Goal: Information Seeking & Learning: Check status

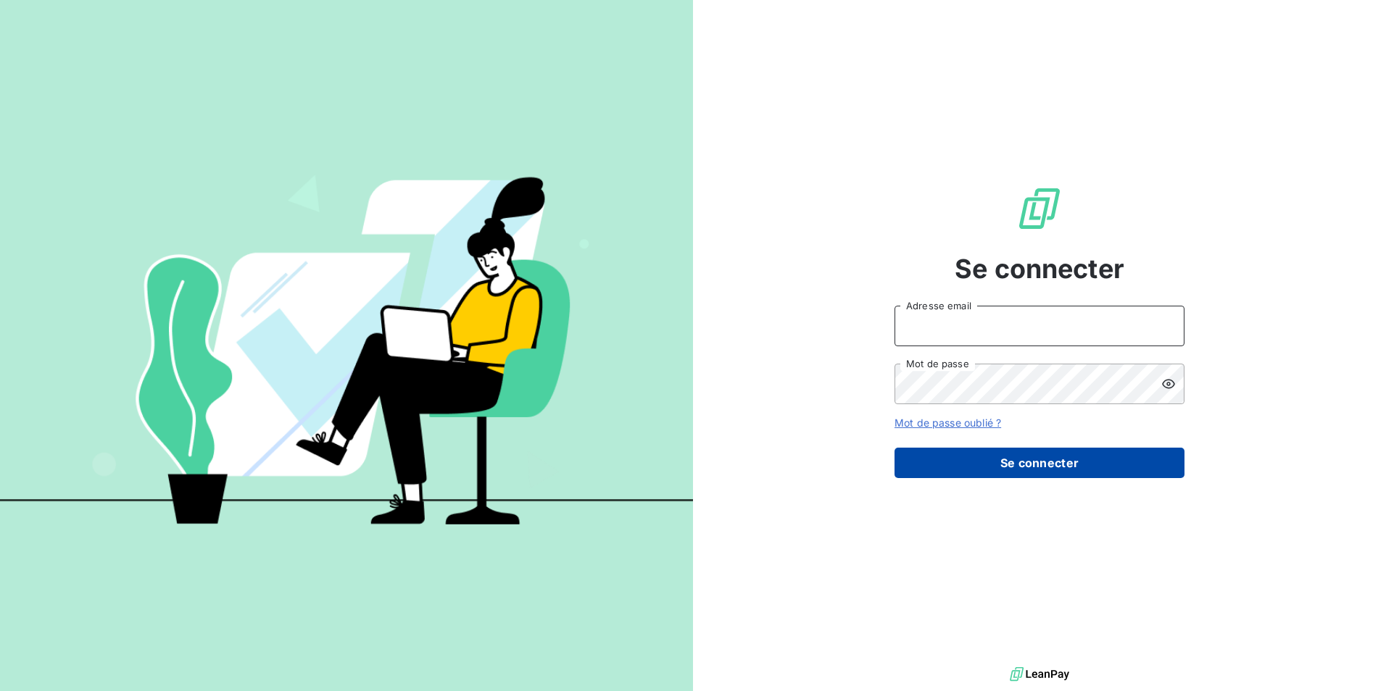
type input "[EMAIL_ADDRESS][DOMAIN_NAME]"
click at [1055, 465] on button "Se connecter" at bounding box center [1039, 463] width 290 height 30
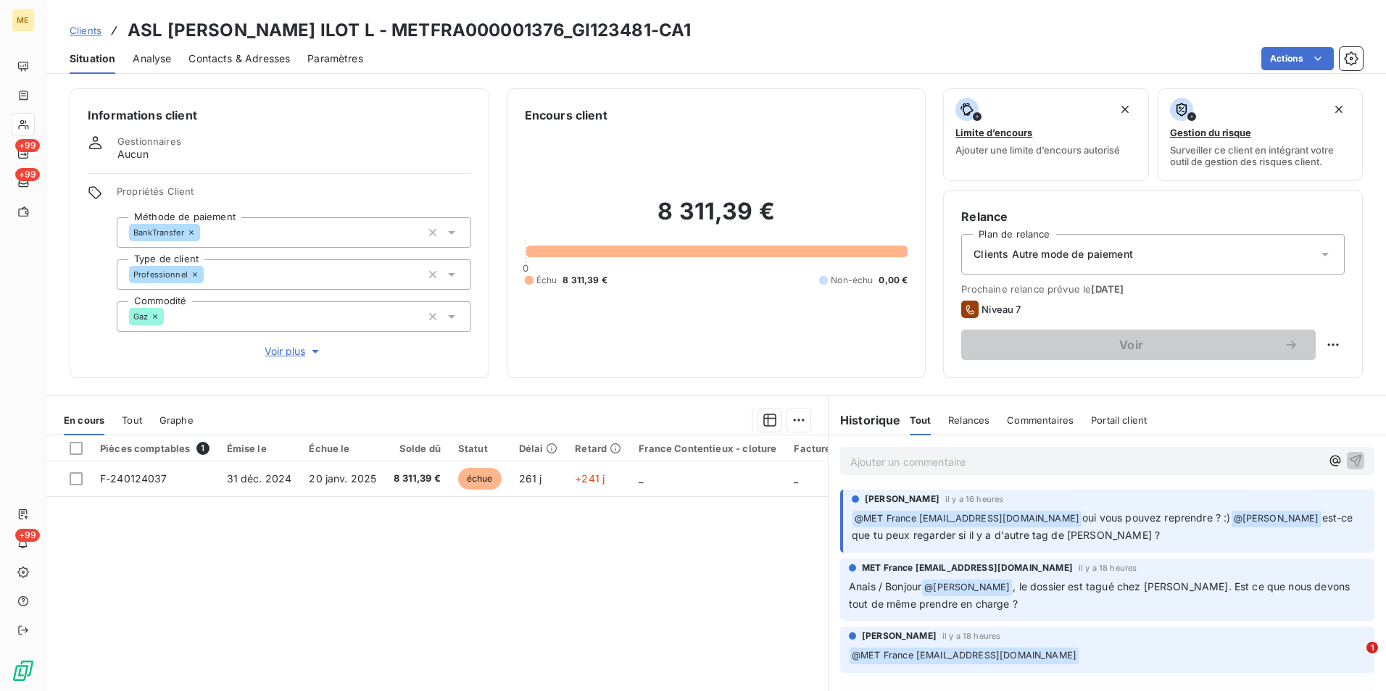
click at [302, 352] on span "Voir plus" at bounding box center [294, 351] width 58 height 14
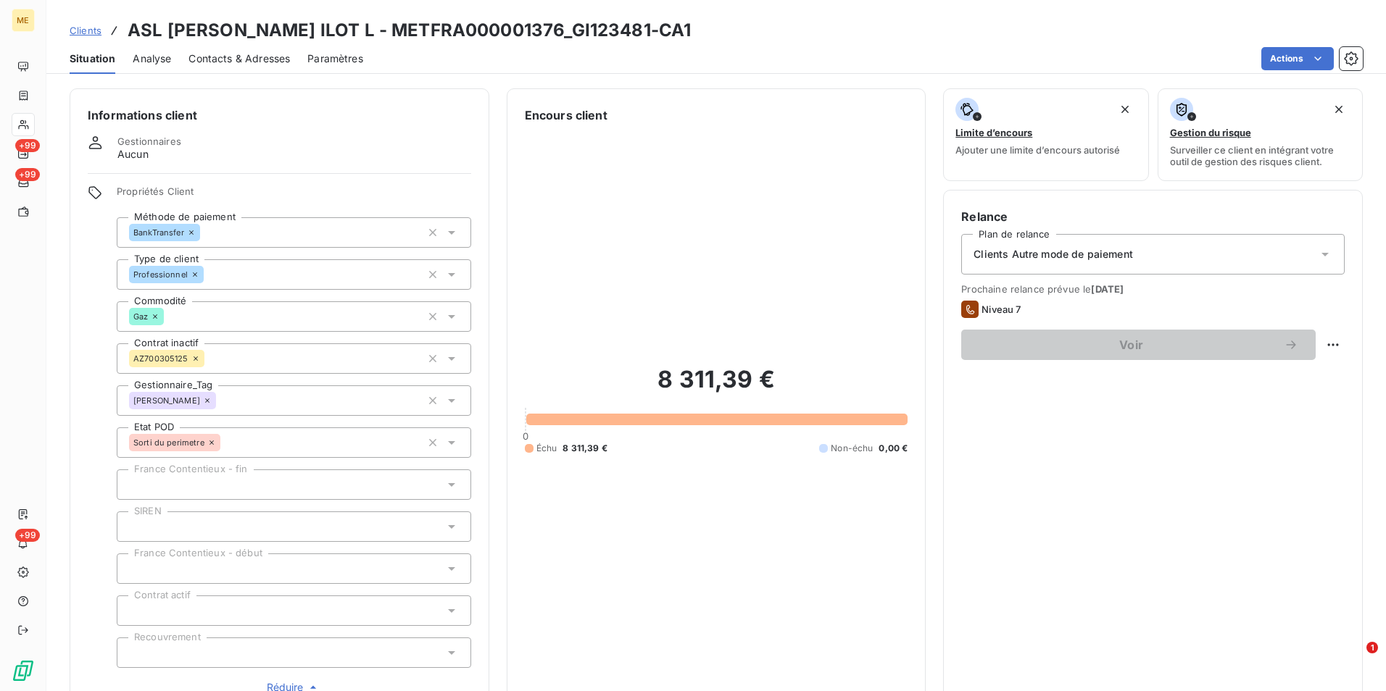
click at [203, 399] on icon at bounding box center [207, 400] width 9 height 9
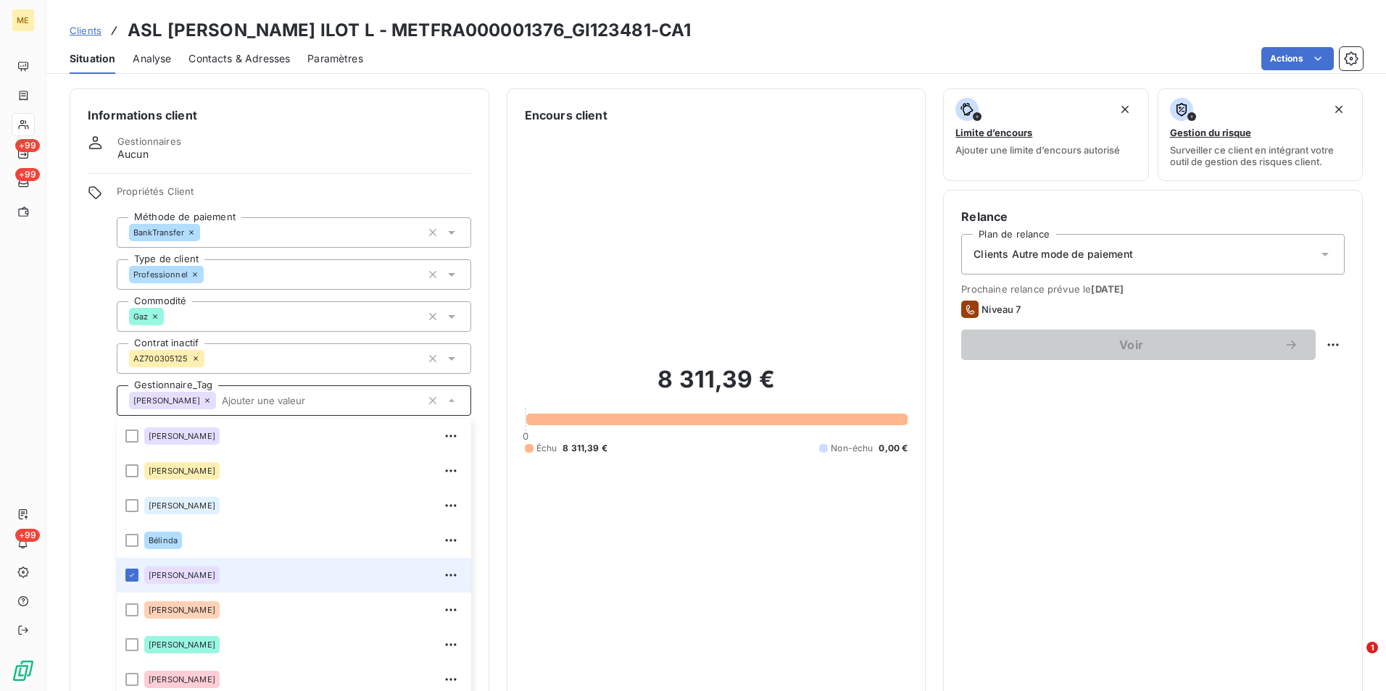
click at [129, 575] on div at bounding box center [131, 575] width 13 height 13
click at [134, 578] on div at bounding box center [131, 575] width 13 height 13
click at [433, 133] on div "Informations client Gestionnaires Aucun Propriétés Client Méthode de paiement B…" at bounding box center [280, 400] width 420 height 625
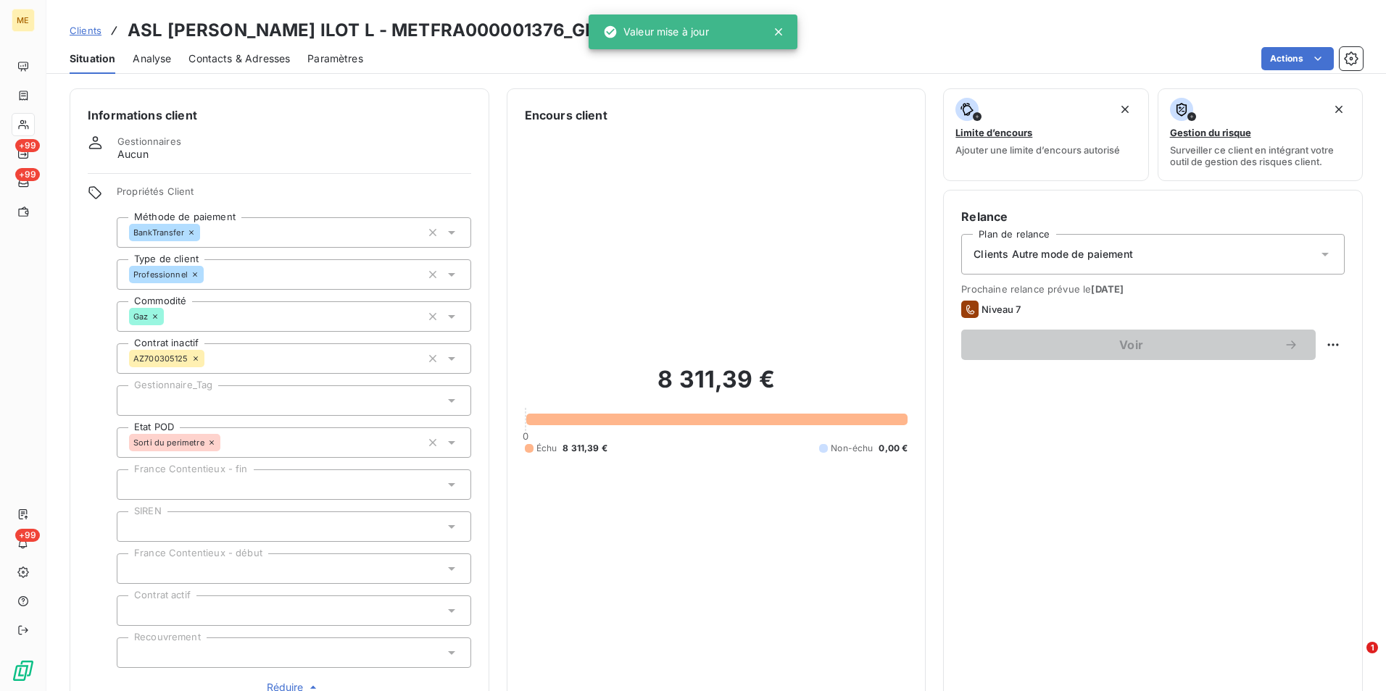
scroll to position [112, 0]
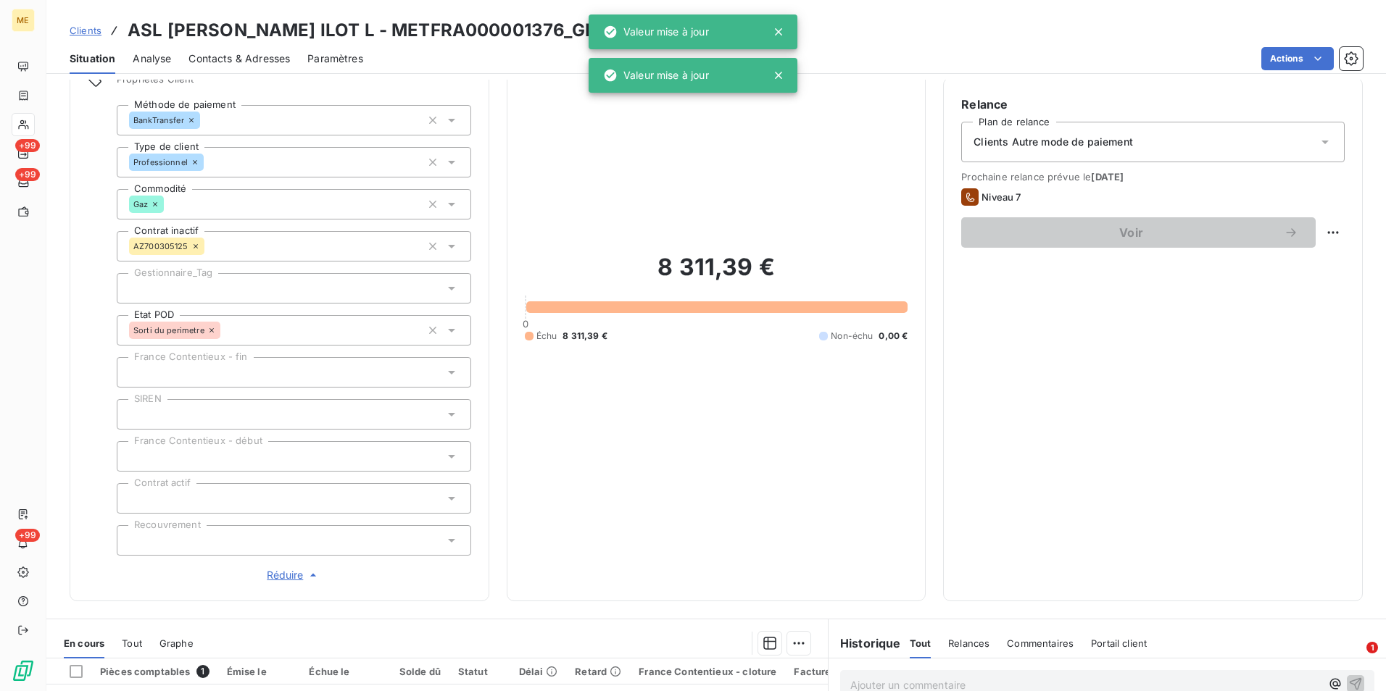
click at [970, 36] on div "Clients ASL JACQUES COEUR ILOT L - METFRA000001376_GI123481-CA1" at bounding box center [715, 30] width 1339 height 26
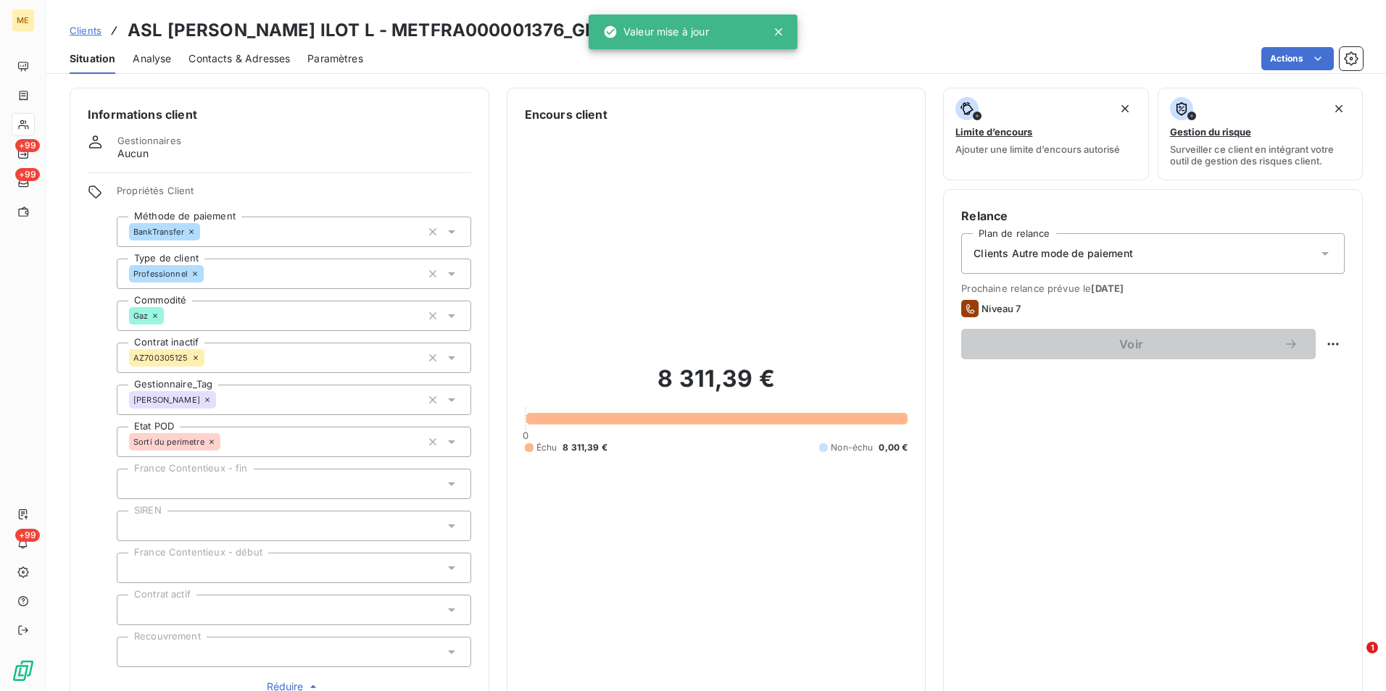
scroll to position [0, 0]
click at [425, 404] on icon "button" at bounding box center [432, 401] width 14 height 14
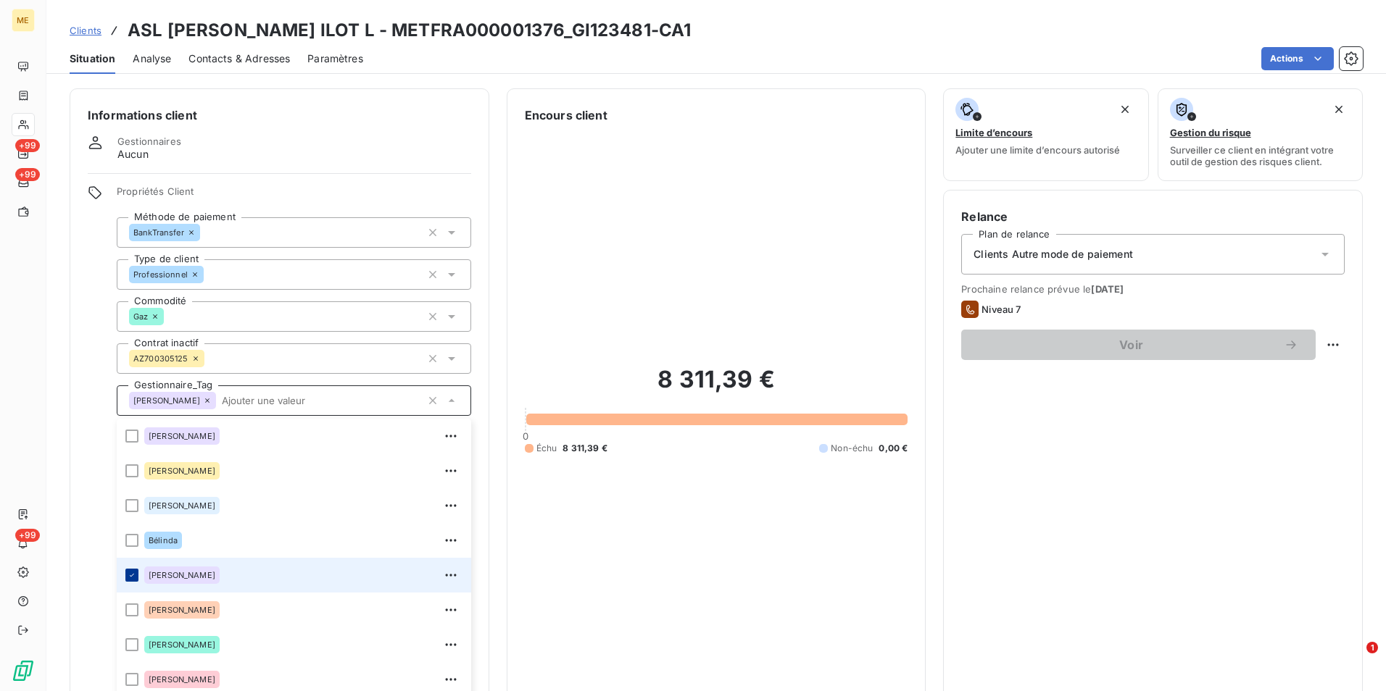
click at [130, 575] on icon at bounding box center [132, 575] width 9 height 9
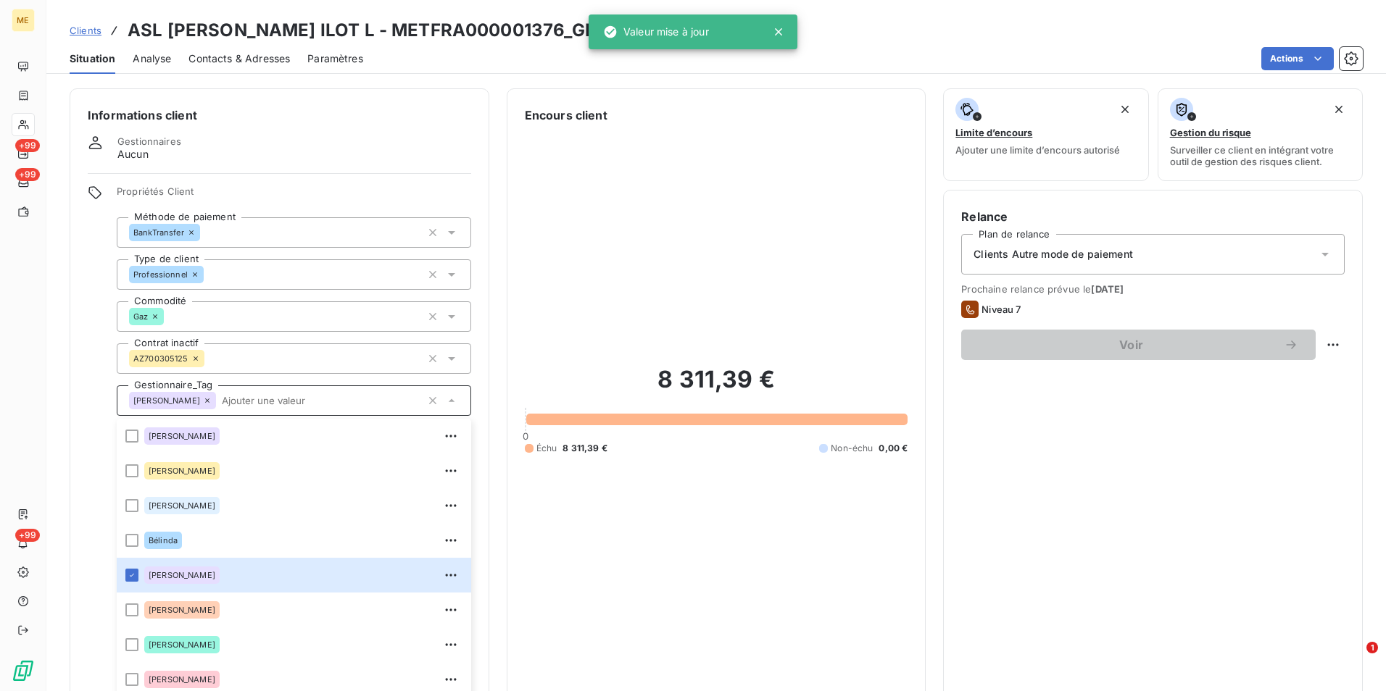
click at [913, 50] on div "Actions" at bounding box center [871, 58] width 982 height 23
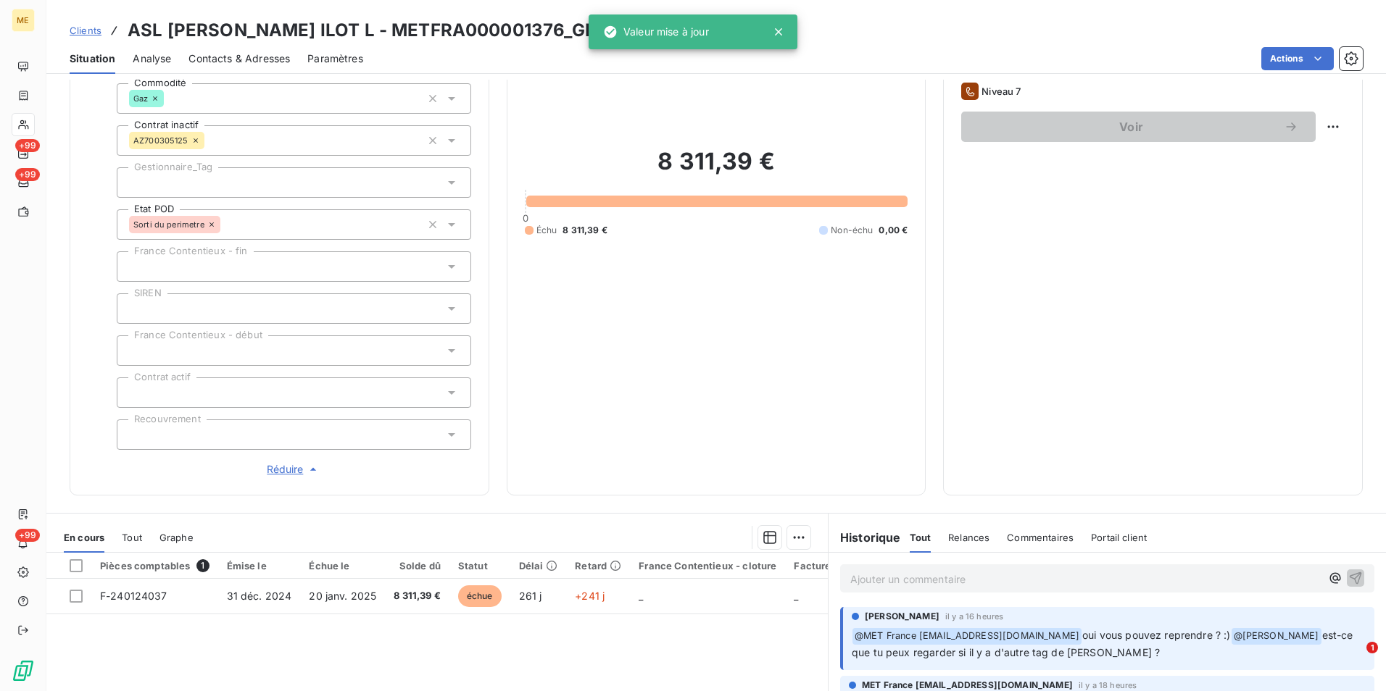
scroll to position [217, 0]
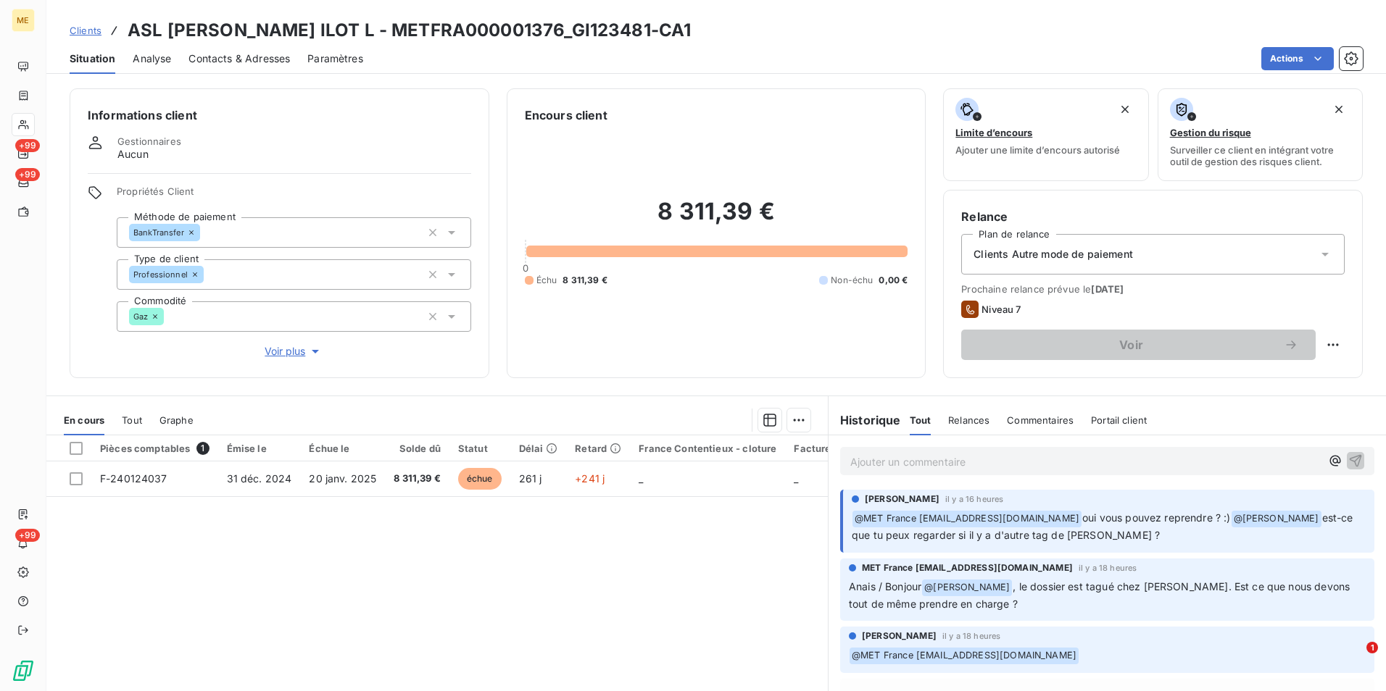
click at [278, 344] on button "Voir plus" at bounding box center [294, 352] width 354 height 16
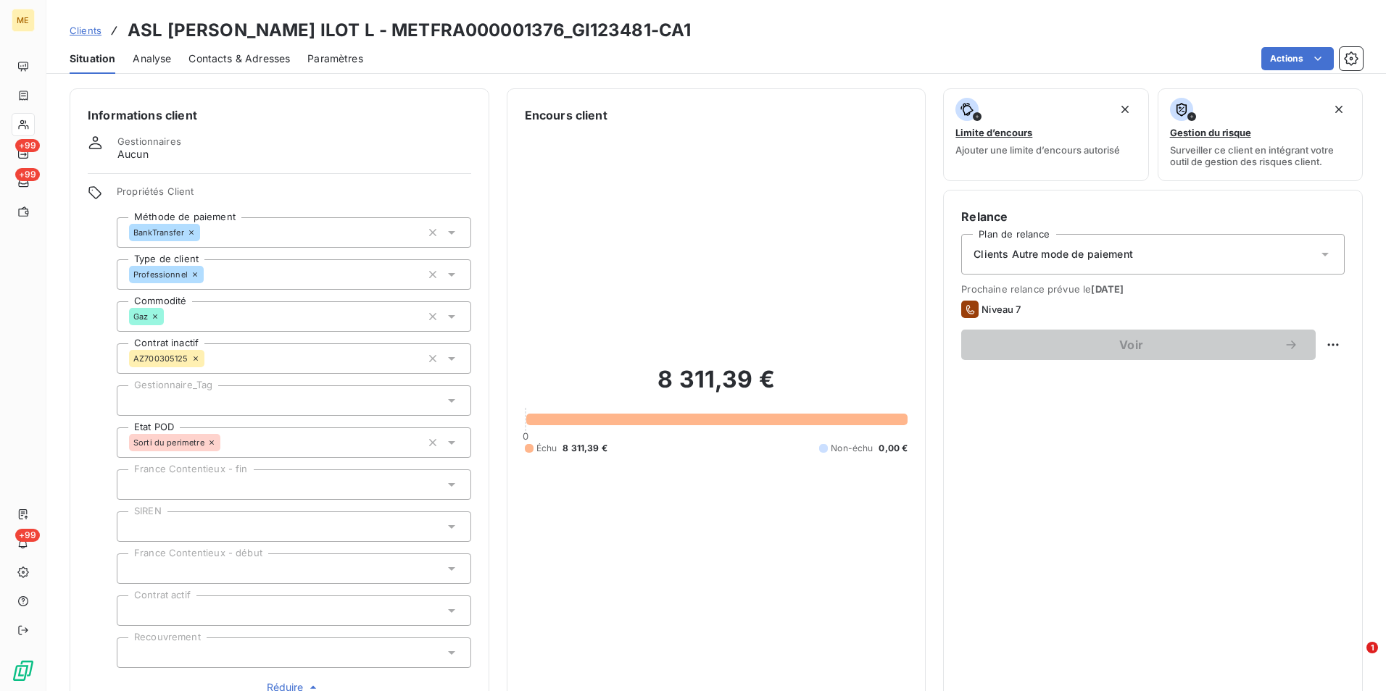
click at [83, 28] on span "Clients" at bounding box center [86, 31] width 32 height 12
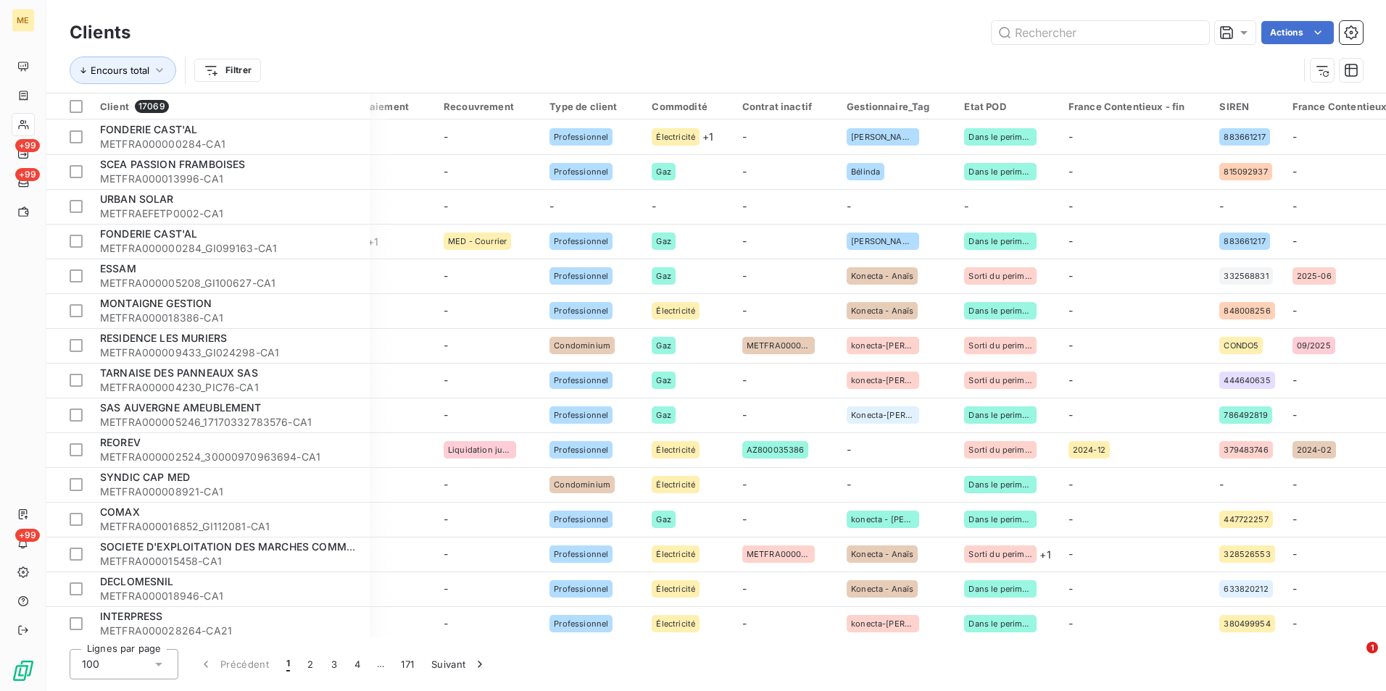
scroll to position [0, 1456]
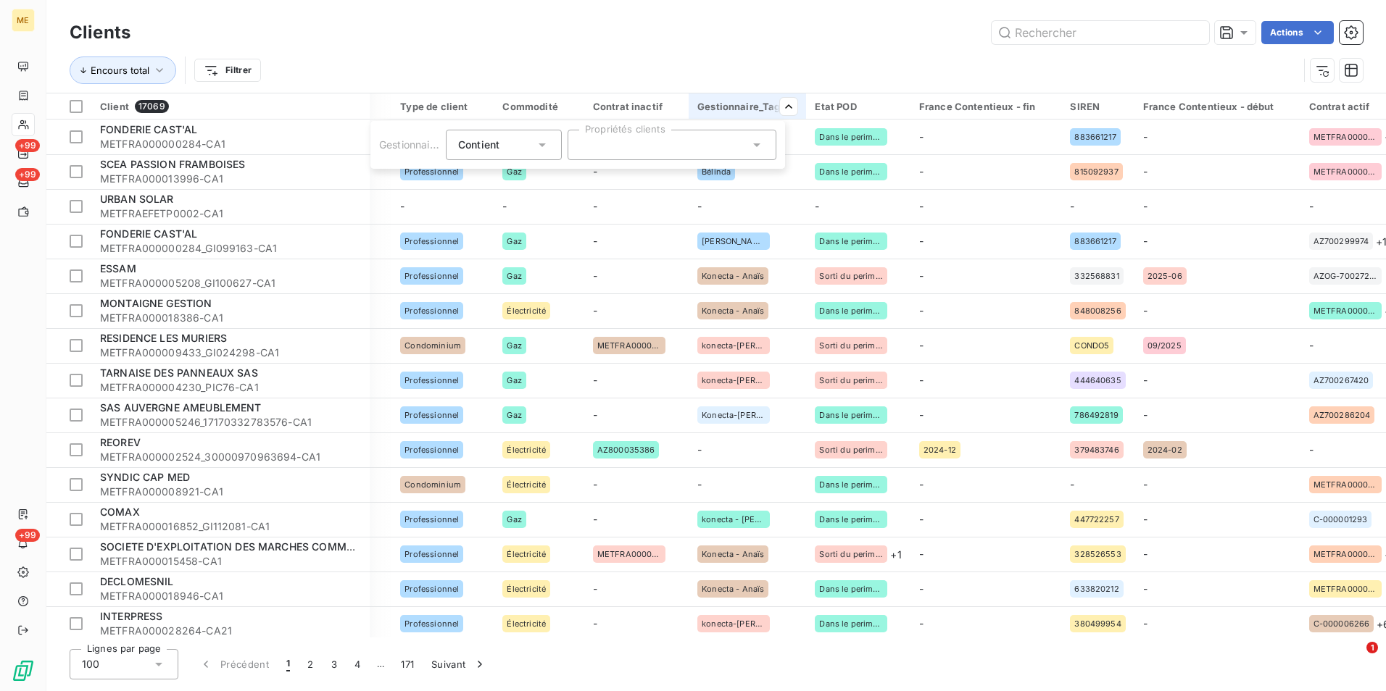
click at [745, 151] on div at bounding box center [671, 145] width 209 height 30
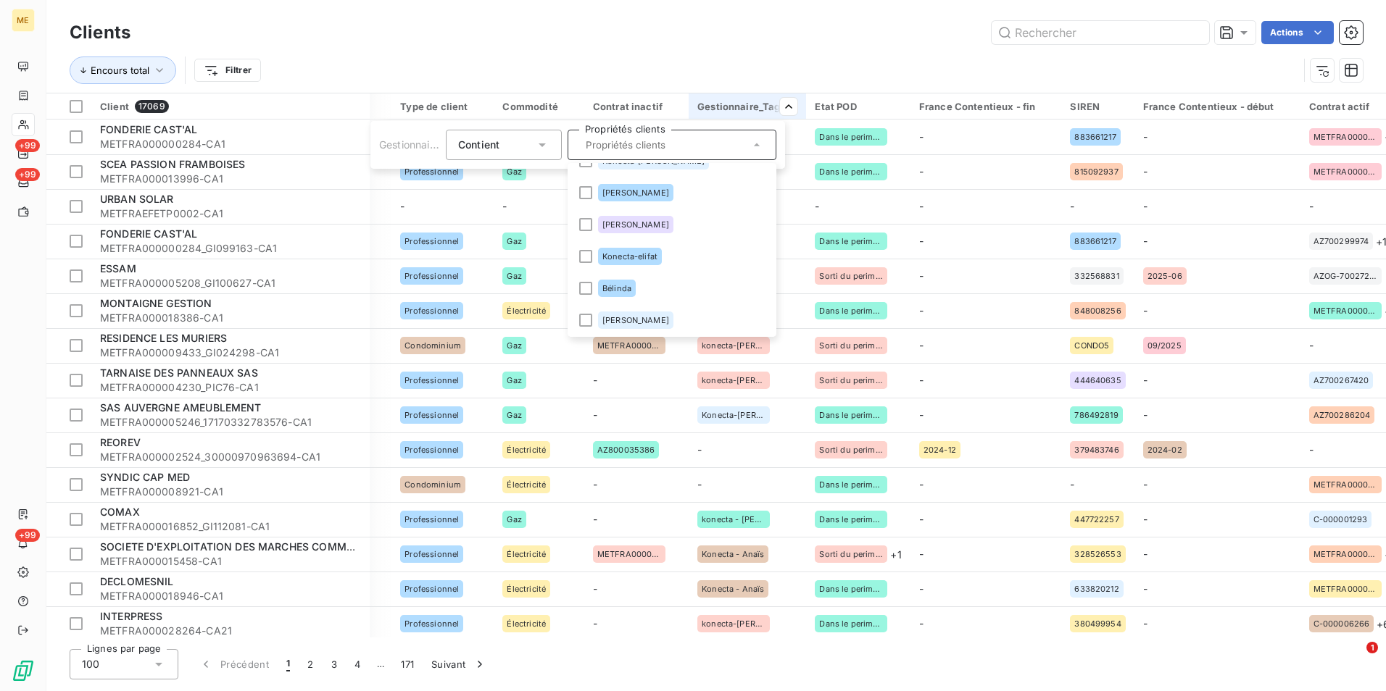
scroll to position [531, 0]
click at [586, 219] on div at bounding box center [585, 223] width 13 height 13
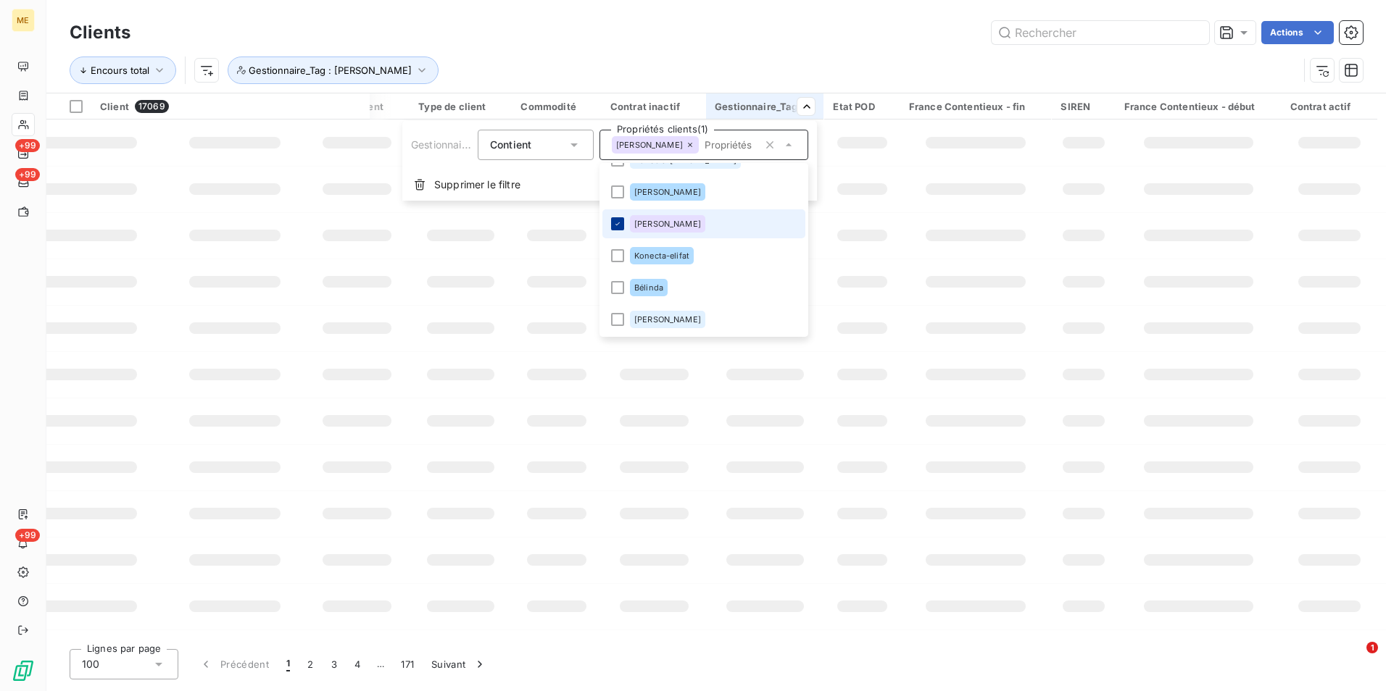
scroll to position [0, 1407]
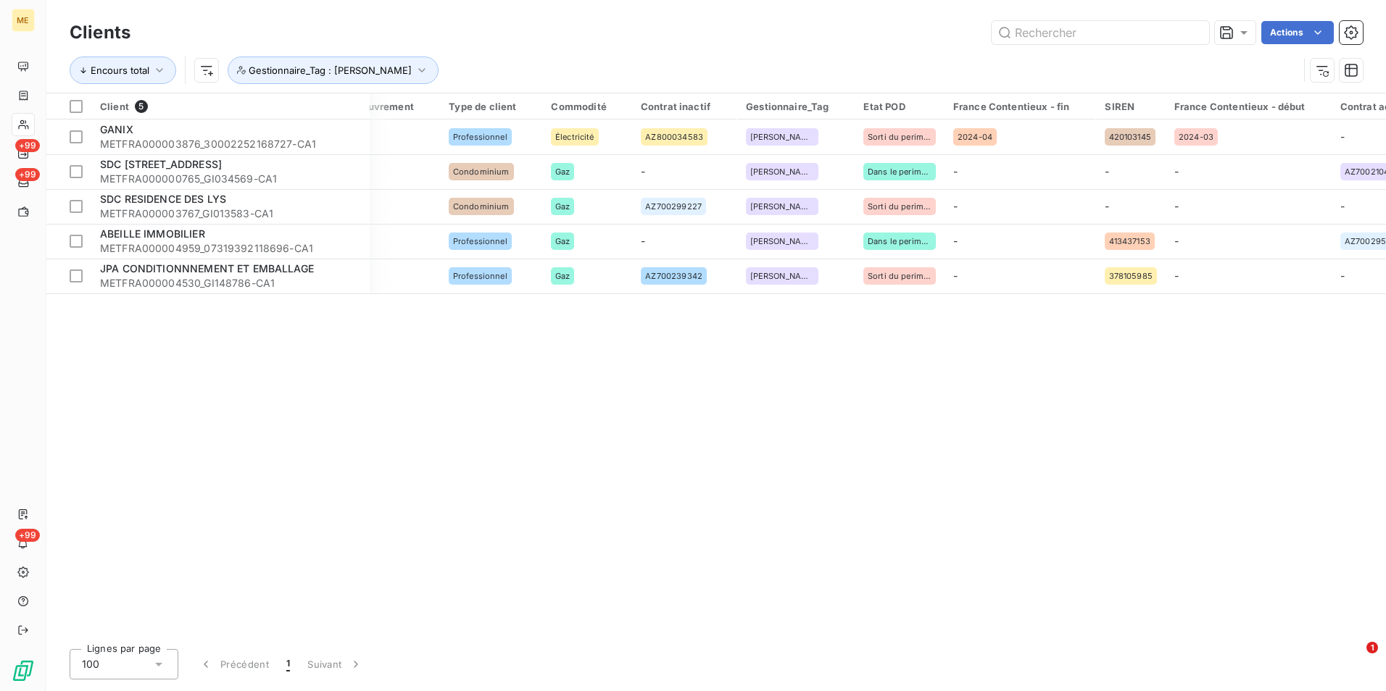
click at [702, 5] on html "ME +99 +99 +99 Clients Actions Encours total Gestionnaire_Tag : Consuelo Client…" at bounding box center [693, 345] width 1386 height 691
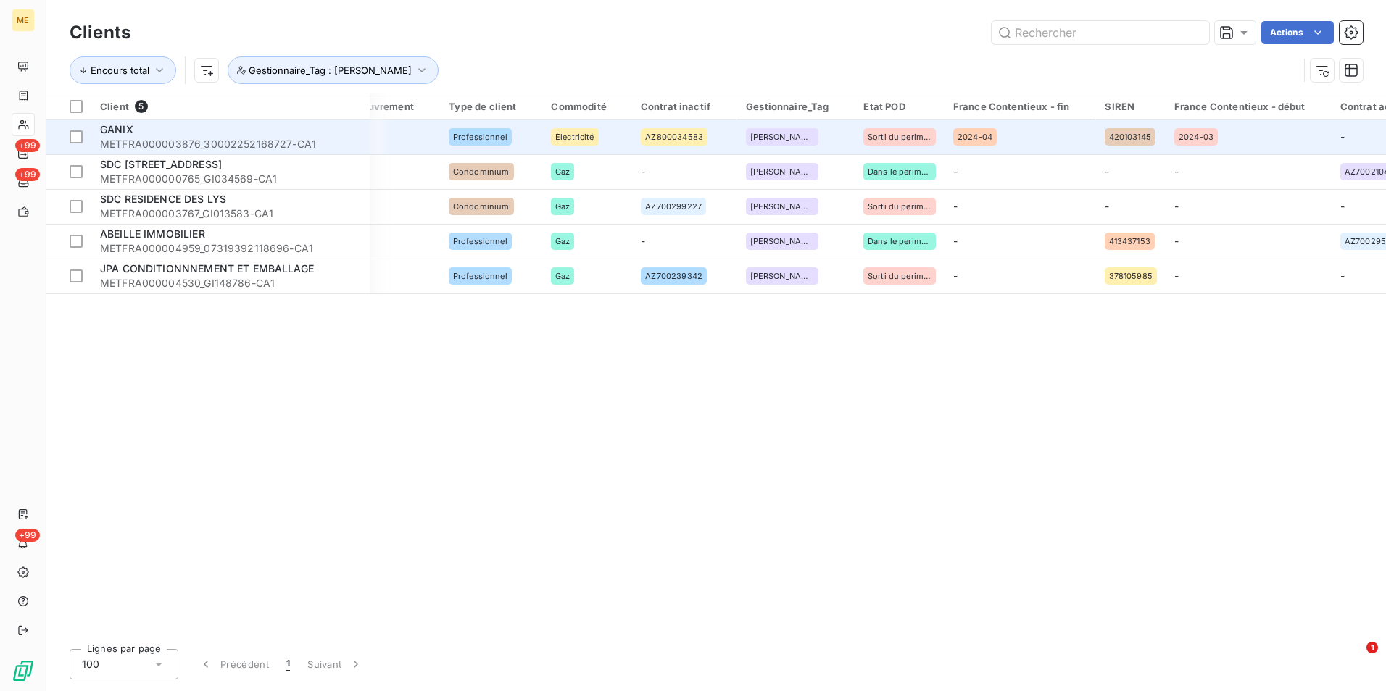
click at [235, 139] on span "METFRA000003876_30002252168727-CA1" at bounding box center [230, 144] width 261 height 14
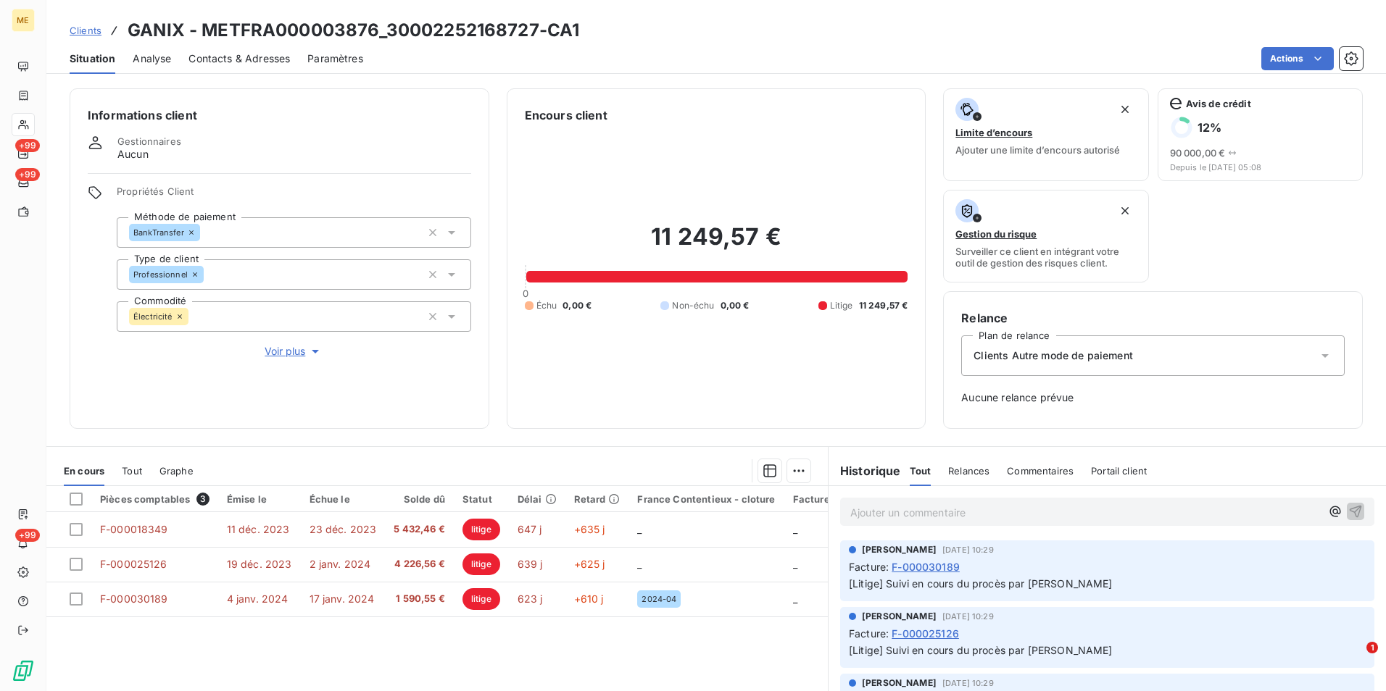
click at [299, 357] on span "Voir plus" at bounding box center [294, 351] width 58 height 14
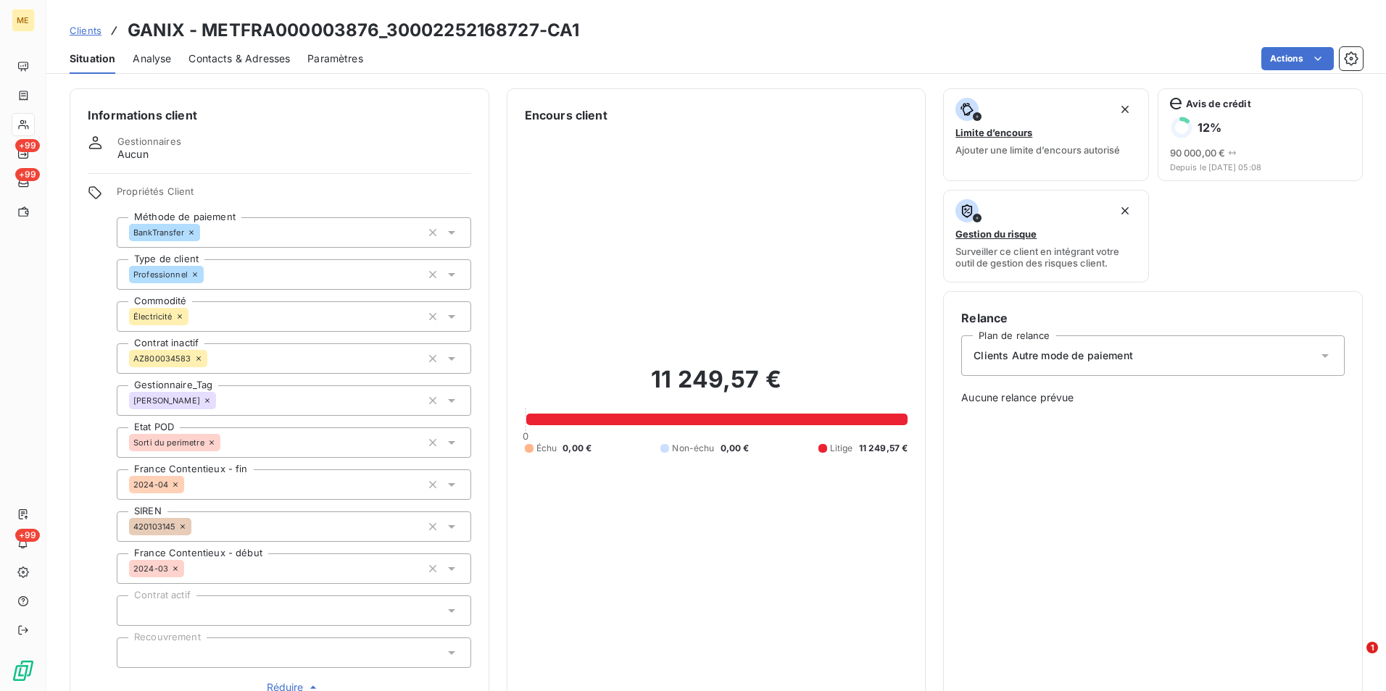
scroll to position [72, 0]
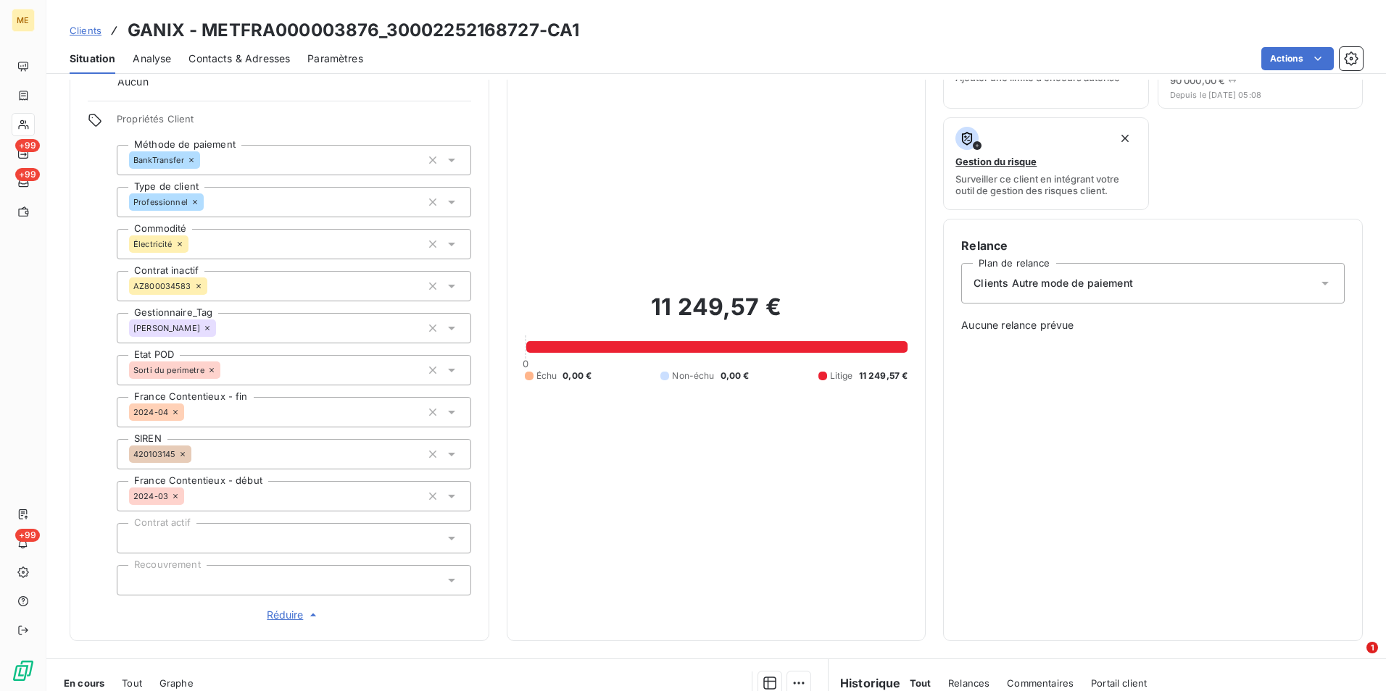
click at [203, 328] on icon at bounding box center [207, 328] width 9 height 9
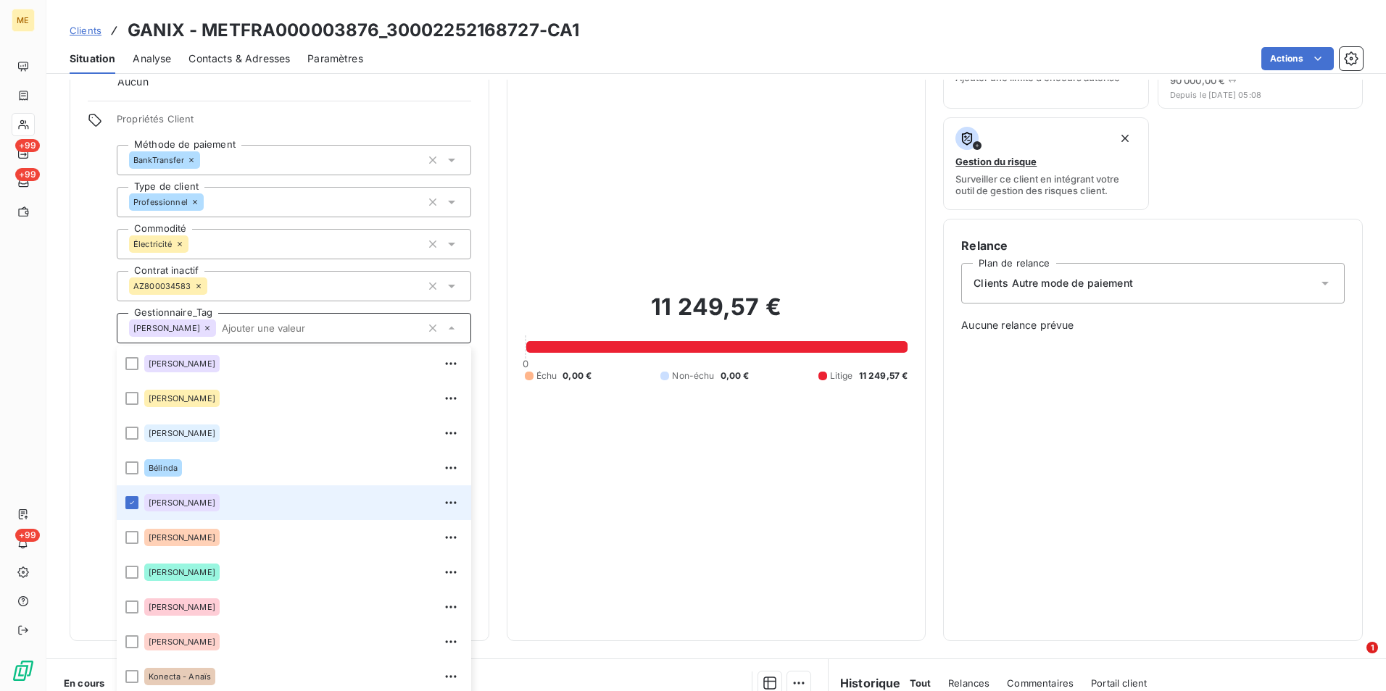
click at [128, 506] on div at bounding box center [131, 502] width 13 height 13
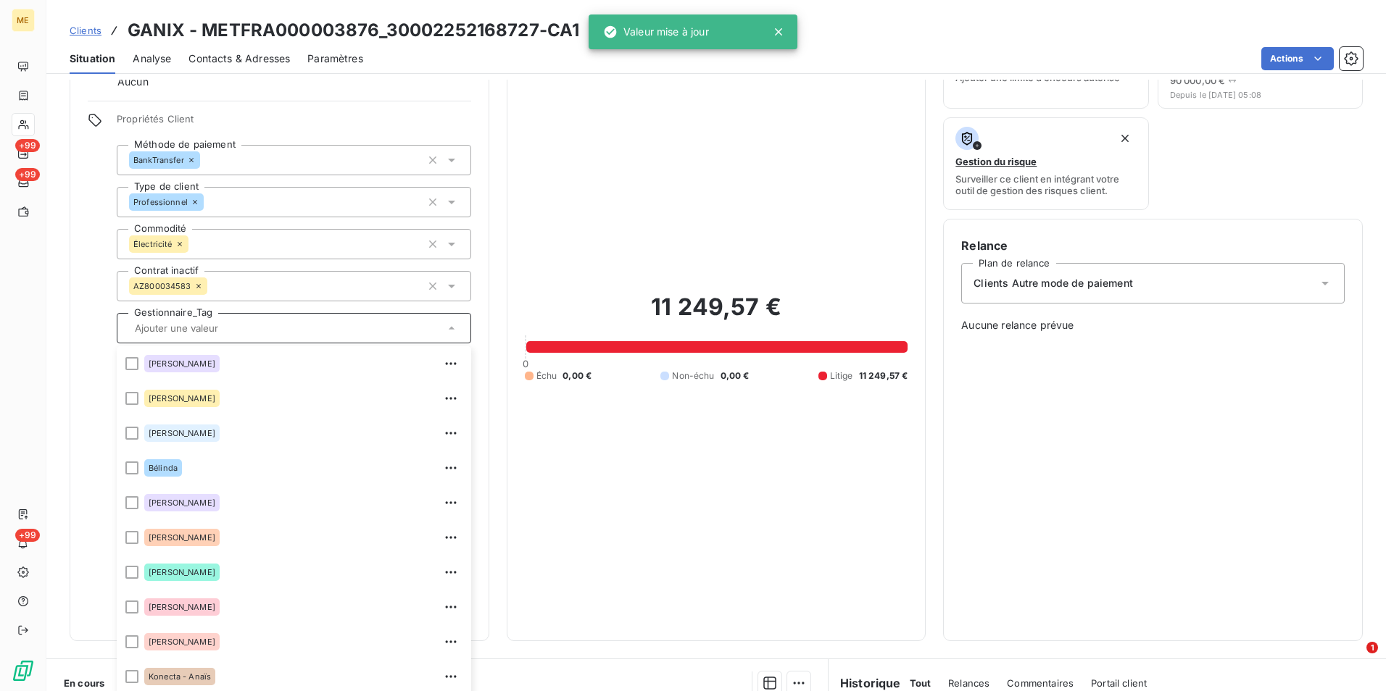
click at [499, 91] on div "Informations client Gestionnaires Aucun Propriétés Client Méthode de paiement B…" at bounding box center [715, 328] width 1339 height 625
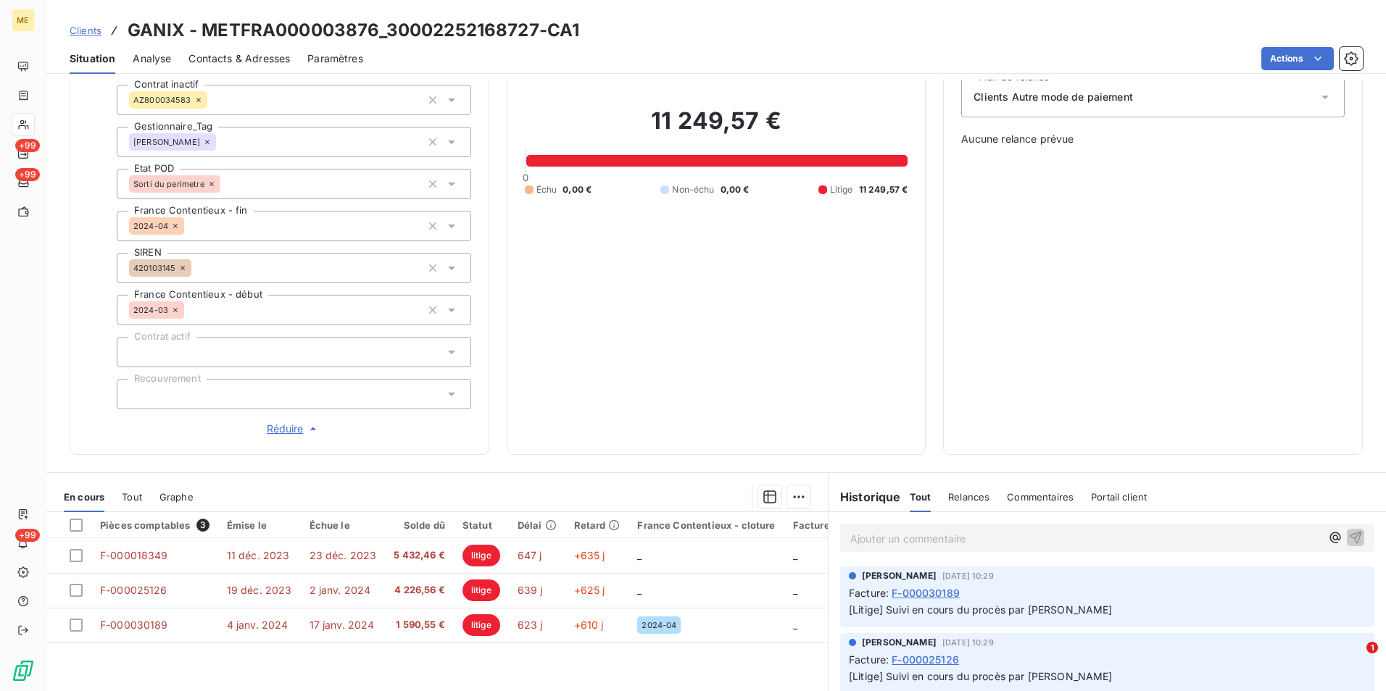
scroll to position [0, 0]
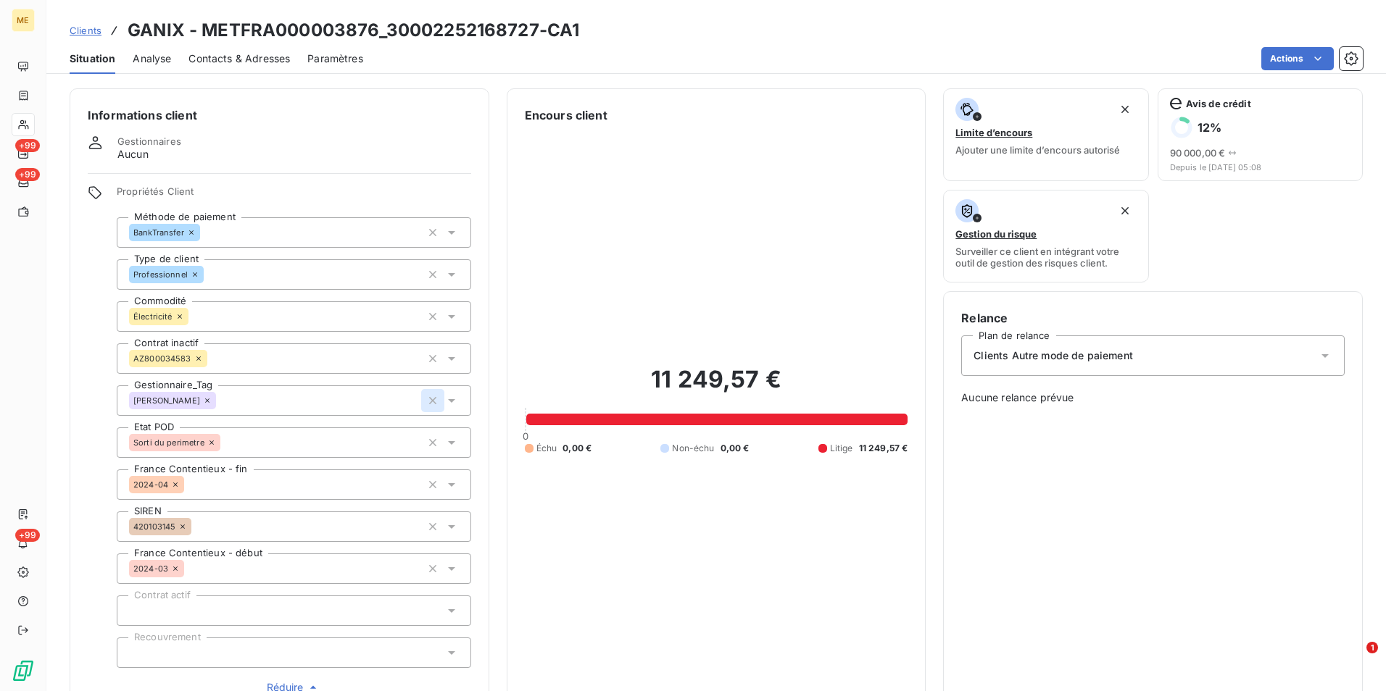
click at [426, 405] on icon "button" at bounding box center [432, 401] width 14 height 14
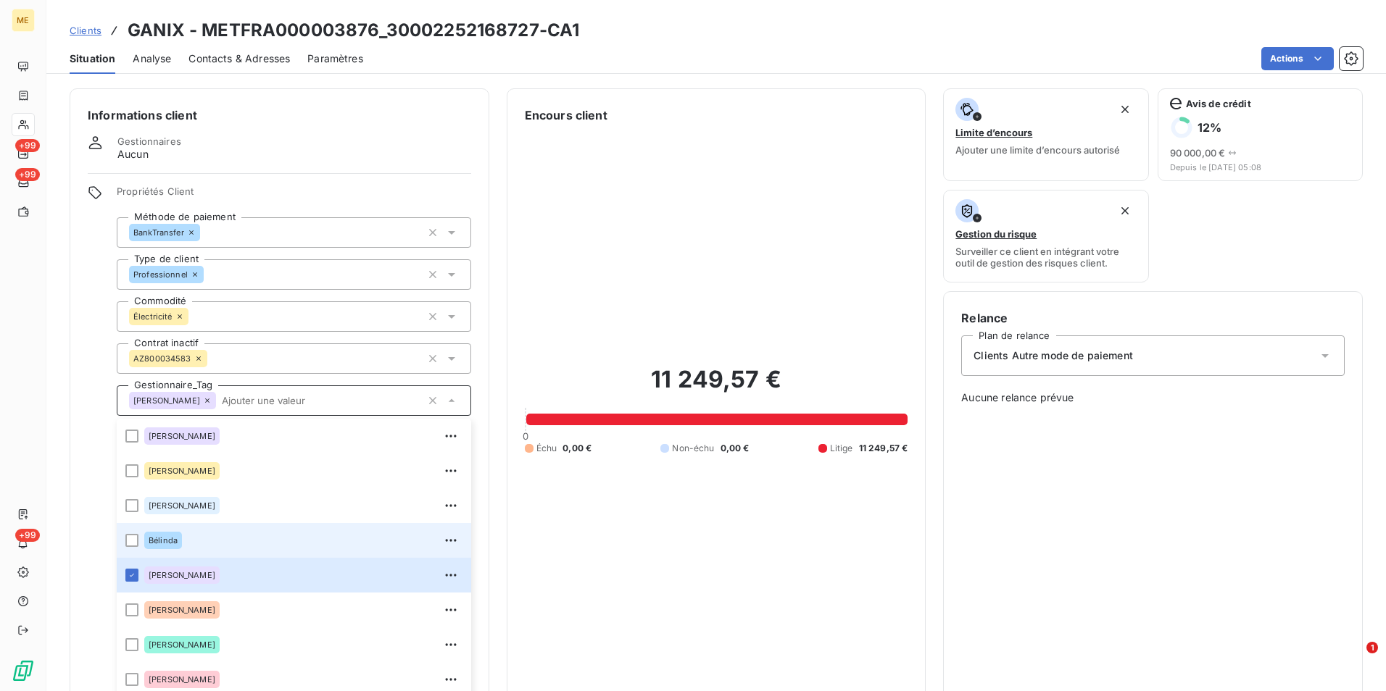
click at [220, 581] on div "[PERSON_NAME]" at bounding box center [303, 575] width 318 height 23
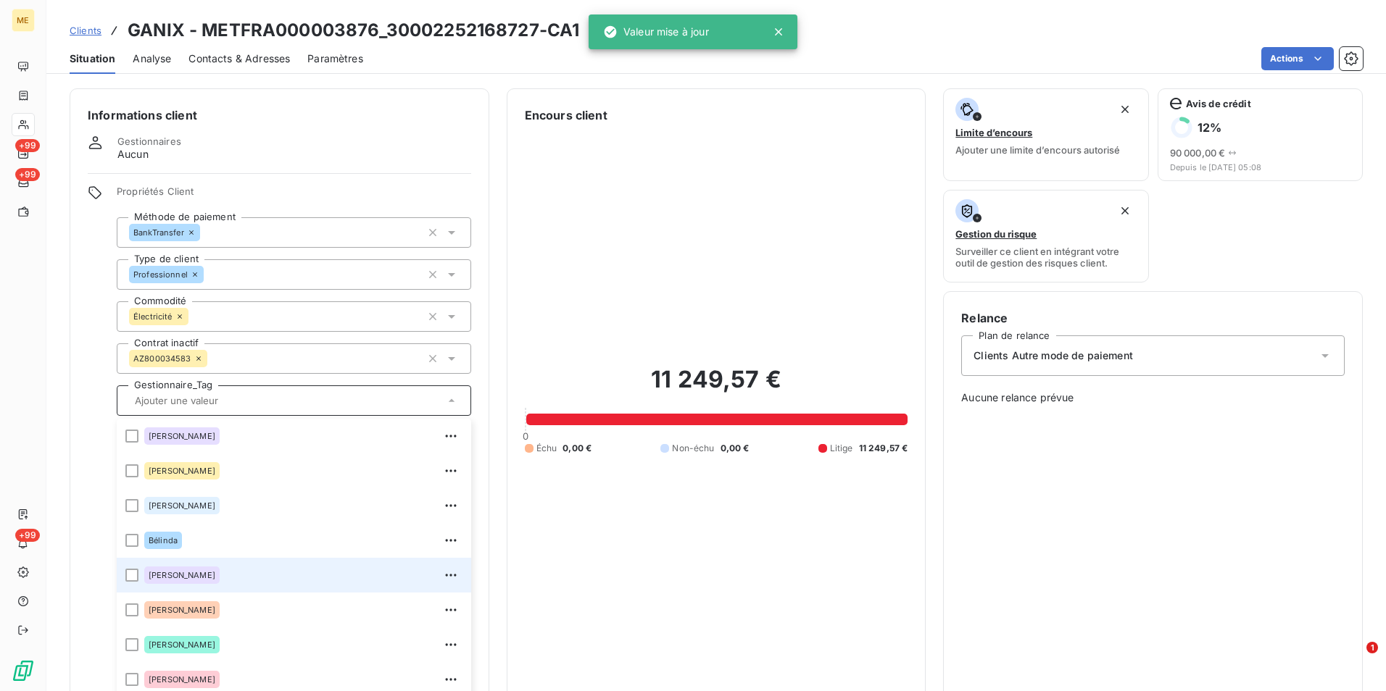
scroll to position [55, 0]
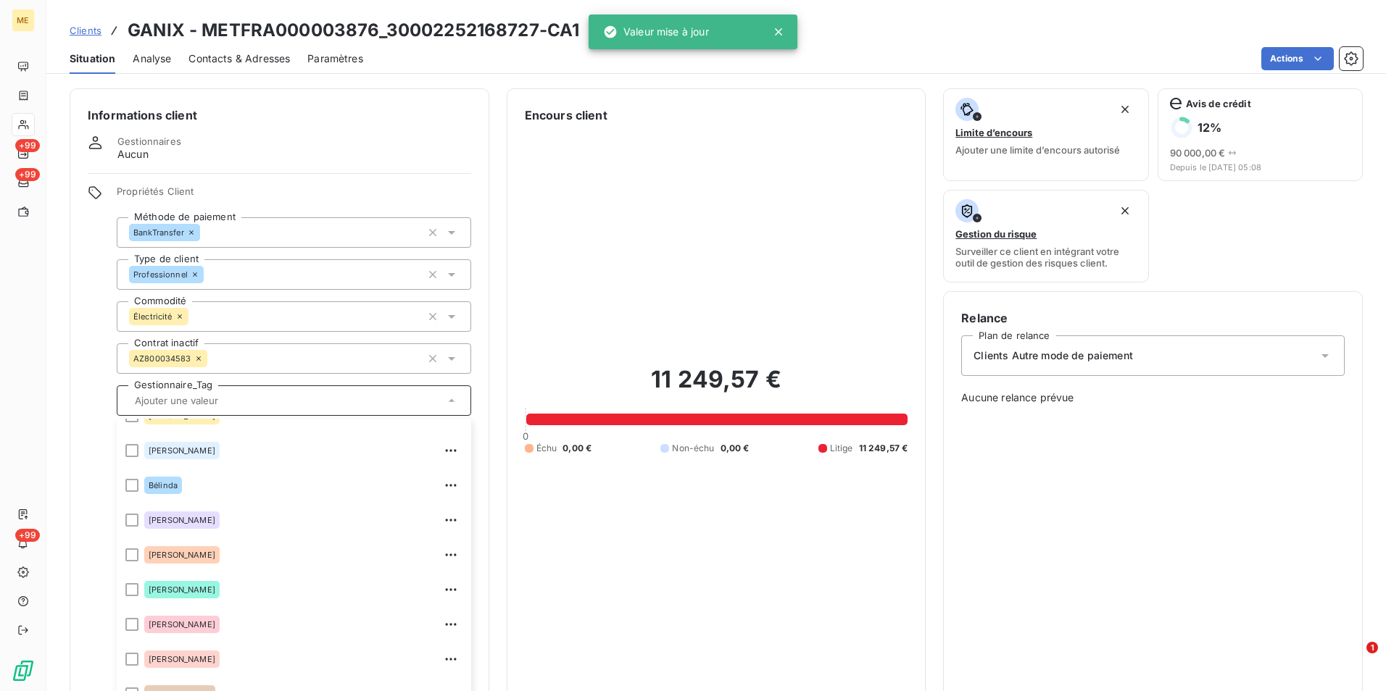
click at [525, 159] on div "11 249,57 € 0 Échu 0,00 € Non-échu 0,00 € Litige 11 249,57 €" at bounding box center [716, 410] width 383 height 572
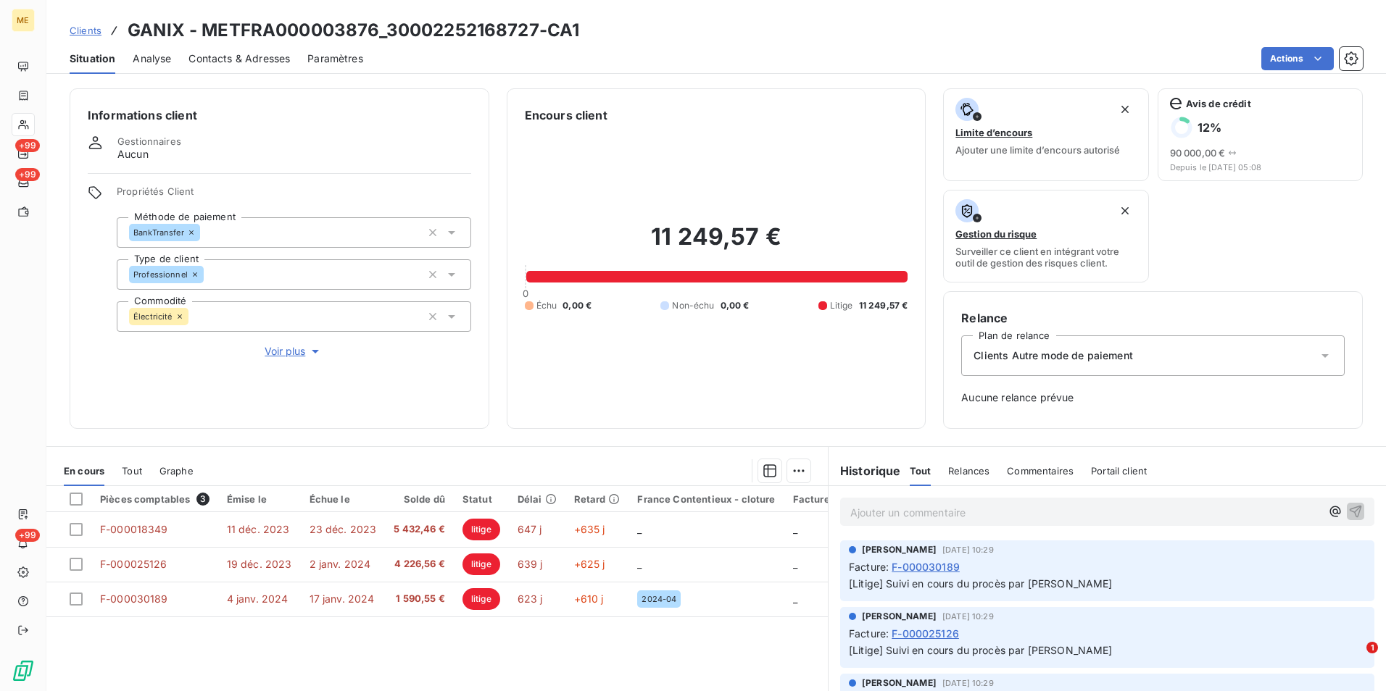
click at [280, 357] on span "Voir plus" at bounding box center [294, 351] width 58 height 14
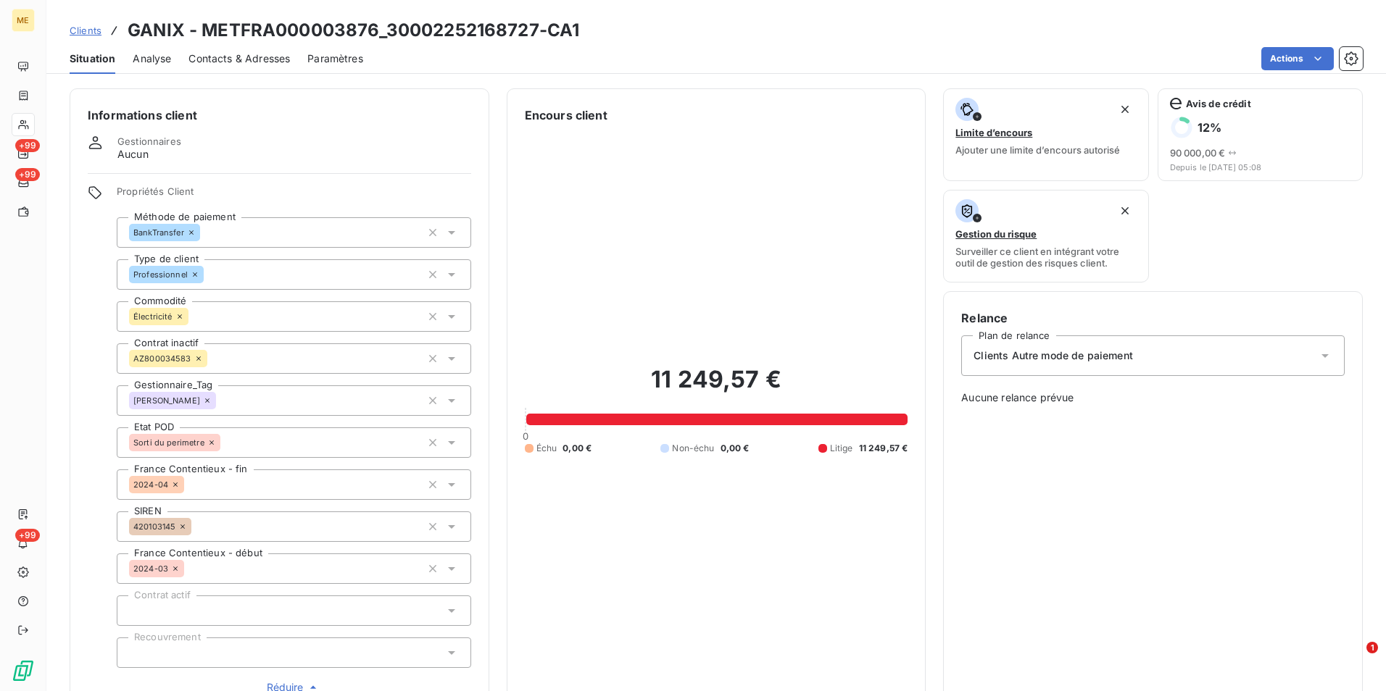
click at [203, 399] on icon at bounding box center [207, 400] width 9 height 9
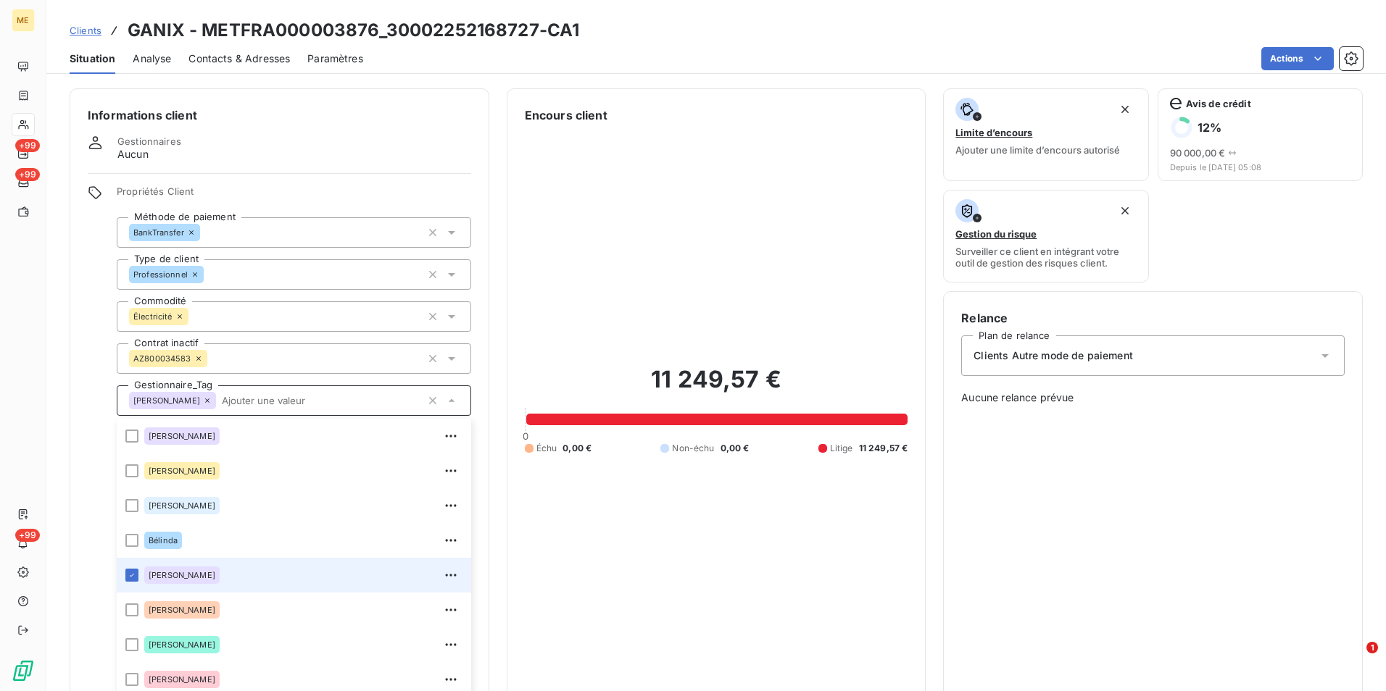
click at [133, 578] on div at bounding box center [131, 575] width 13 height 13
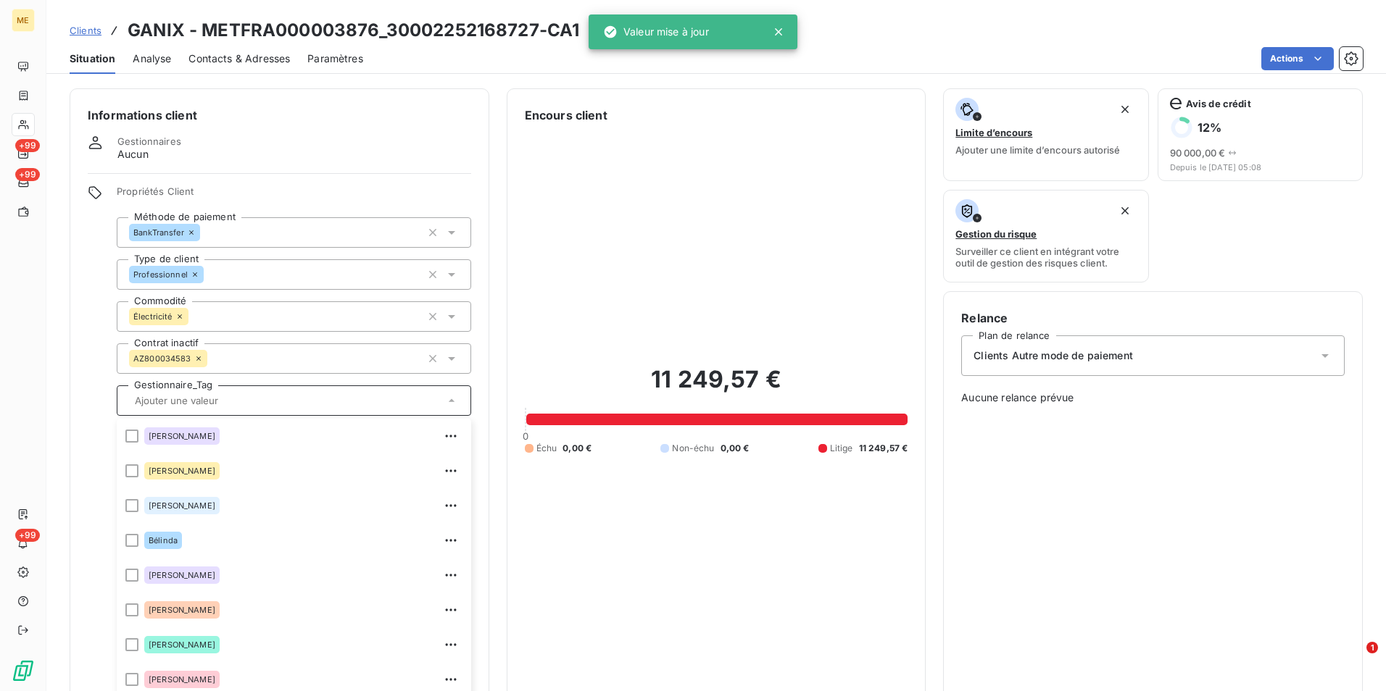
click at [496, 234] on div "Informations client Gestionnaires Aucun Propriétés Client Méthode de paiement B…" at bounding box center [715, 400] width 1339 height 625
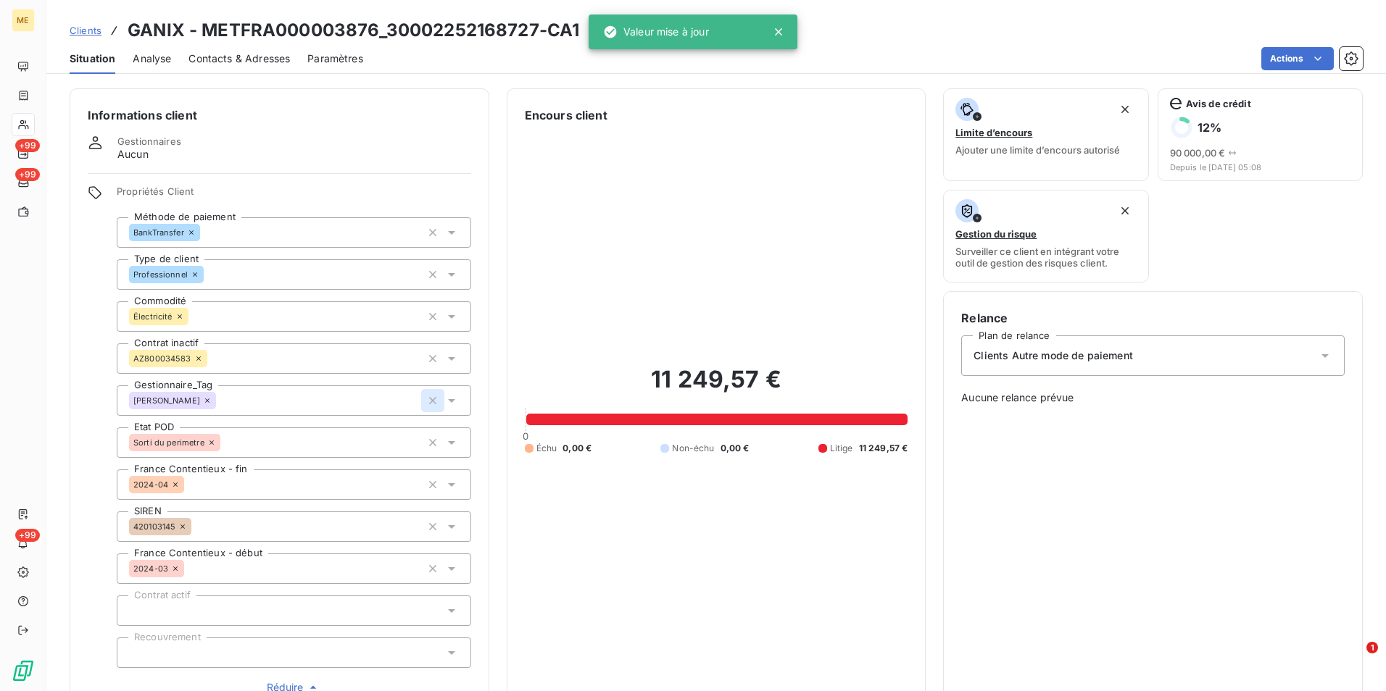
click at [428, 403] on icon "button" at bounding box center [432, 401] width 14 height 14
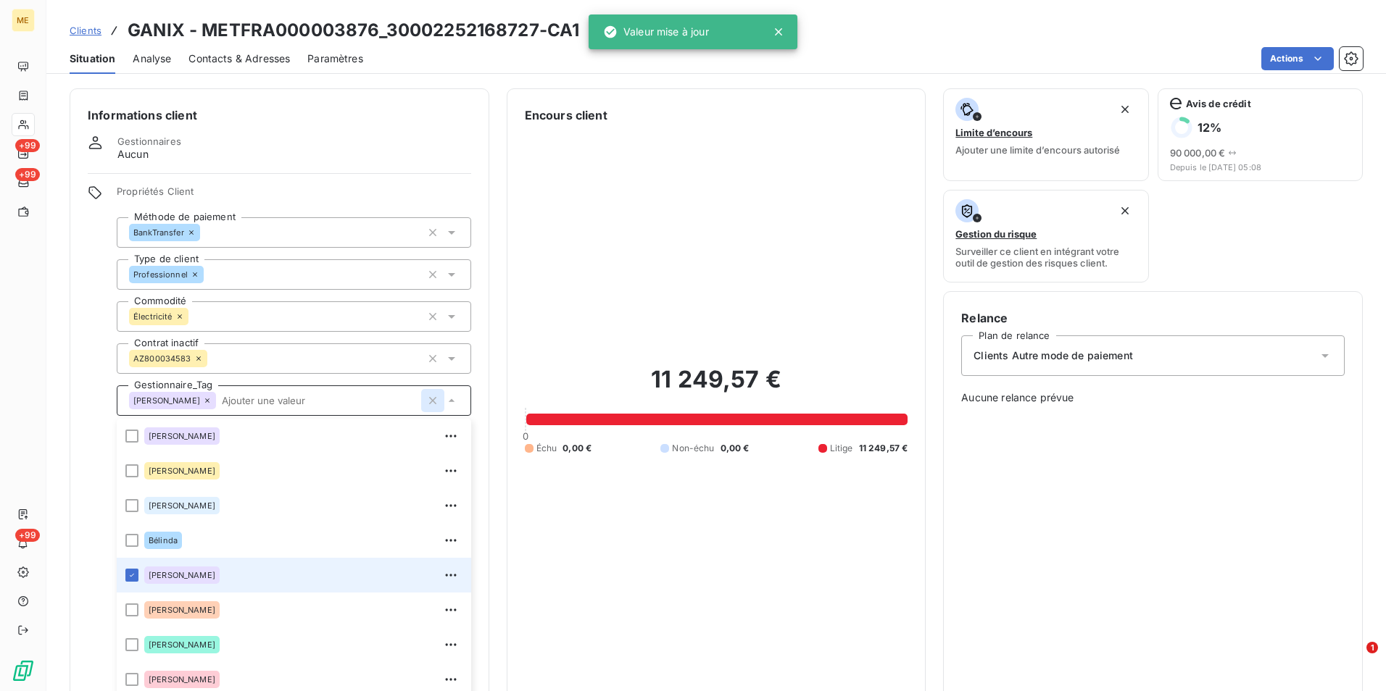
click at [425, 404] on icon "button" at bounding box center [432, 401] width 14 height 14
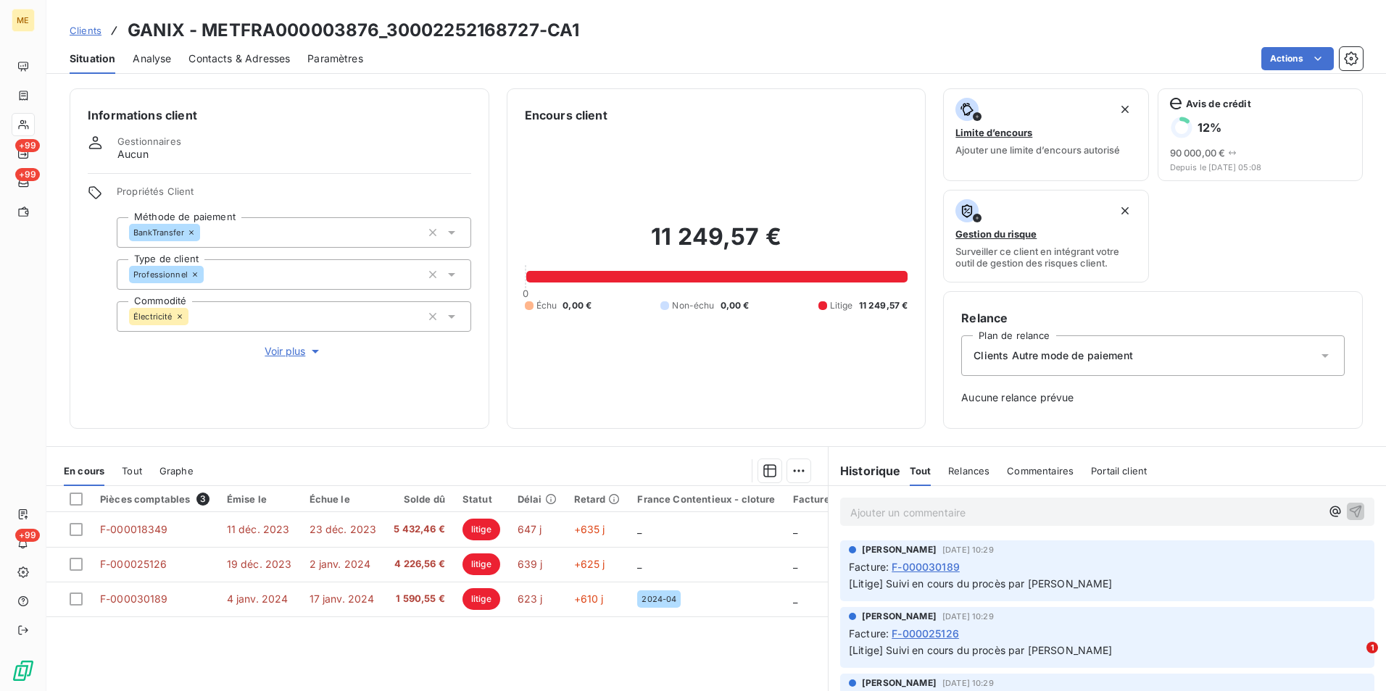
click at [293, 346] on span "Voir plus" at bounding box center [294, 351] width 58 height 14
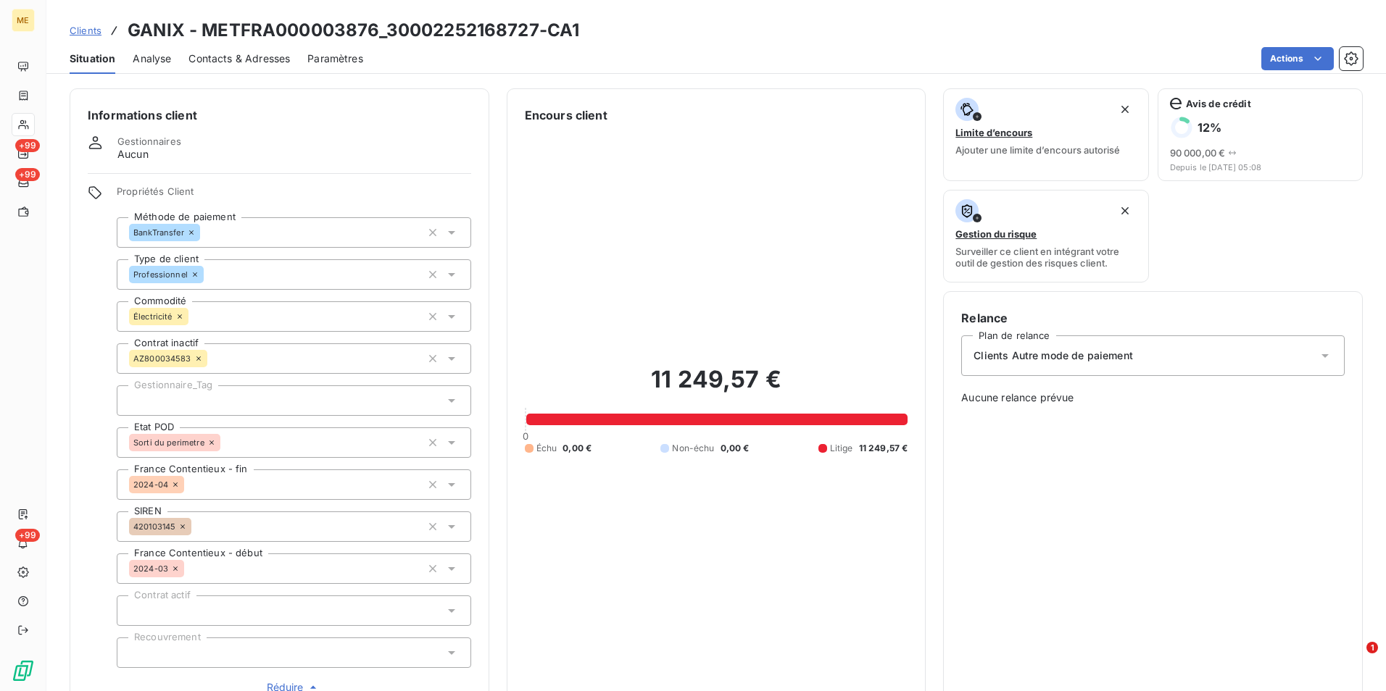
click at [459, 99] on div "Informations client Gestionnaires Aucun Propriétés Client Méthode de paiement B…" at bounding box center [280, 400] width 420 height 625
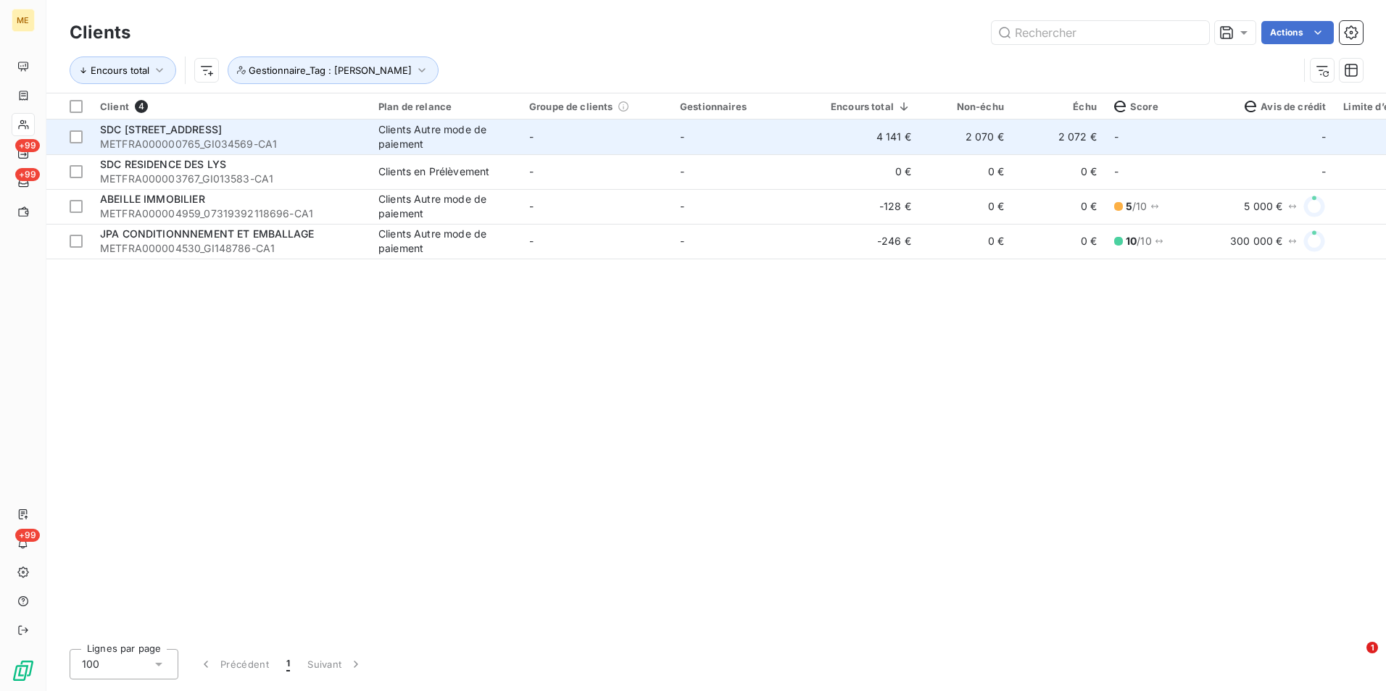
click at [199, 133] on span "SDC 35 AVENUE BELLEFORIERE" at bounding box center [161, 129] width 122 height 12
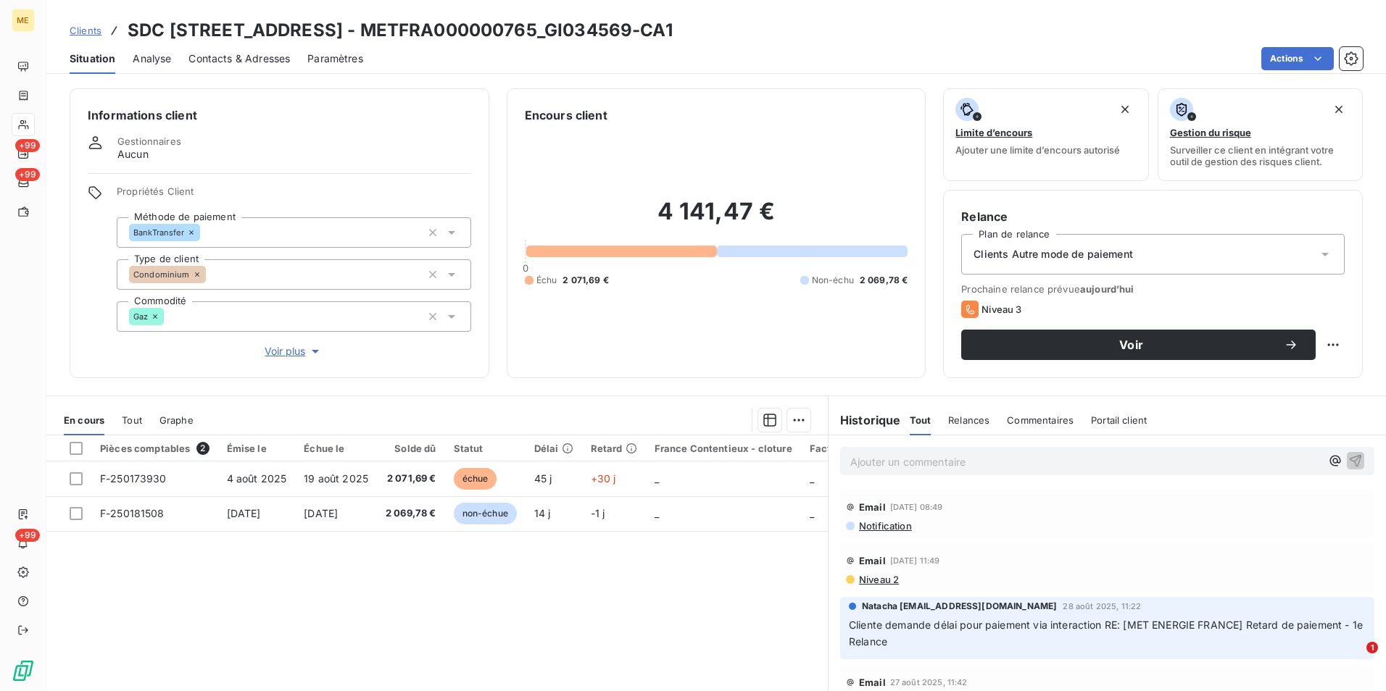
click at [296, 350] on span "Voir plus" at bounding box center [294, 351] width 58 height 14
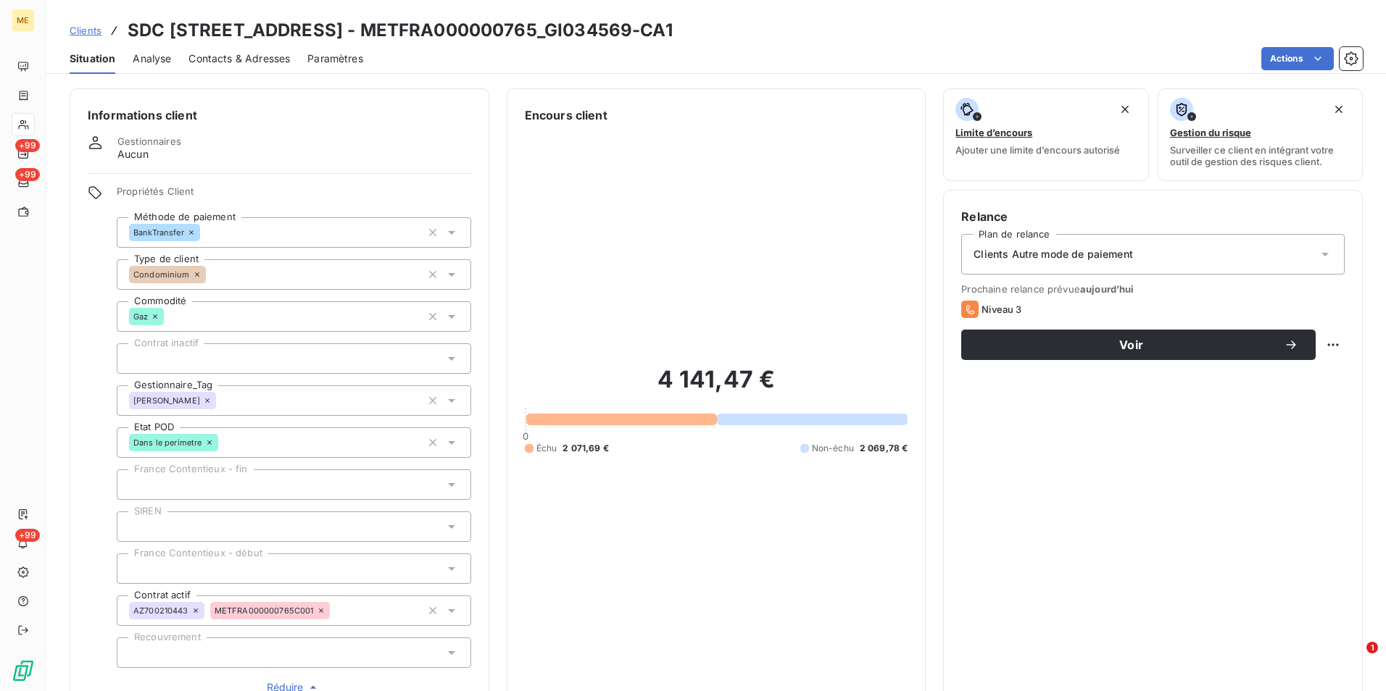
click at [203, 401] on icon at bounding box center [207, 400] width 9 height 9
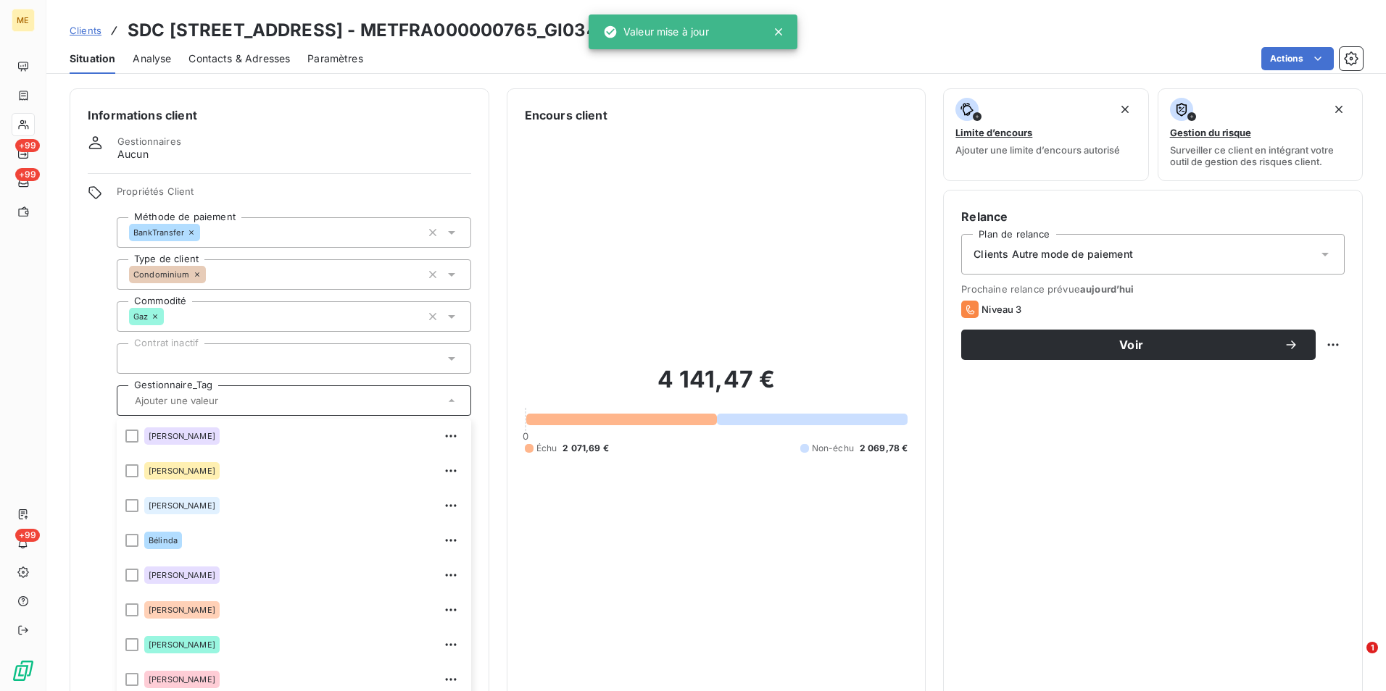
scroll to position [402, 0]
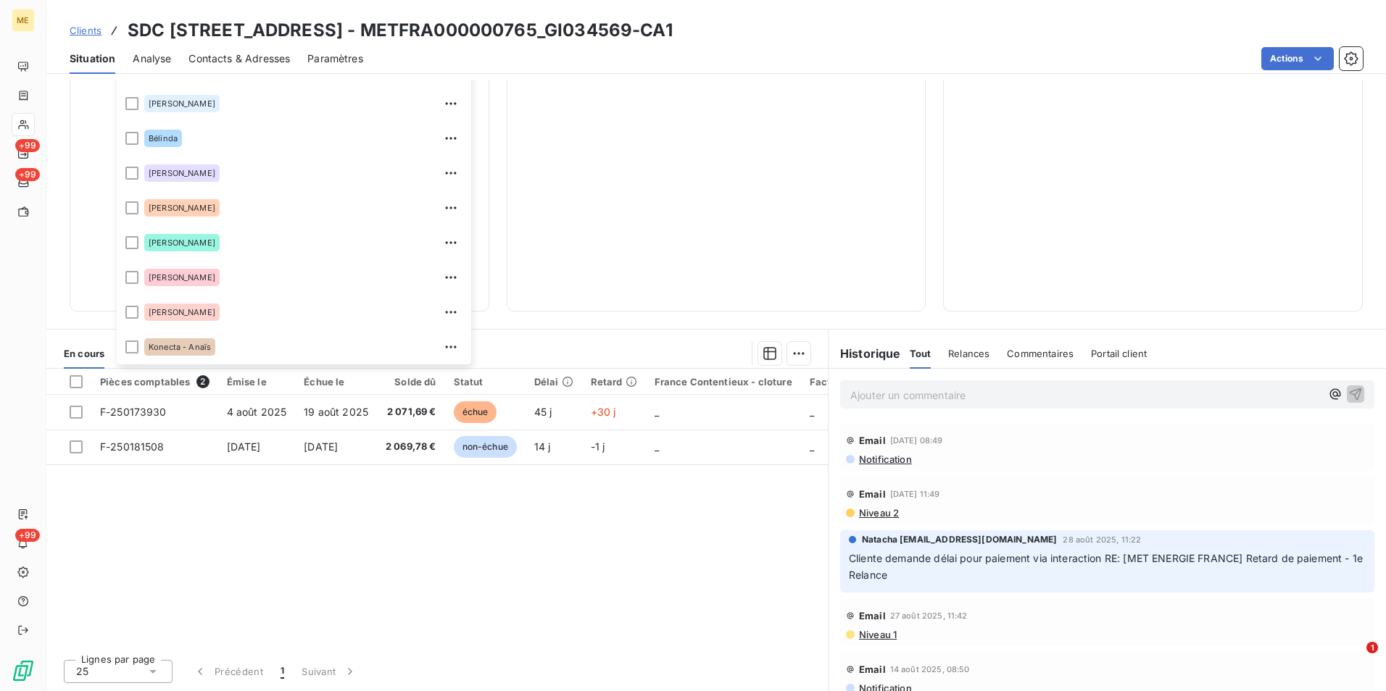
click at [360, 594] on div "Pièces comptables 2 Émise le Échue le Solde dû Statut Délai Retard France Conte…" at bounding box center [436, 508] width 781 height 279
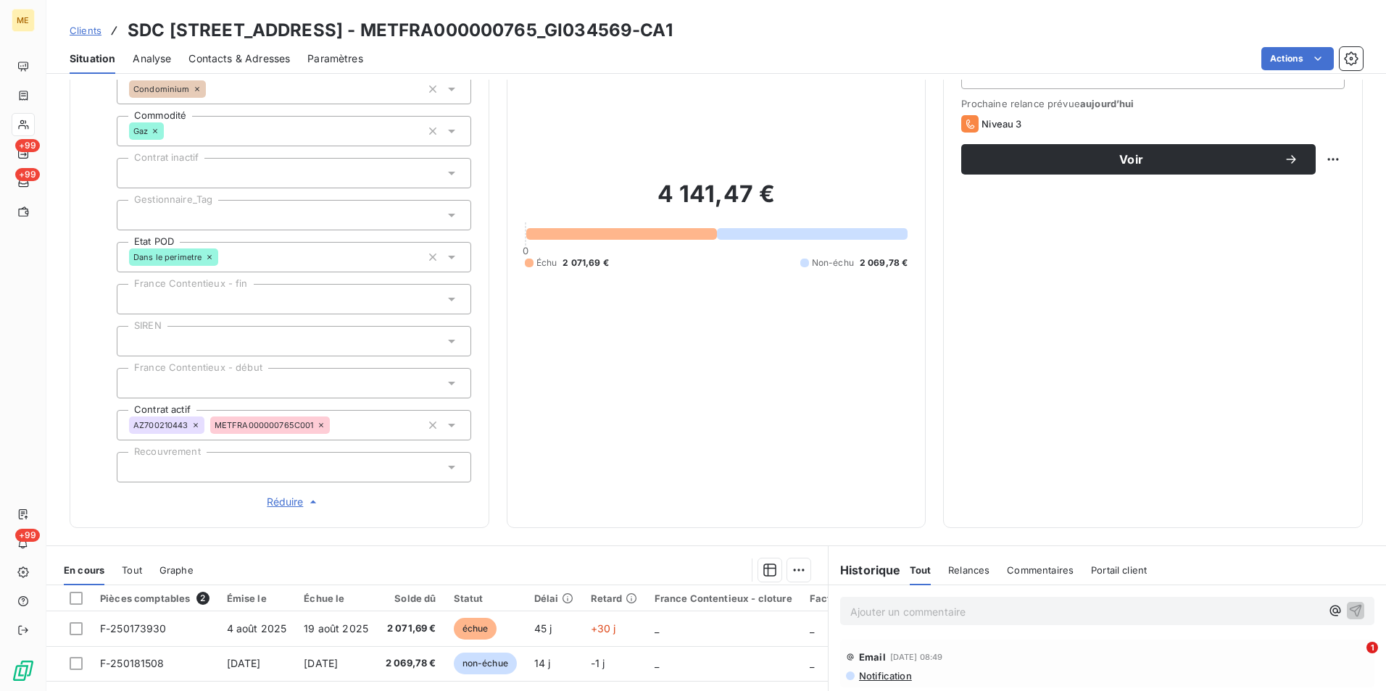
scroll to position [185, 0]
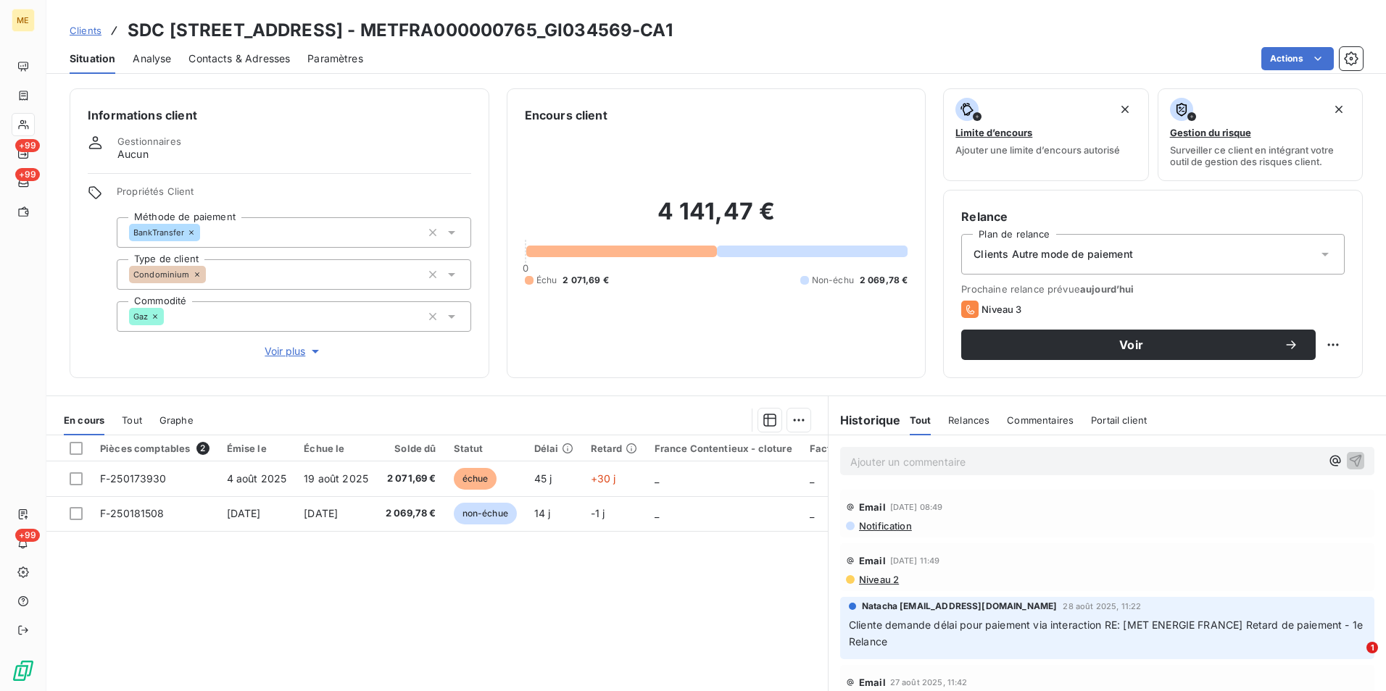
click at [282, 356] on span "Voir plus" at bounding box center [294, 351] width 58 height 14
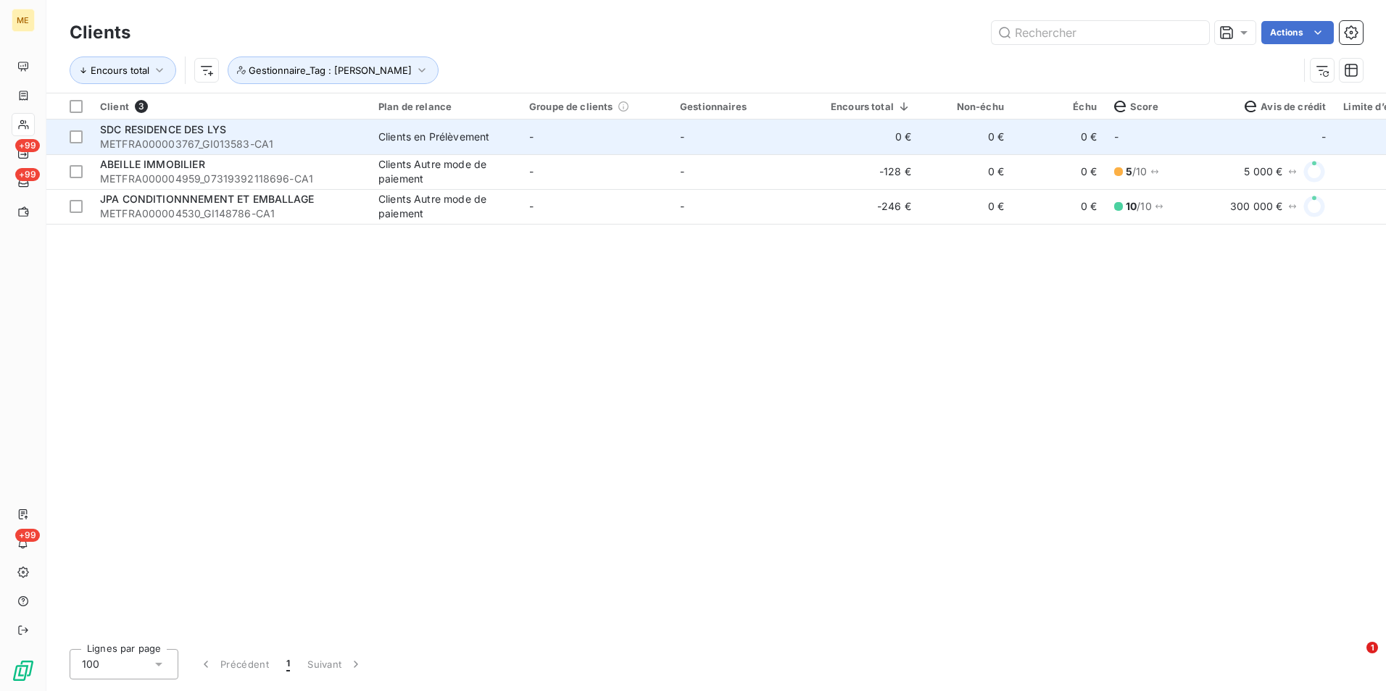
click at [907, 141] on td "0 €" at bounding box center [871, 137] width 98 height 35
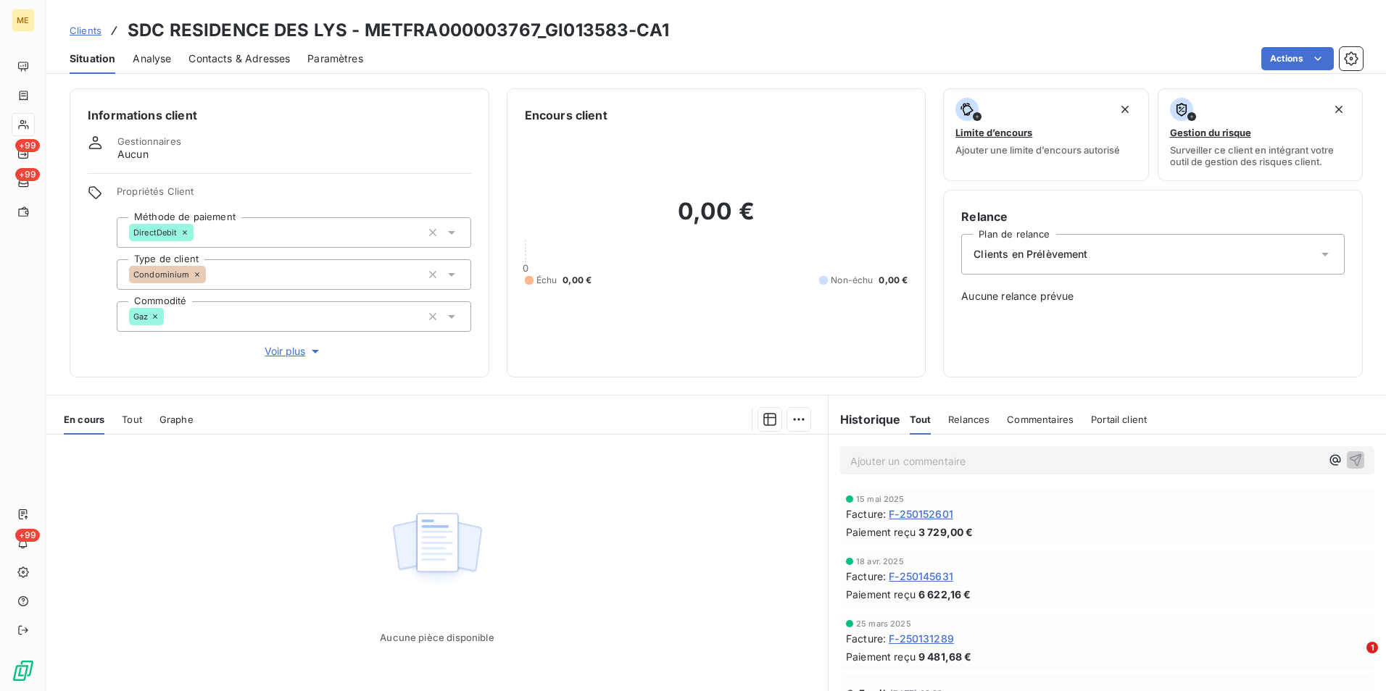
click at [288, 341] on div "Propriétés Client Méthode de paiement DirectDebit Type de client Condominium Co…" at bounding box center [294, 273] width 354 height 174
click at [286, 357] on span "Voir plus" at bounding box center [294, 351] width 58 height 14
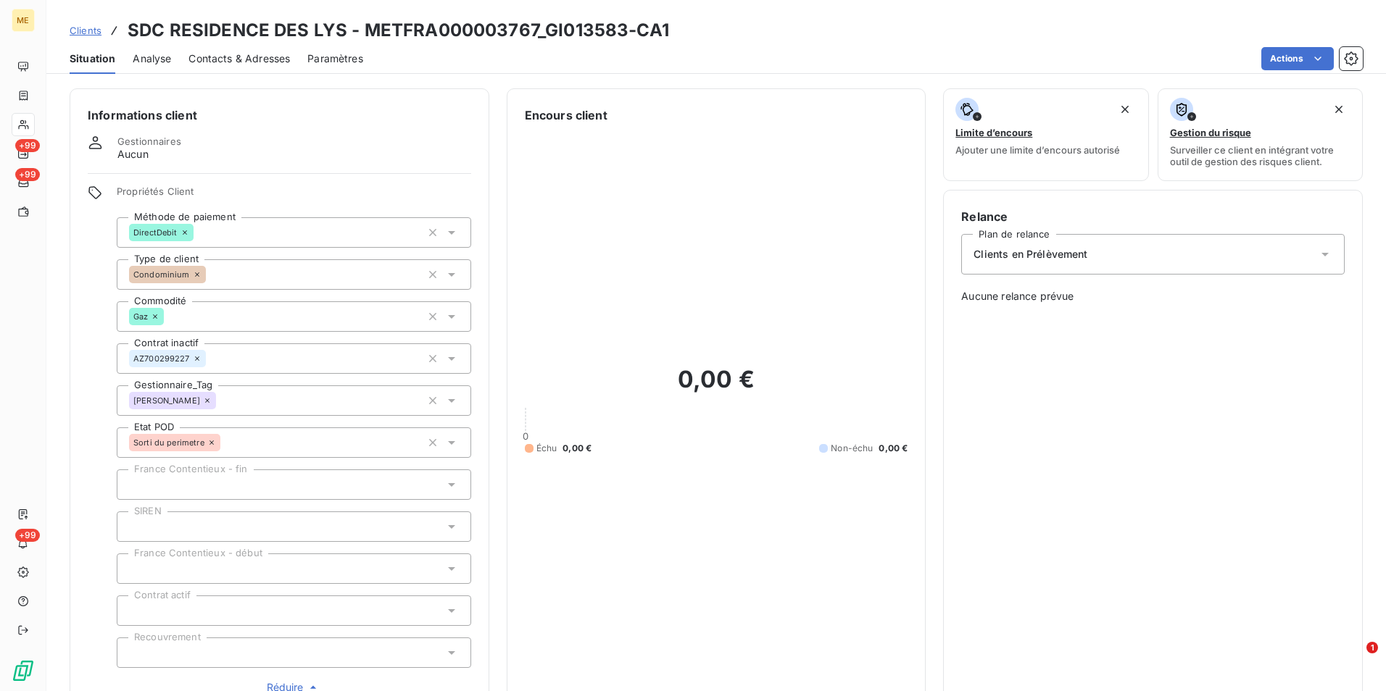
click at [203, 402] on icon at bounding box center [207, 400] width 9 height 9
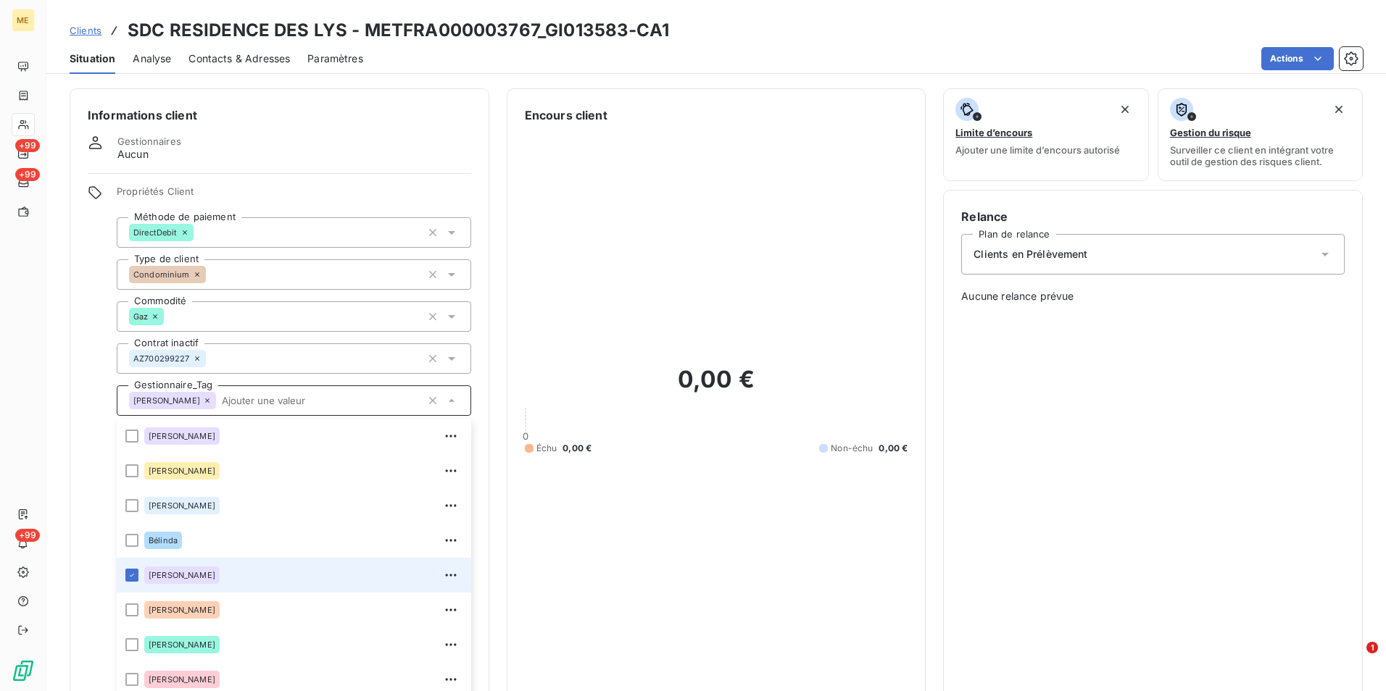
click at [130, 575] on div at bounding box center [131, 575] width 13 height 13
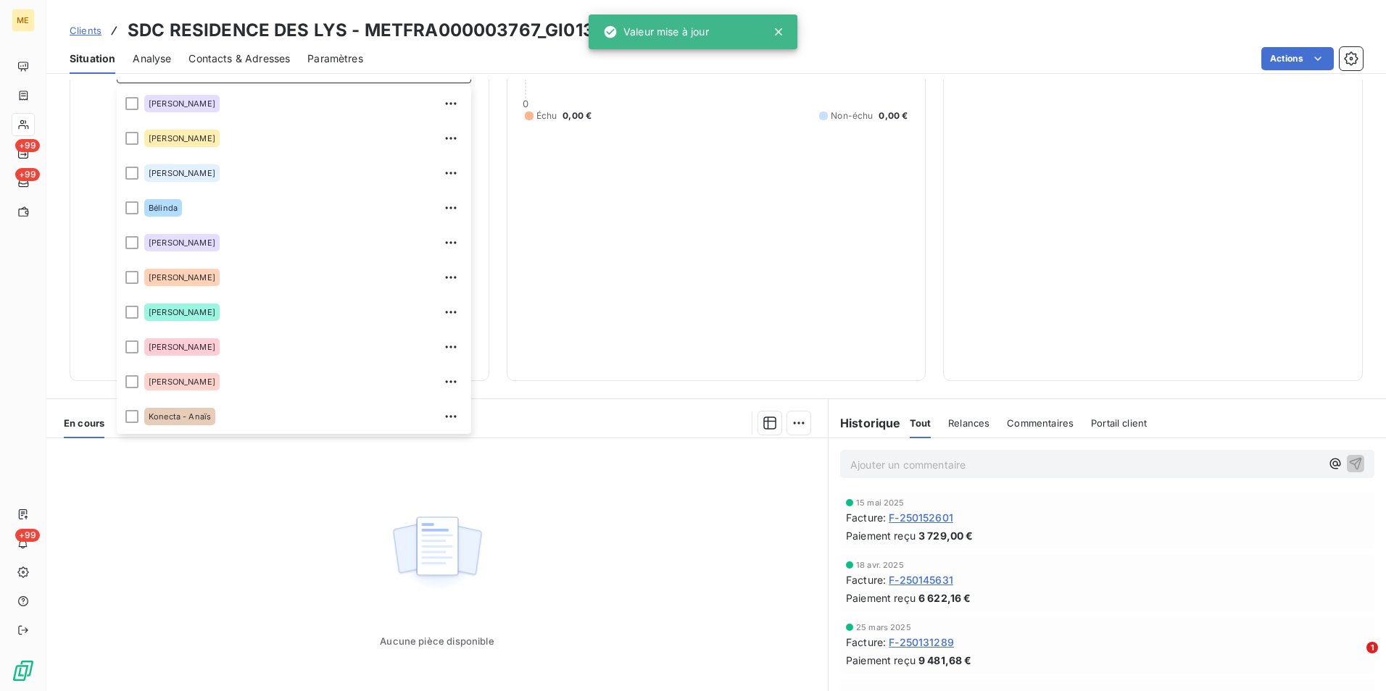
scroll to position [362, 0]
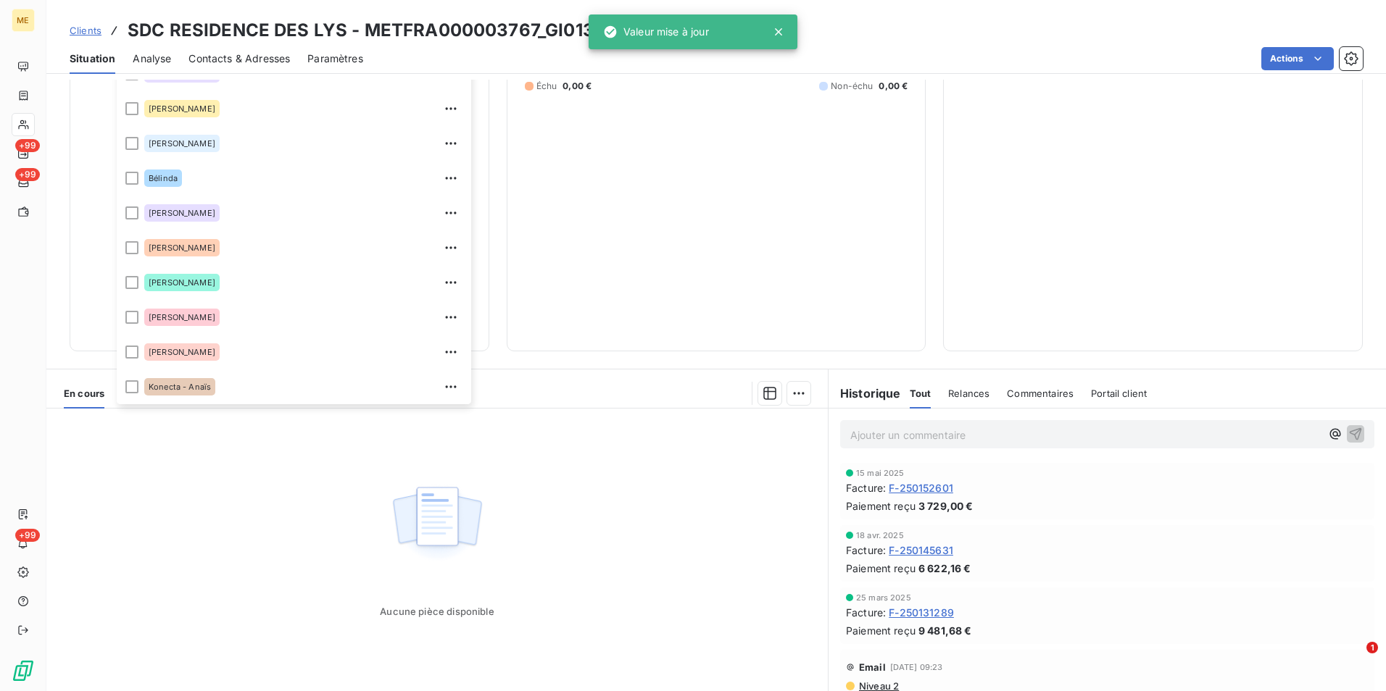
click at [597, 556] on div "Aucune pièce disponible" at bounding box center [436, 548] width 781 height 279
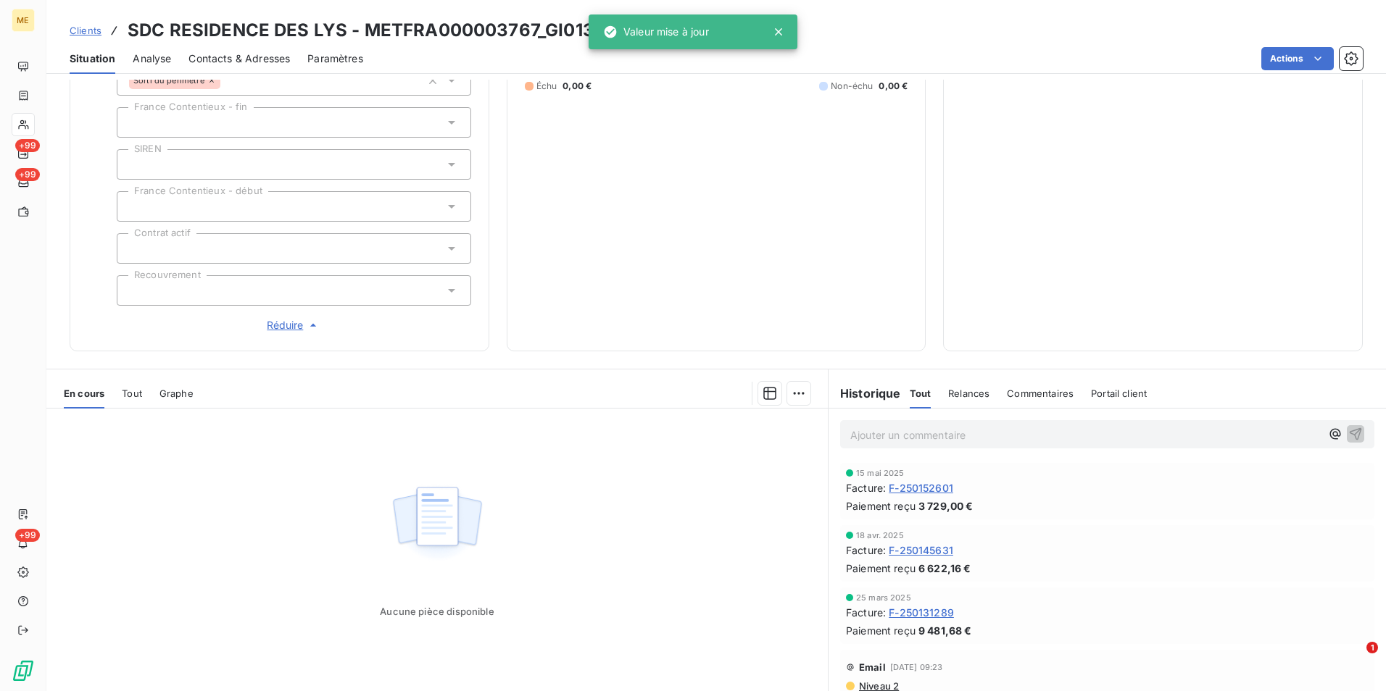
scroll to position [72, 0]
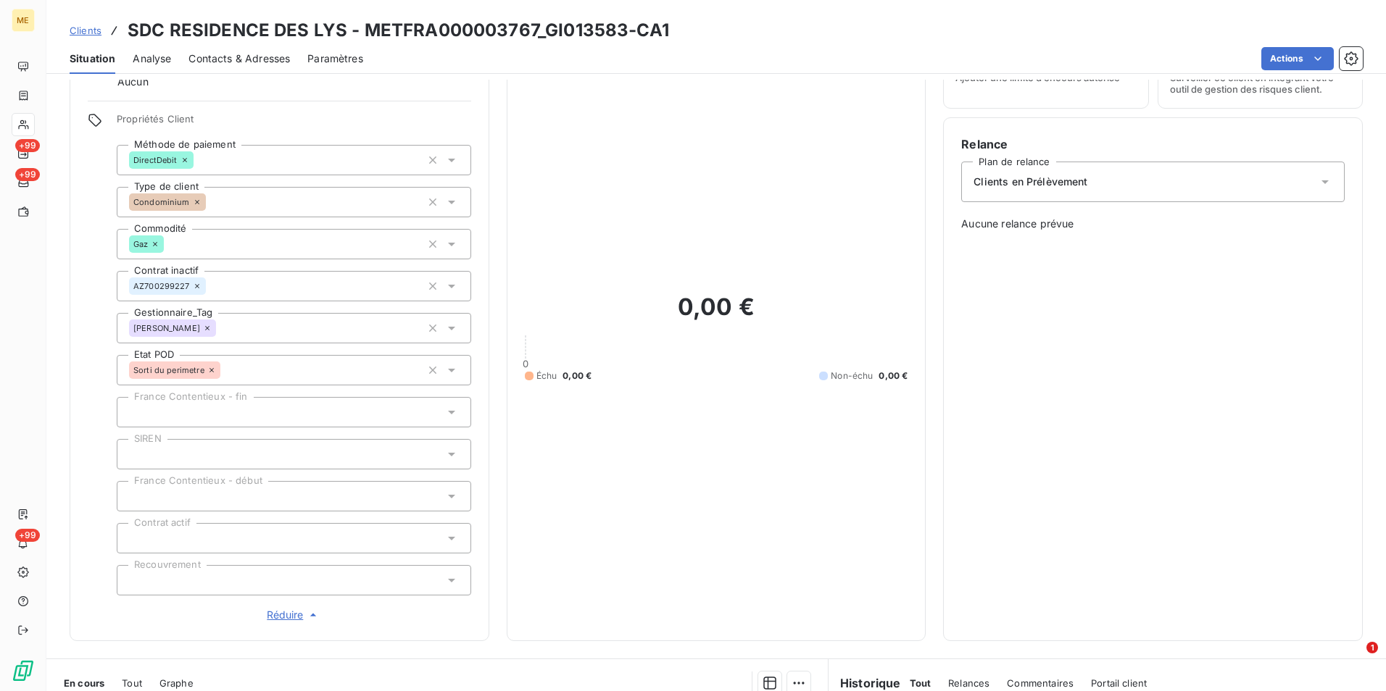
click at [203, 325] on icon at bounding box center [207, 328] width 9 height 9
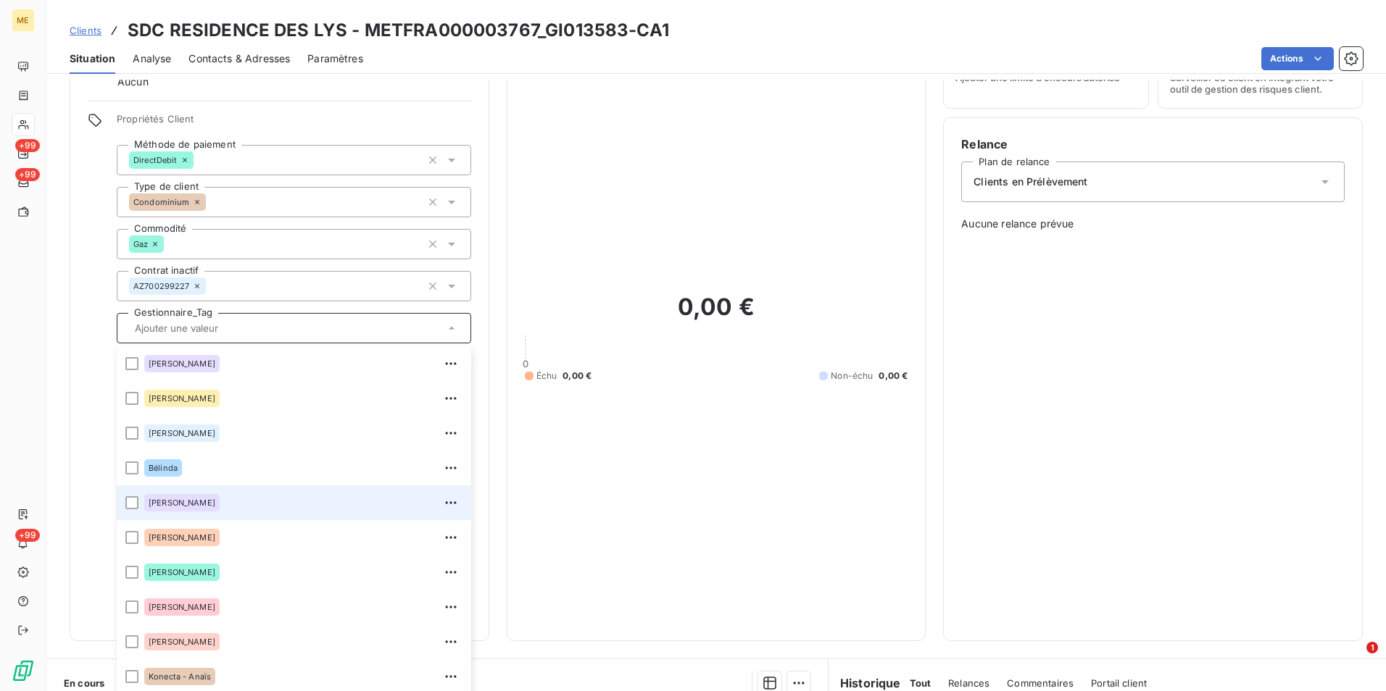
click at [492, 57] on div "Actions" at bounding box center [871, 58] width 982 height 23
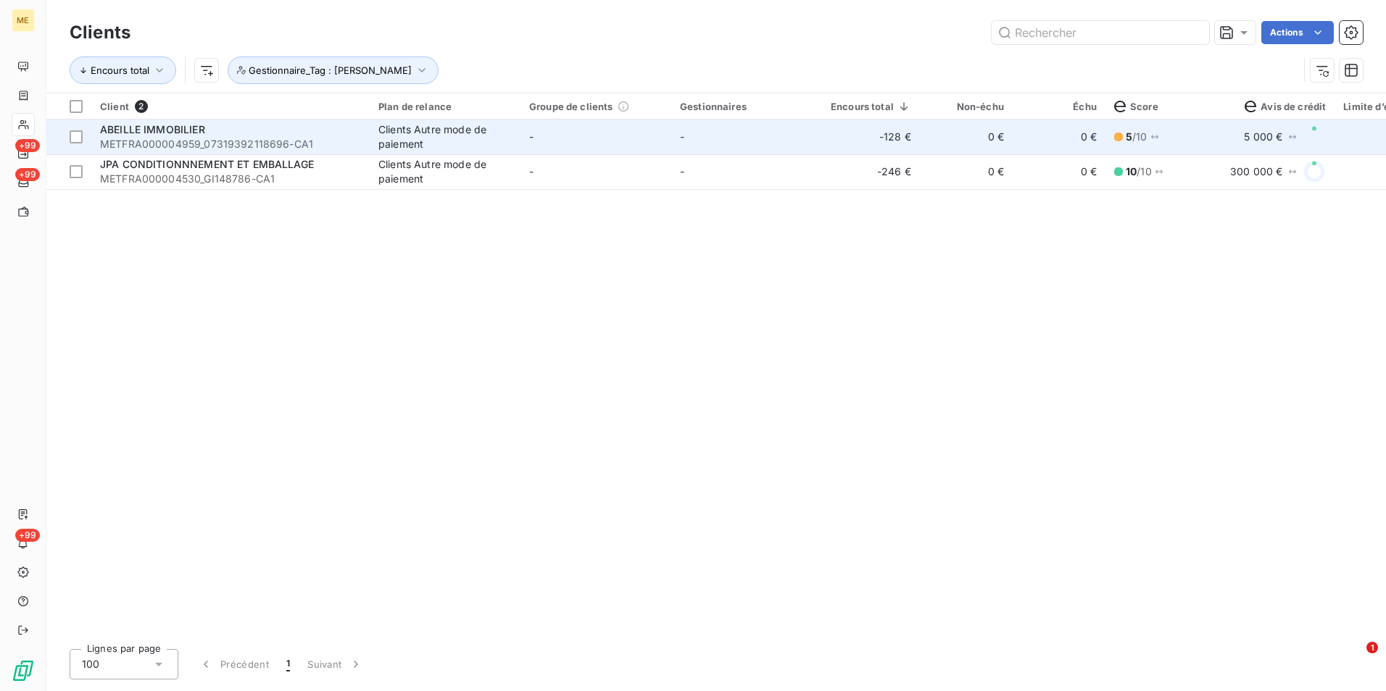
click at [440, 149] on div "Clients Autre mode de paiement" at bounding box center [444, 136] width 133 height 29
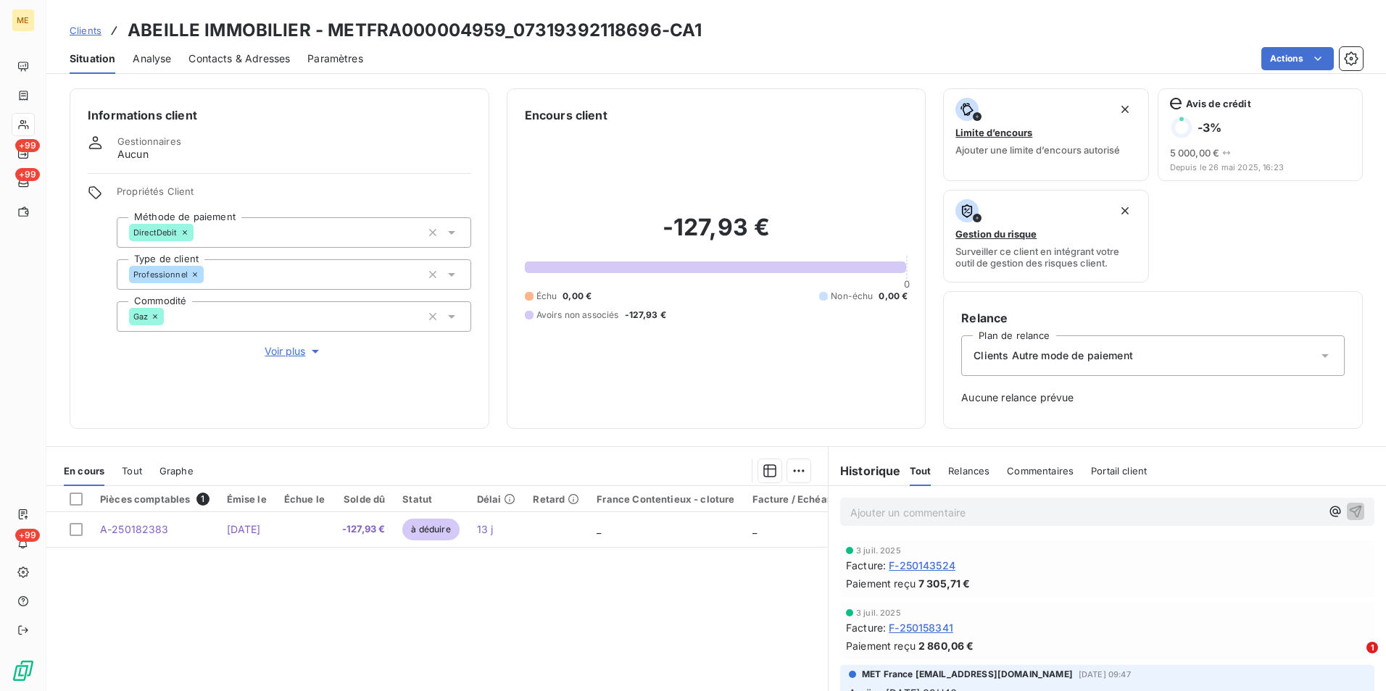
click at [293, 346] on span "Voir plus" at bounding box center [294, 351] width 58 height 14
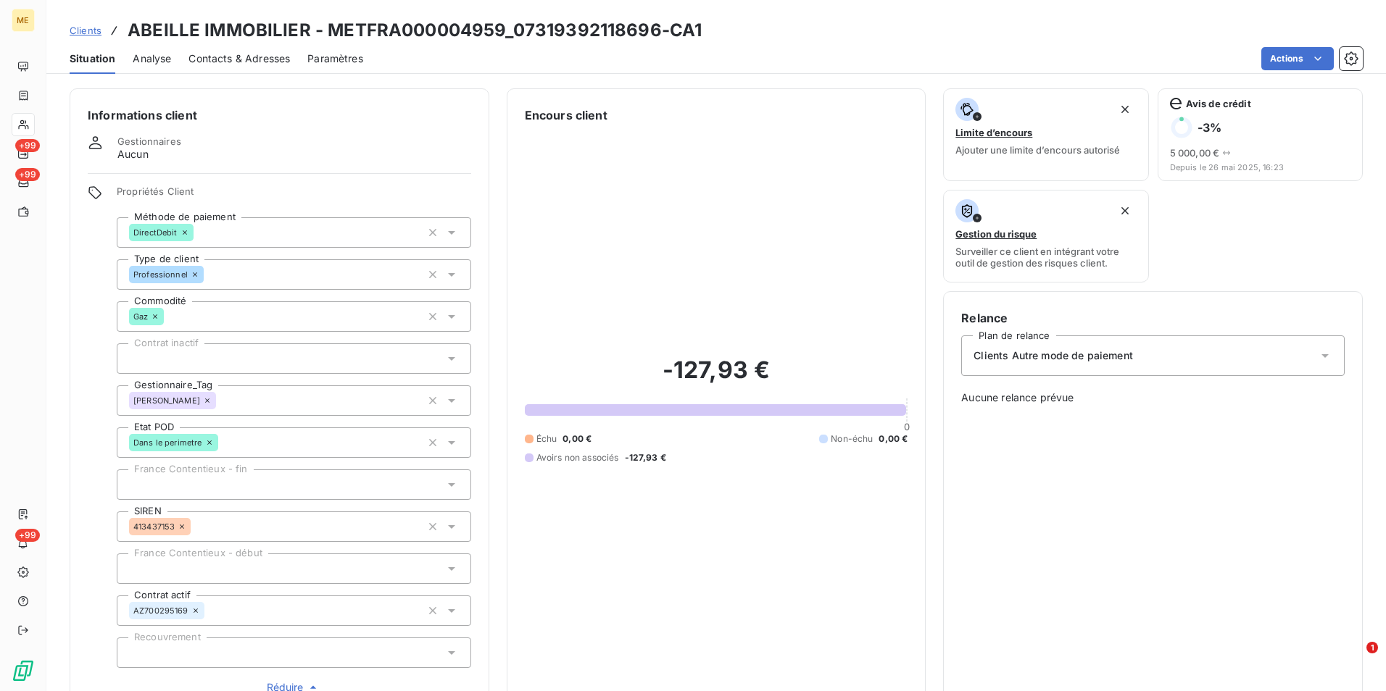
click at [203, 398] on icon at bounding box center [207, 400] width 9 height 9
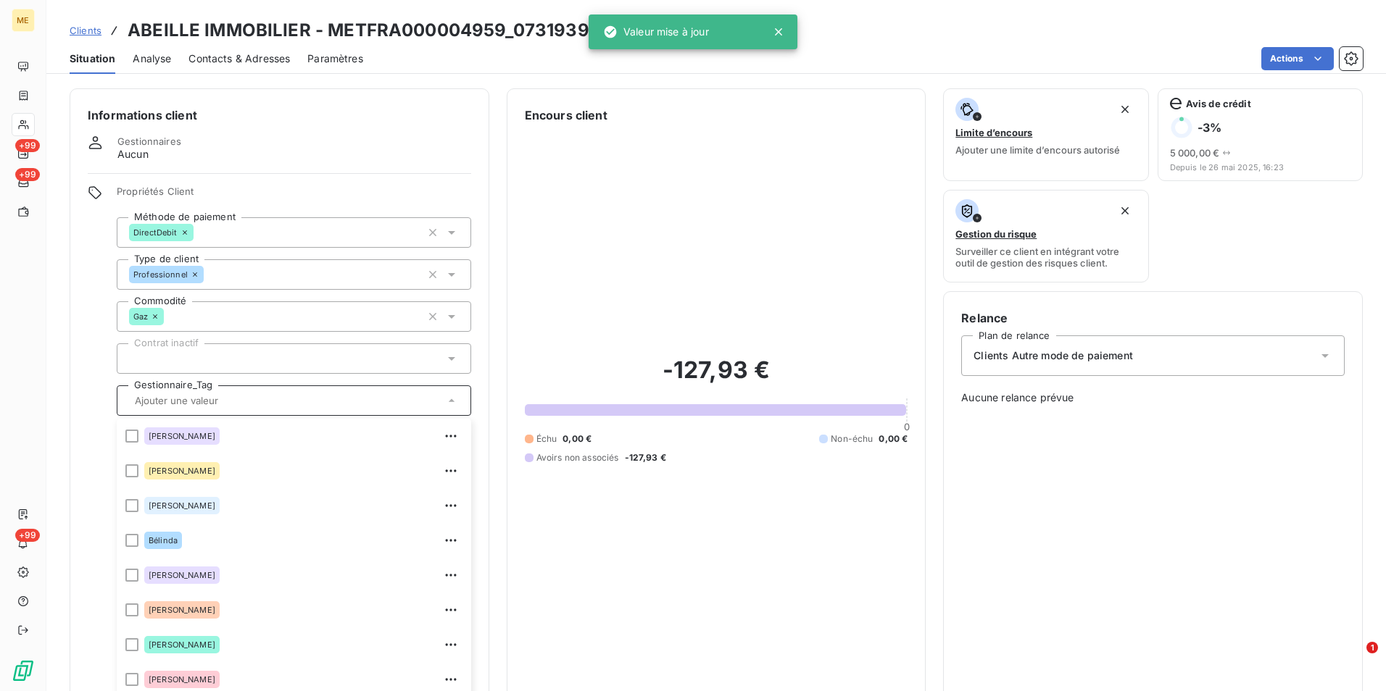
click at [81, 31] on span "Clients" at bounding box center [86, 31] width 32 height 12
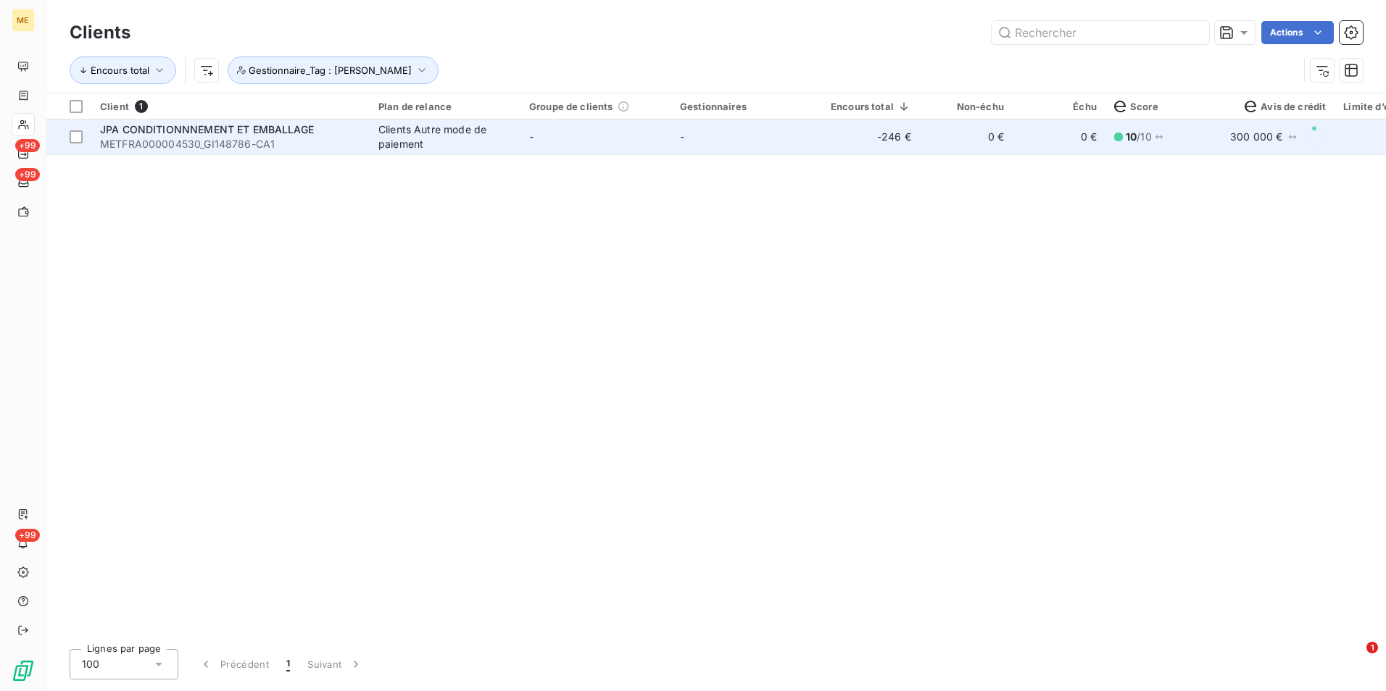
click at [387, 141] on div "Clients Autre mode de paiement" at bounding box center [444, 136] width 133 height 29
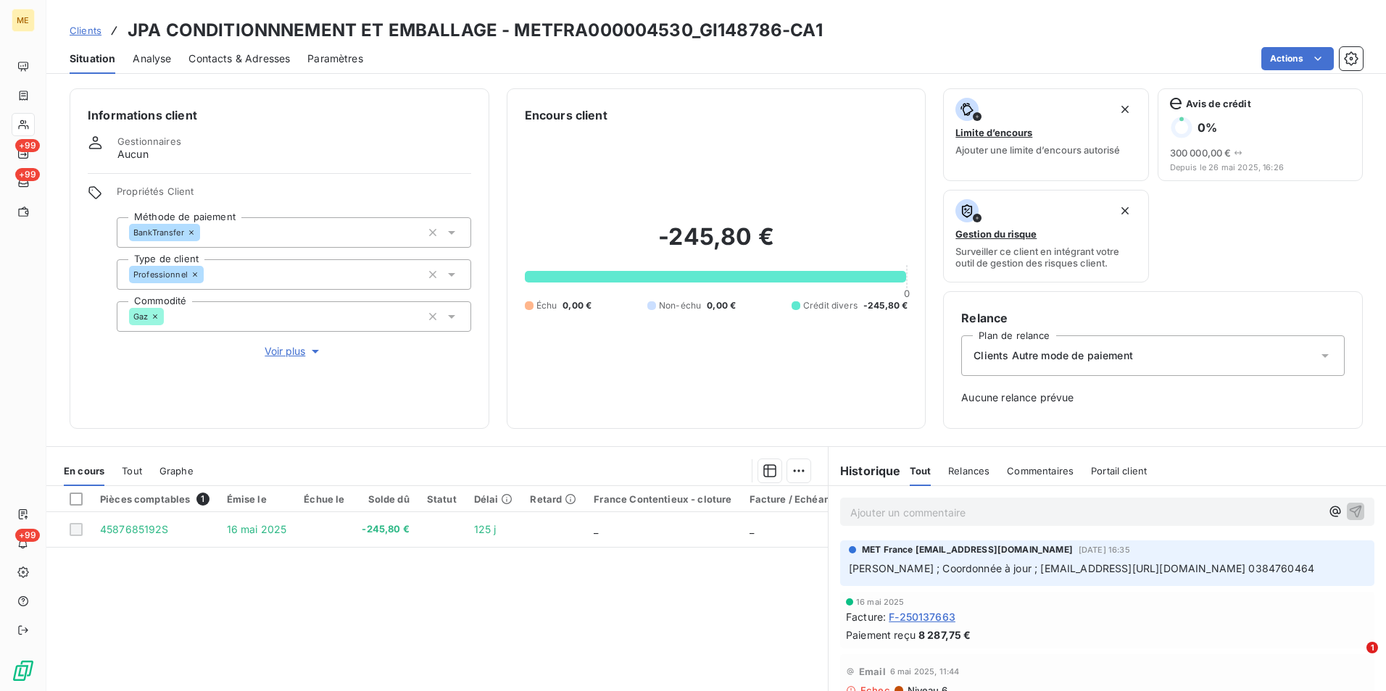
click at [299, 347] on span "Voir plus" at bounding box center [294, 351] width 58 height 14
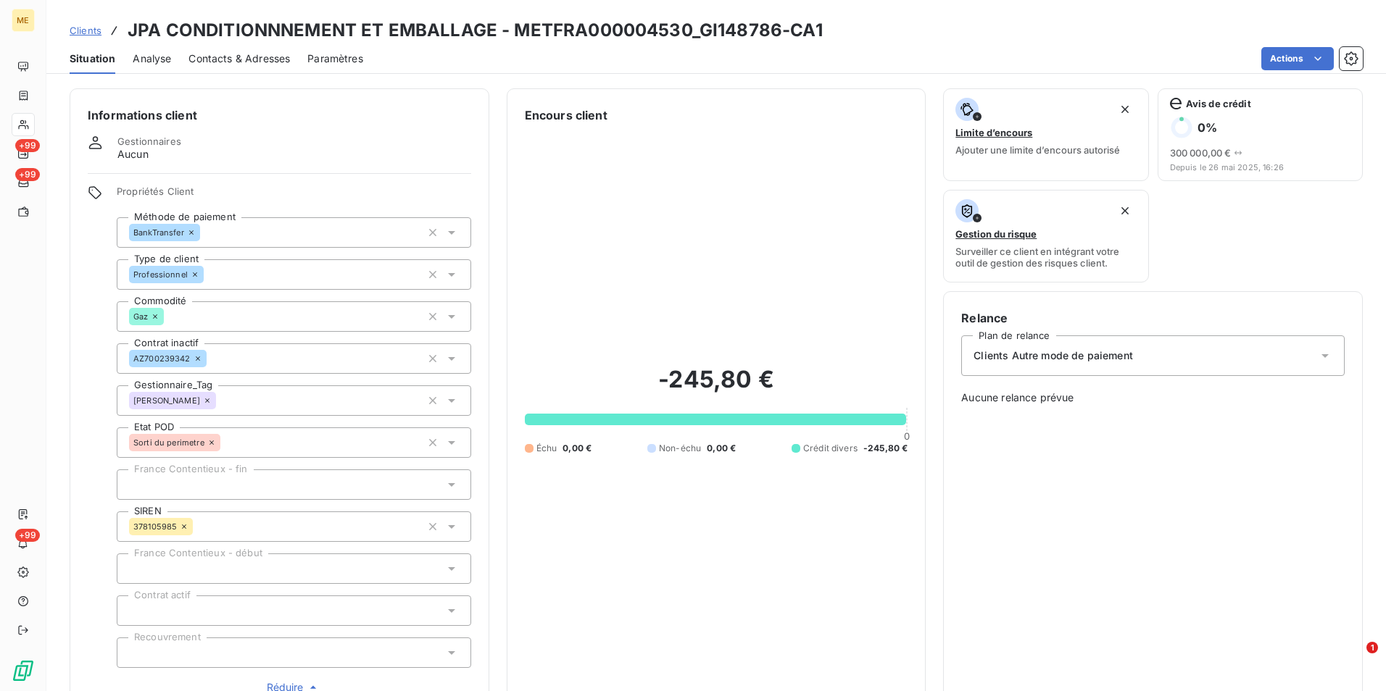
click at [203, 400] on icon at bounding box center [207, 400] width 9 height 9
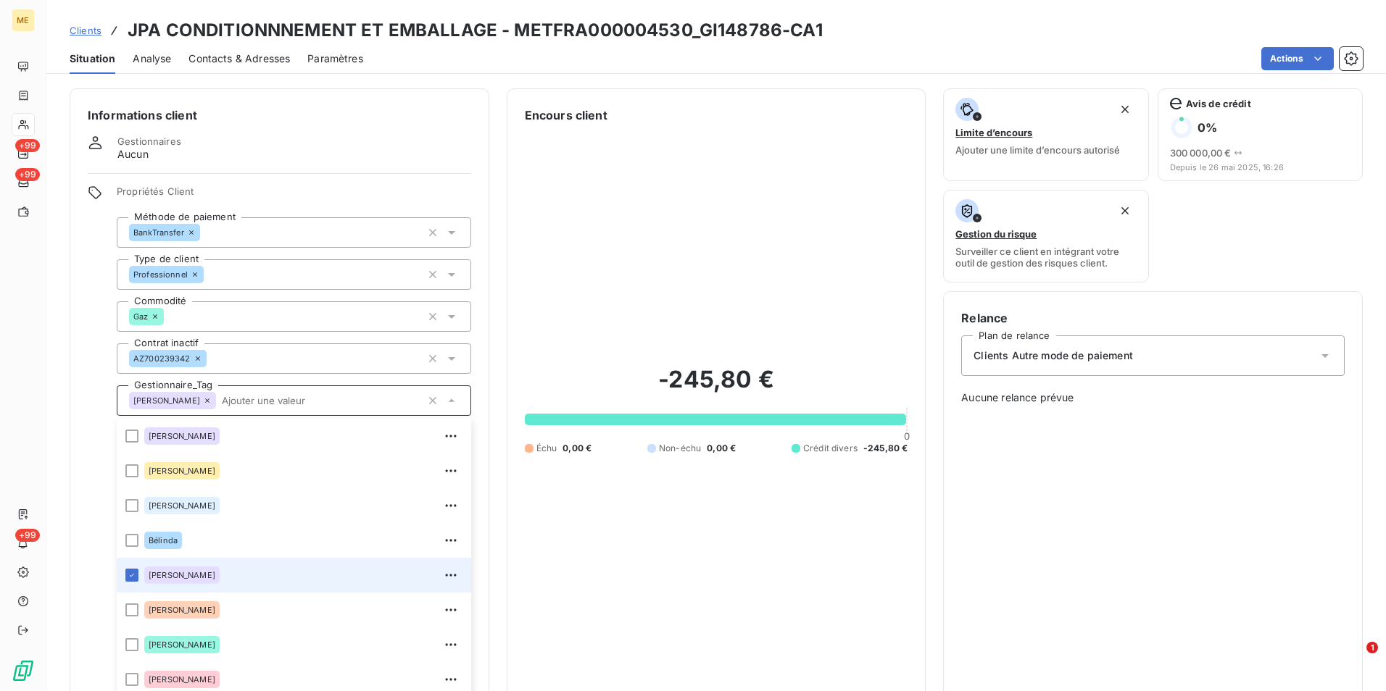
click at [133, 575] on div at bounding box center [131, 575] width 13 height 13
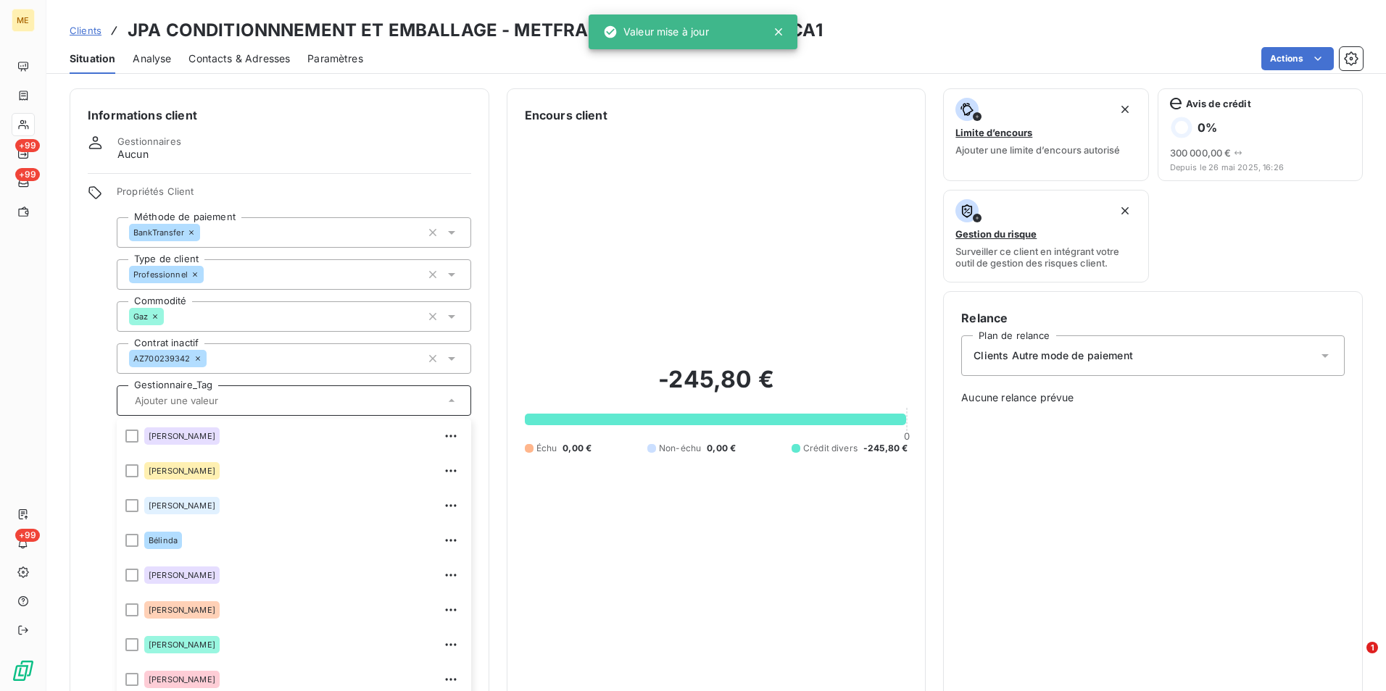
scroll to position [145, 0]
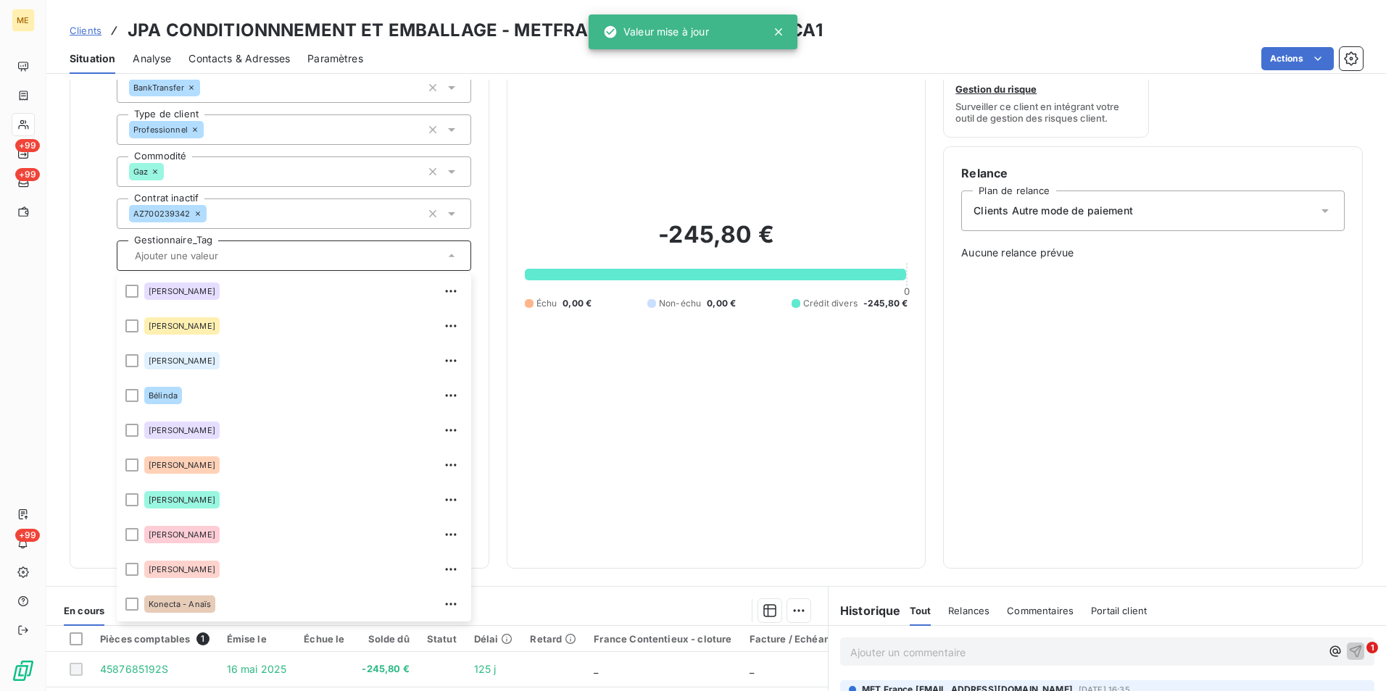
click at [508, 224] on div "Encours client -245,80 € 0 Échu 0,00 € Non-échu 0,00 € Crédit divers -245,80 €" at bounding box center [717, 255] width 420 height 625
click at [92, 347] on div "Propriétés Client Méthode de paiement BankTransfer Type de client Professionnel…" at bounding box center [279, 296] width 383 height 510
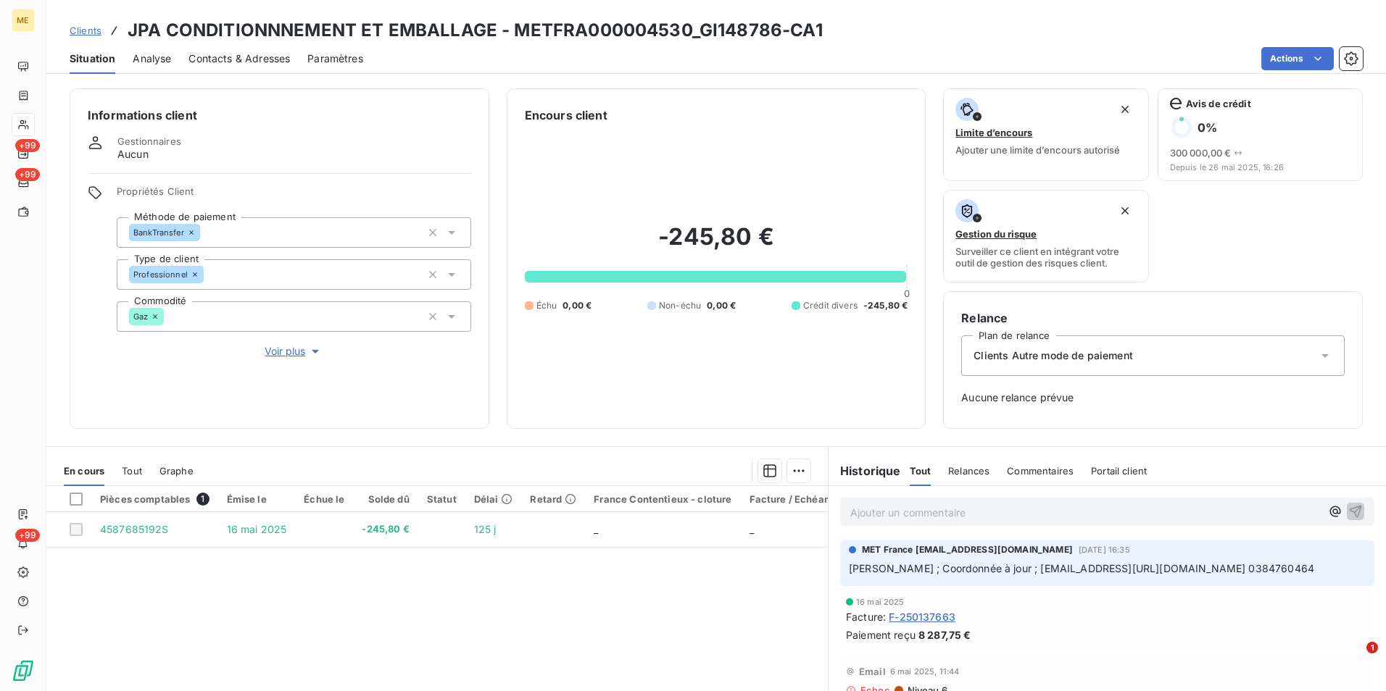
click at [288, 354] on span "Voir plus" at bounding box center [294, 351] width 58 height 14
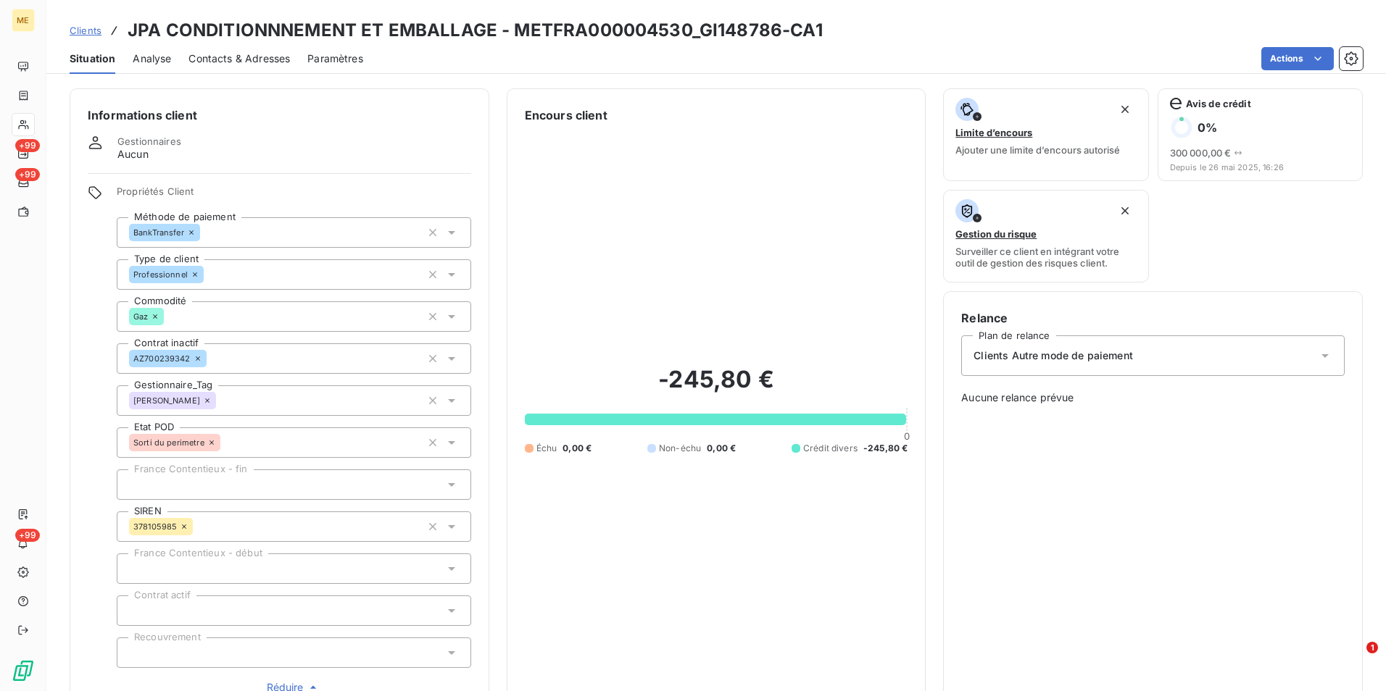
click at [203, 401] on icon at bounding box center [207, 400] width 9 height 9
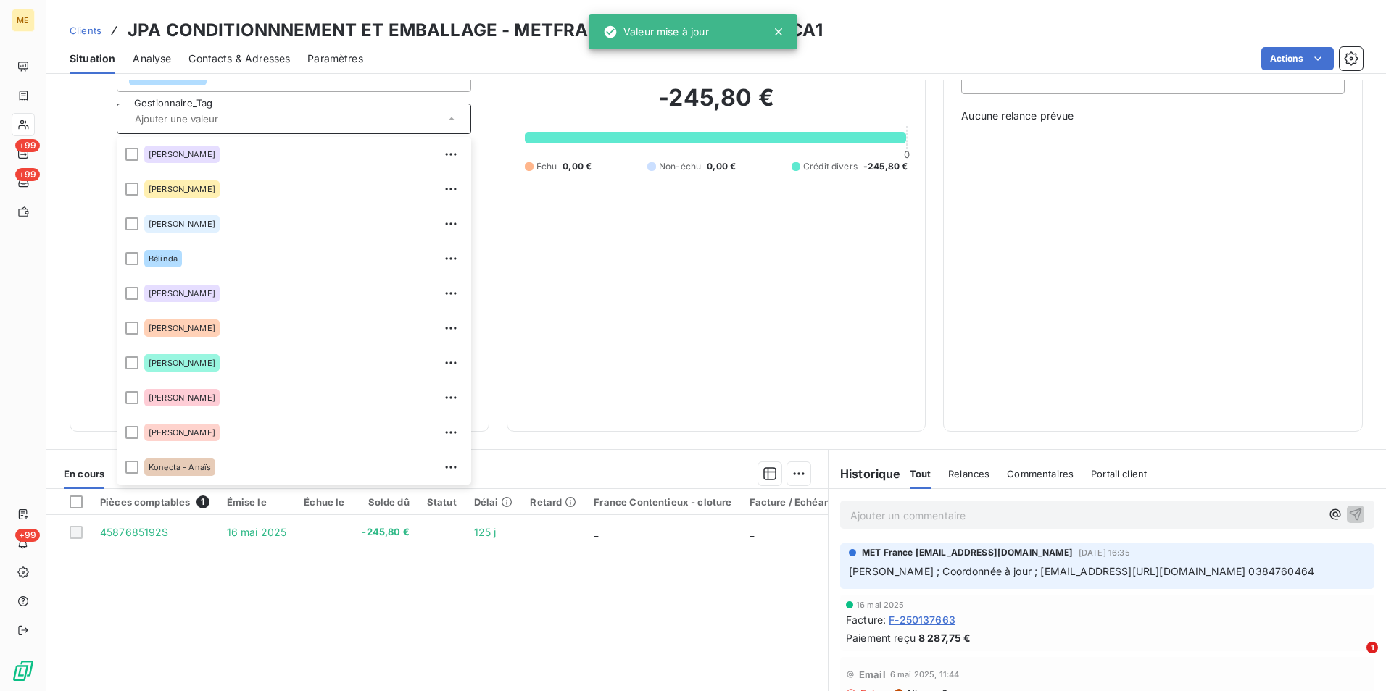
scroll to position [290, 0]
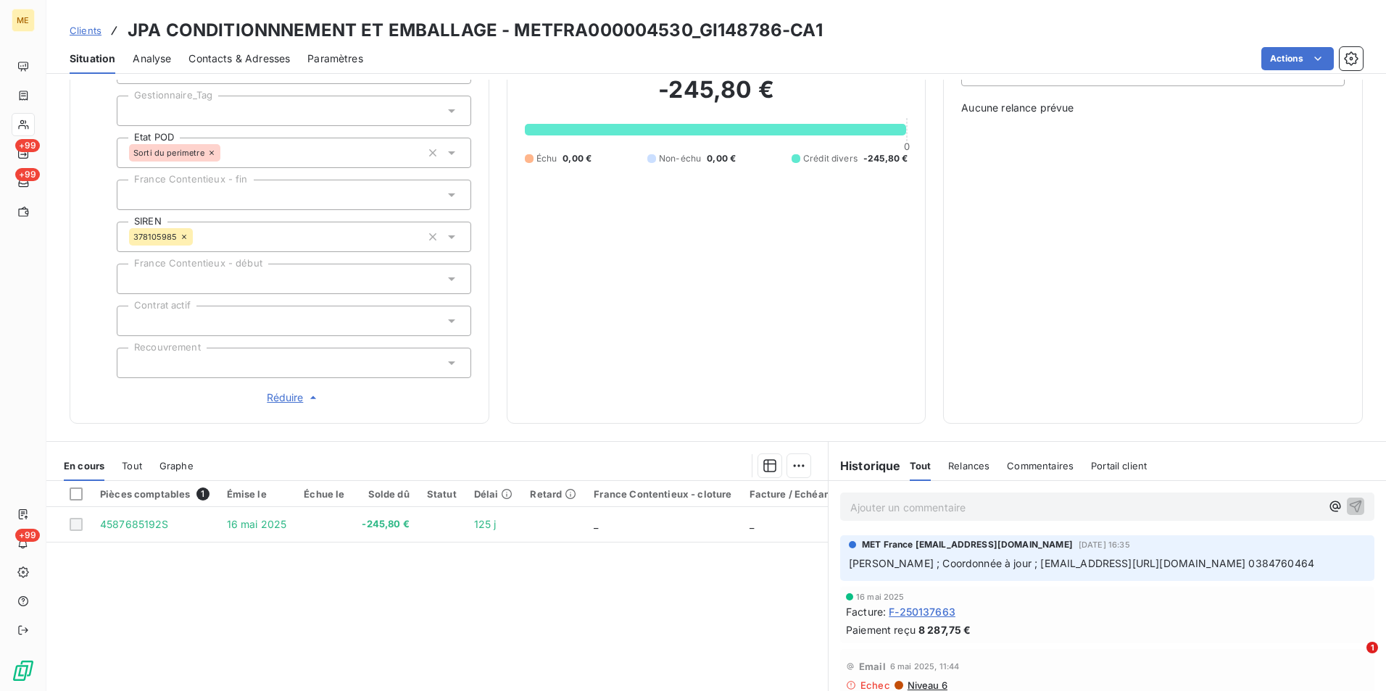
click at [493, 409] on div "Informations client Gestionnaires Aucun Propriétés Client Méthode de paiement B…" at bounding box center [715, 111] width 1339 height 625
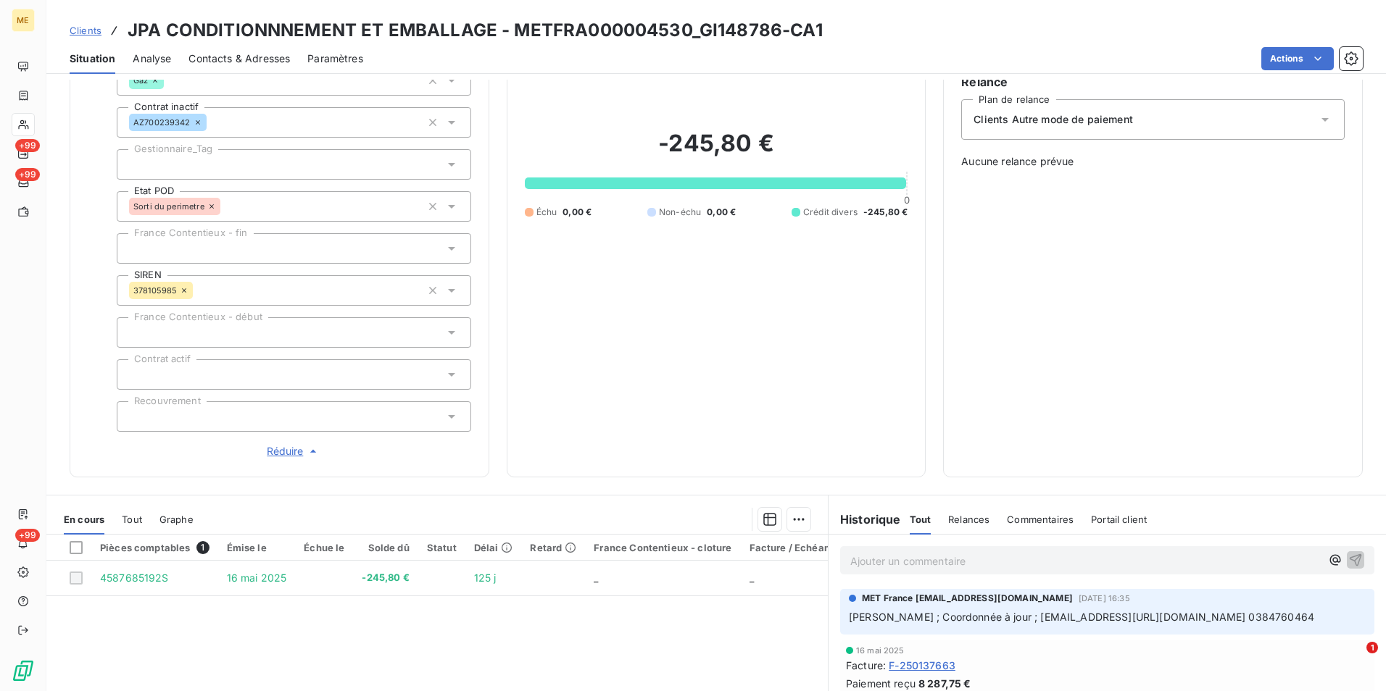
scroll to position [0, 0]
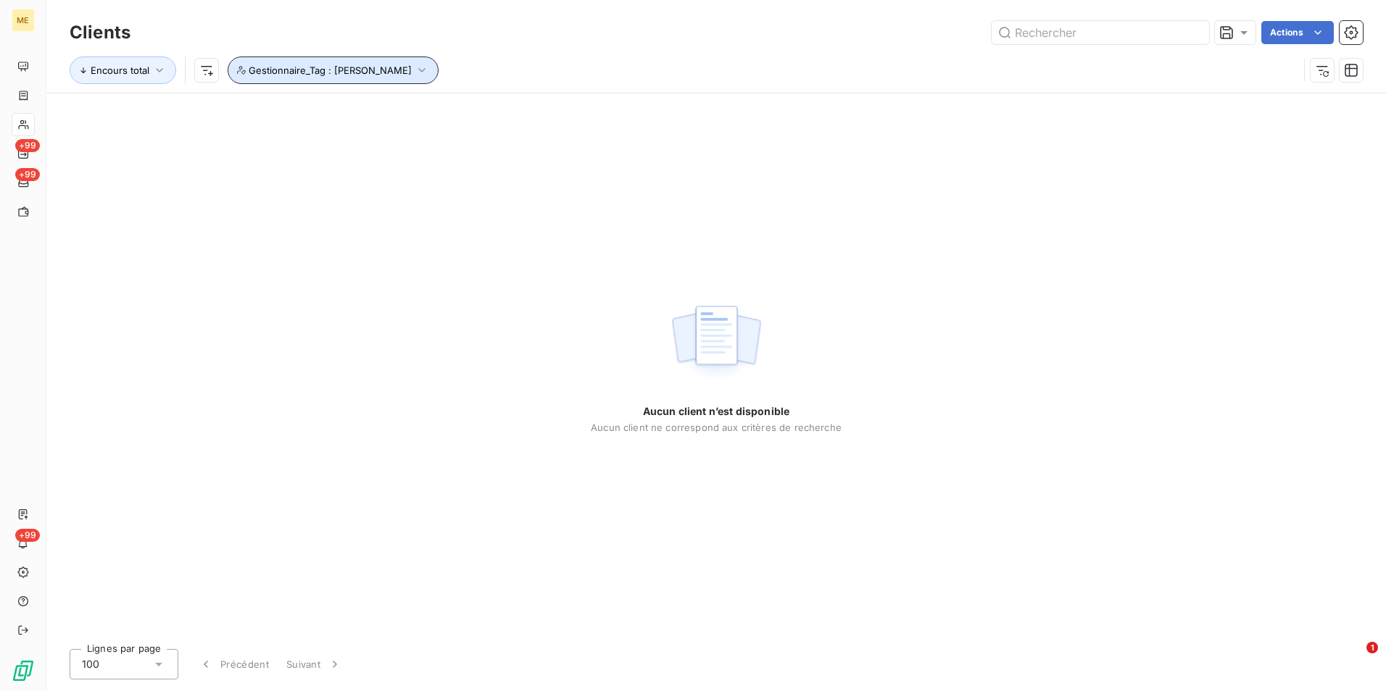
click at [415, 72] on icon "button" at bounding box center [422, 70] width 14 height 14
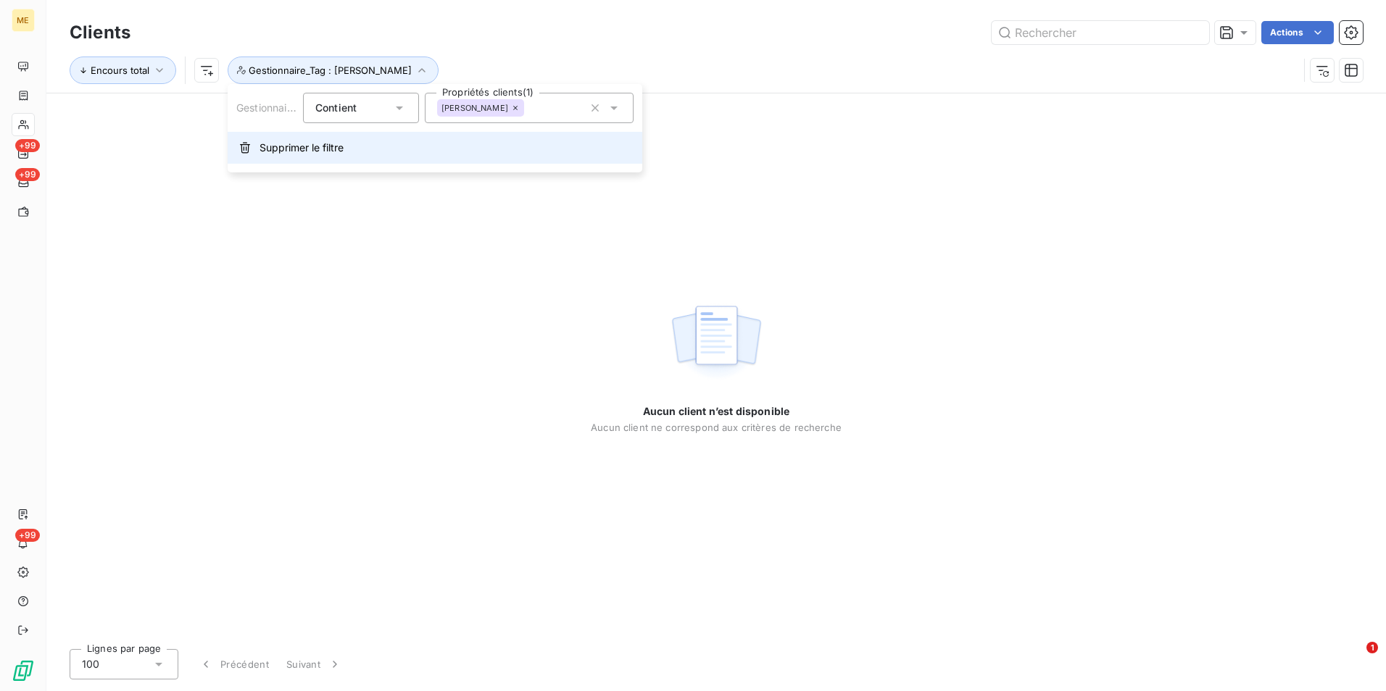
click at [332, 151] on span "Supprimer le filtre" at bounding box center [301, 148] width 84 height 14
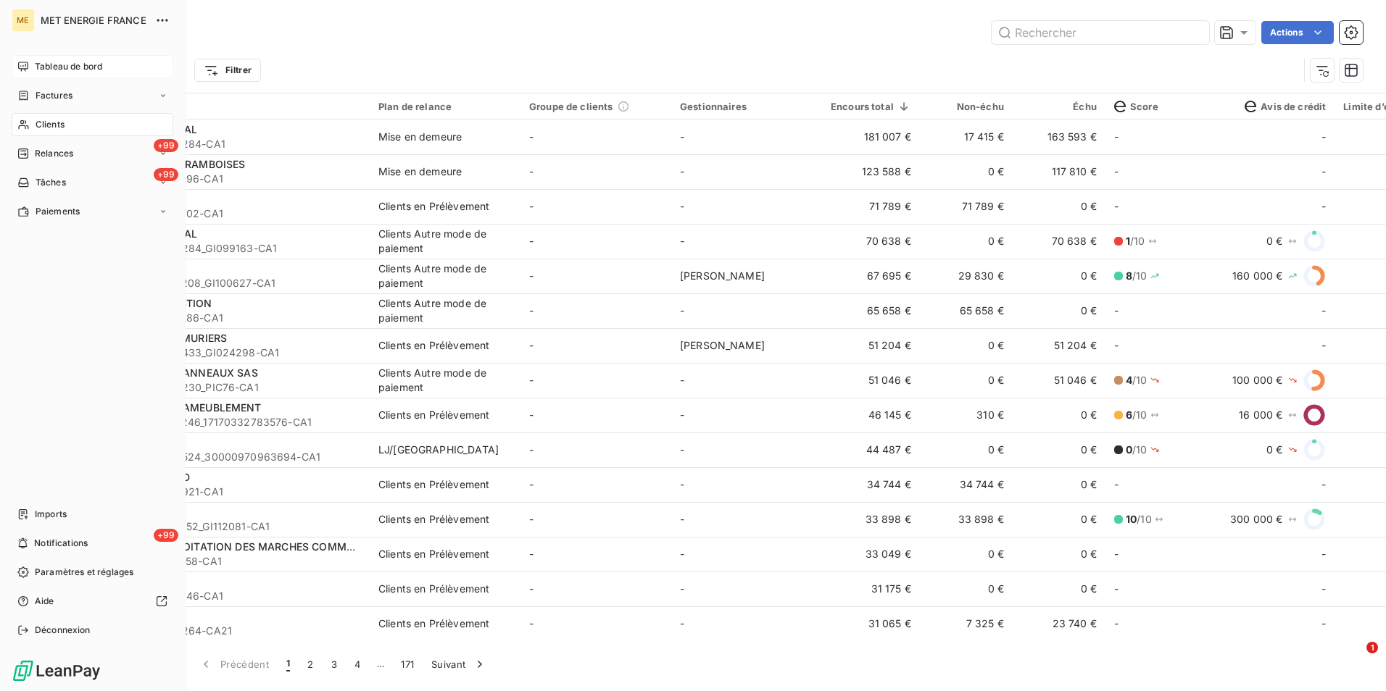
click at [62, 65] on span "Tableau de bord" at bounding box center [68, 66] width 67 height 13
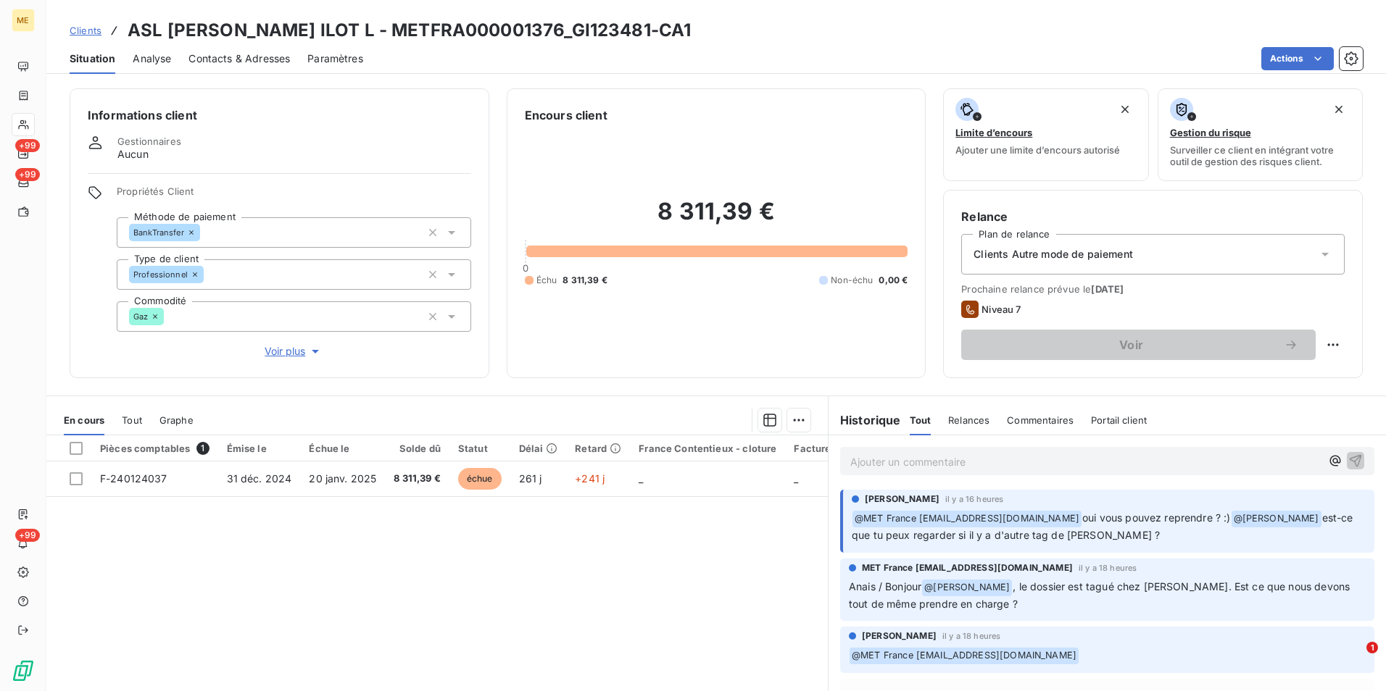
click at [899, 462] on p "Ajouter un commentaire ﻿" at bounding box center [1085, 462] width 470 height 18
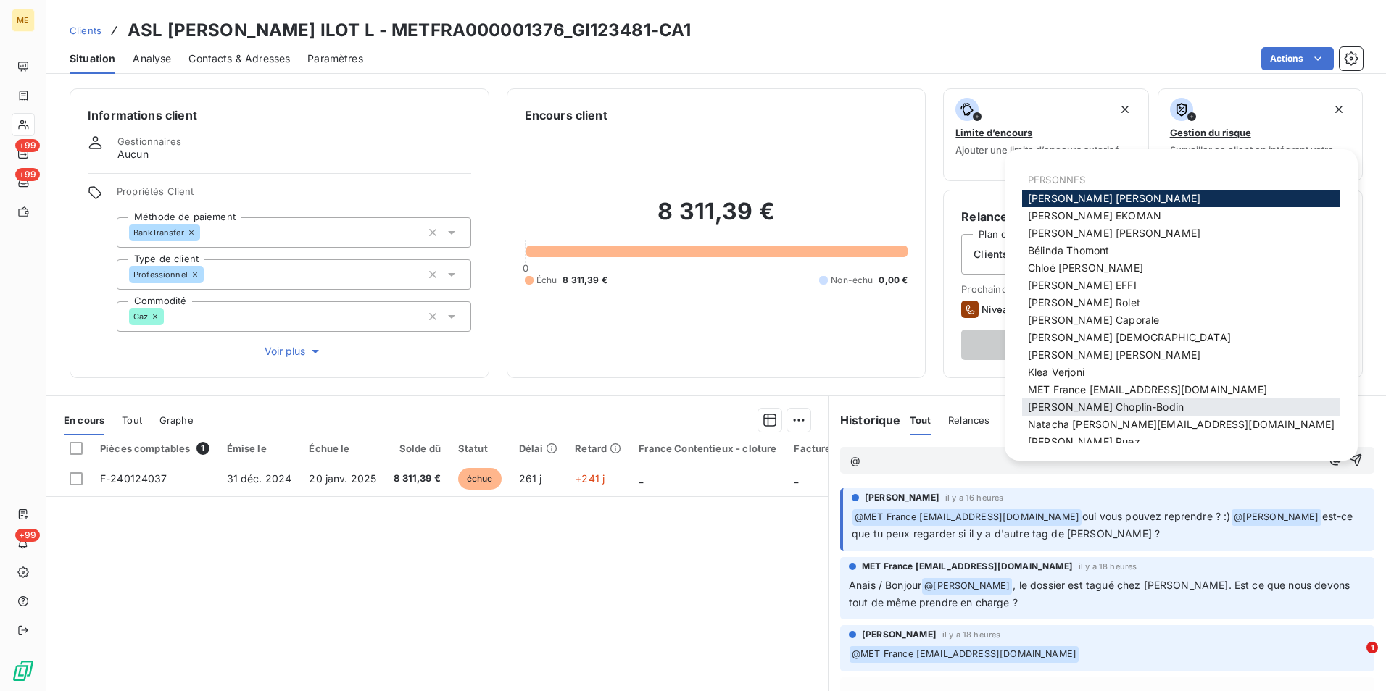
scroll to position [10, 0]
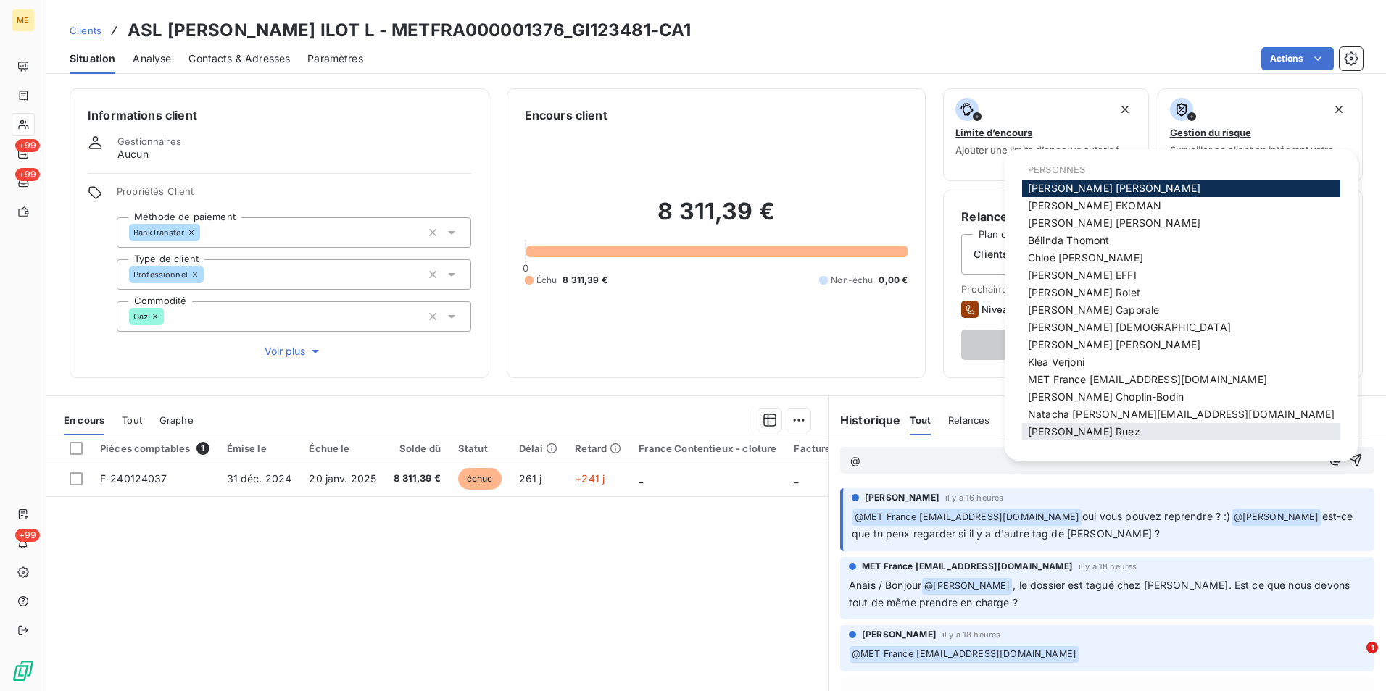
click at [1042, 426] on span "[PERSON_NAME]" at bounding box center [1084, 431] width 112 height 12
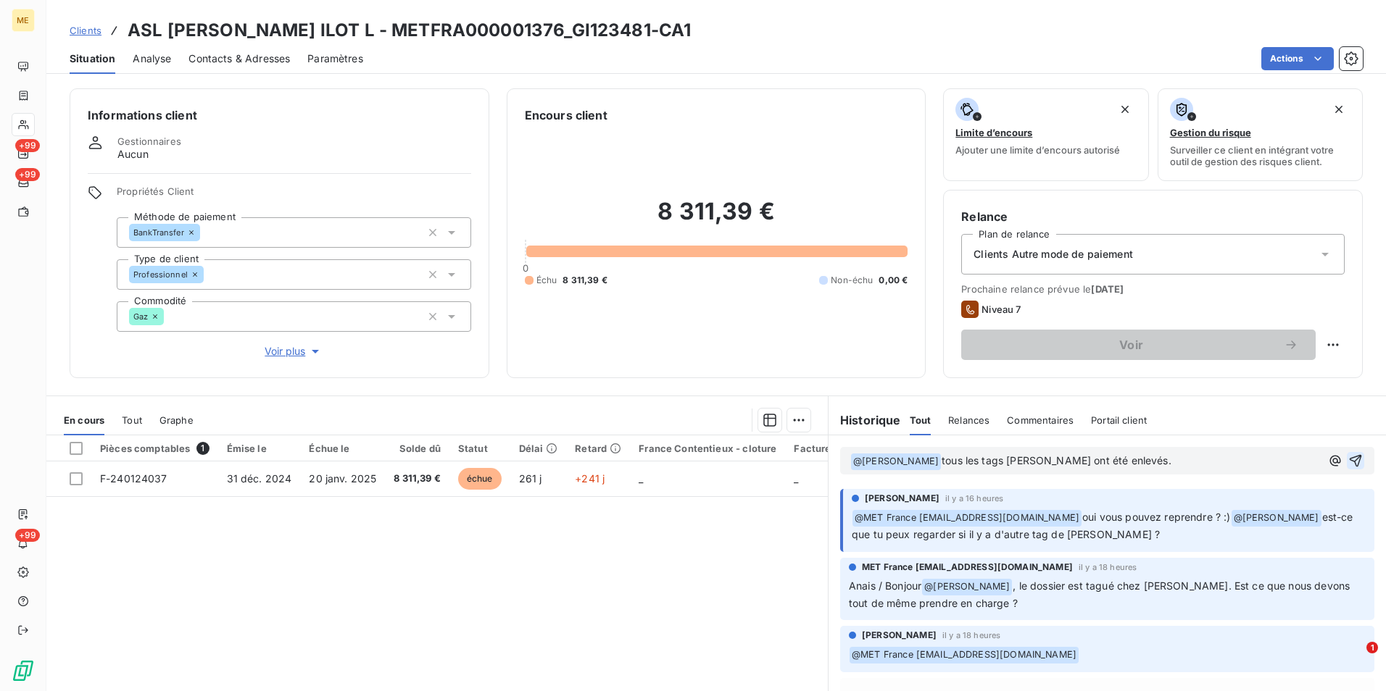
click at [1349, 461] on icon "button" at bounding box center [1355, 461] width 12 height 12
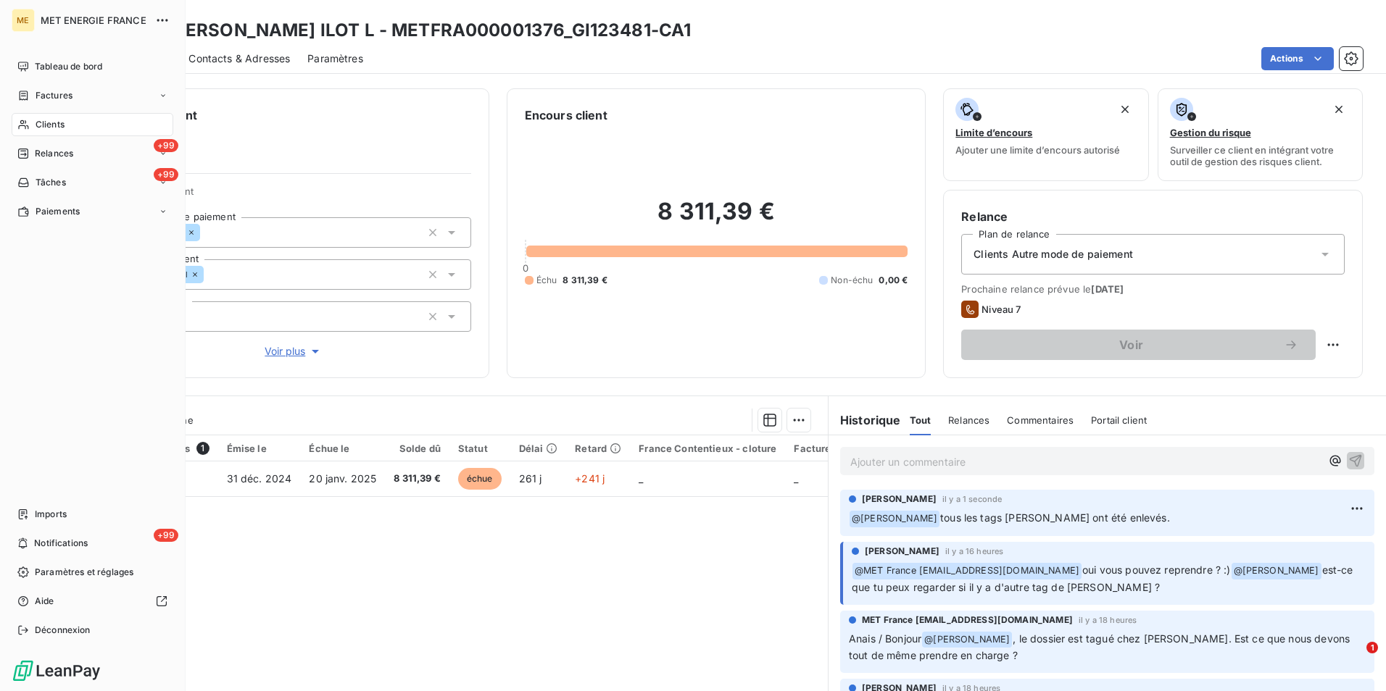
click at [30, 119] on div "Clients" at bounding box center [93, 124] width 162 height 23
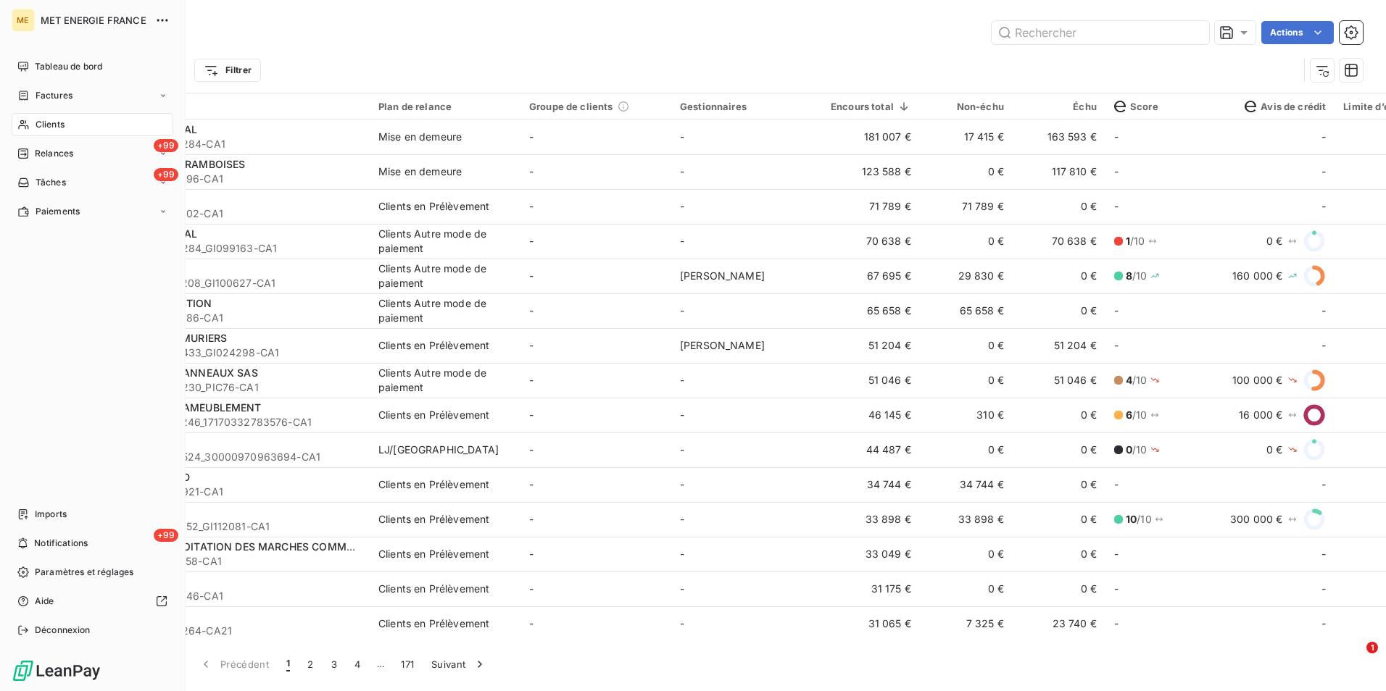
click at [43, 122] on span "Clients" at bounding box center [50, 124] width 29 height 13
click at [63, 63] on span "Tableau de bord" at bounding box center [68, 66] width 67 height 13
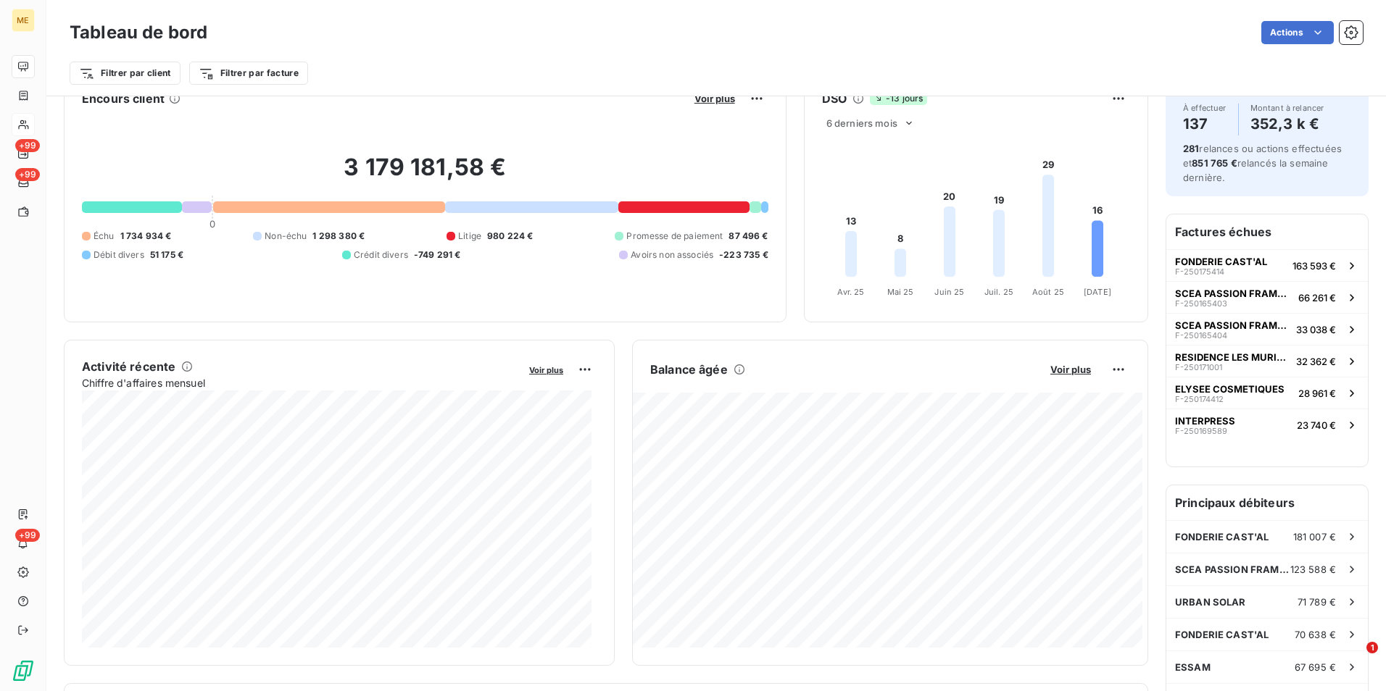
scroll to position [1, 0]
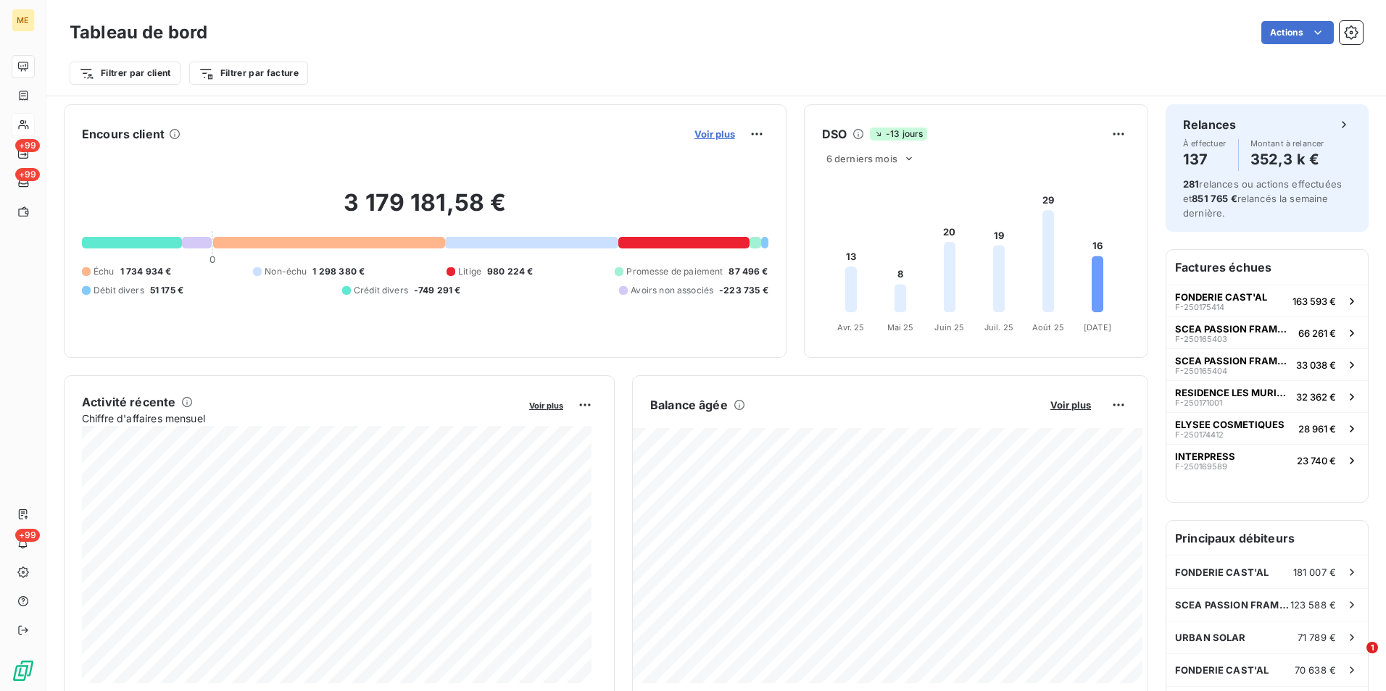
click at [717, 134] on span "Voir plus" at bounding box center [714, 134] width 41 height 12
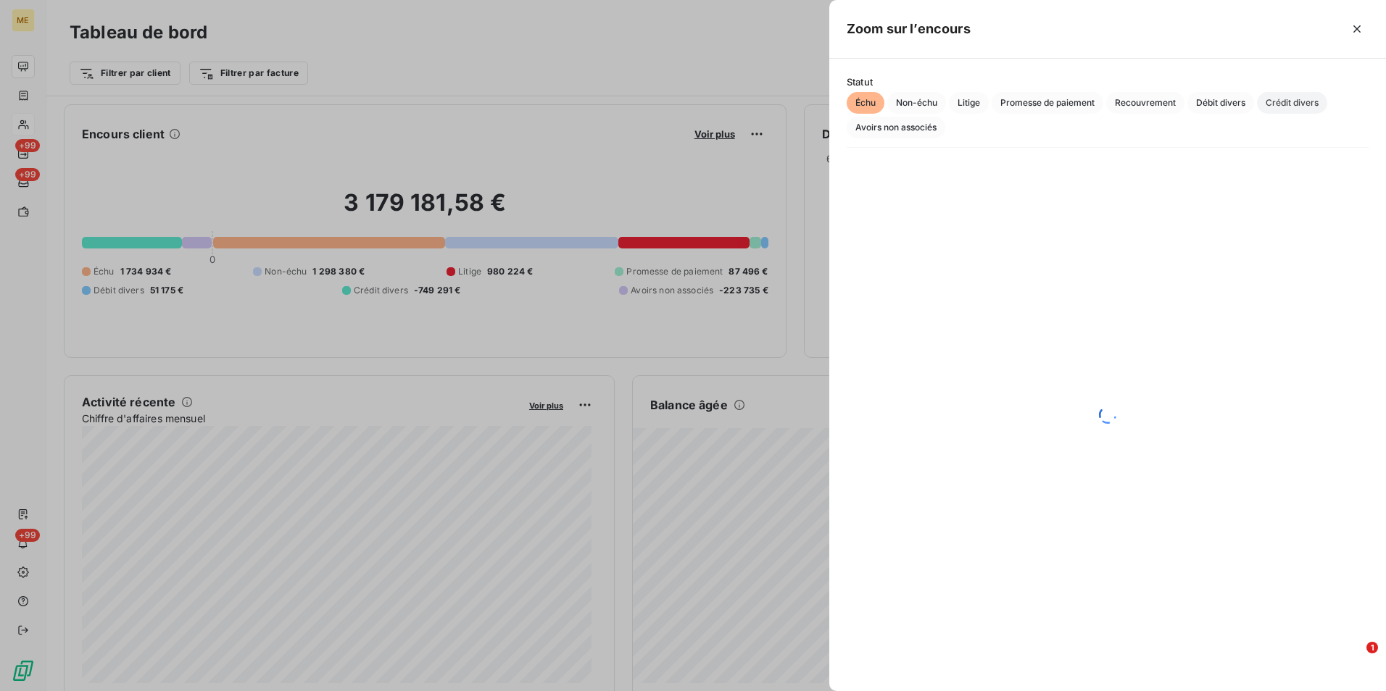
click at [1290, 99] on span "Crédit divers" at bounding box center [1292, 103] width 70 height 22
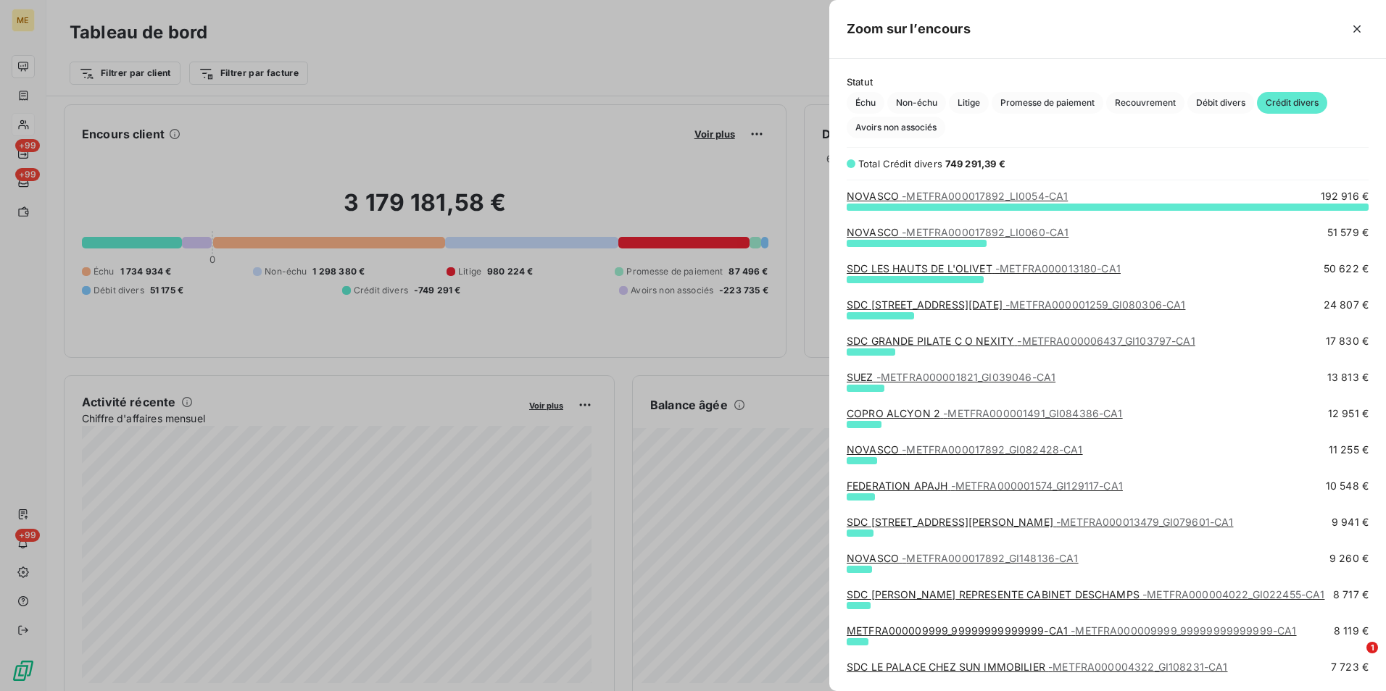
scroll to position [474, 546]
click at [502, 130] on div at bounding box center [693, 345] width 1386 height 691
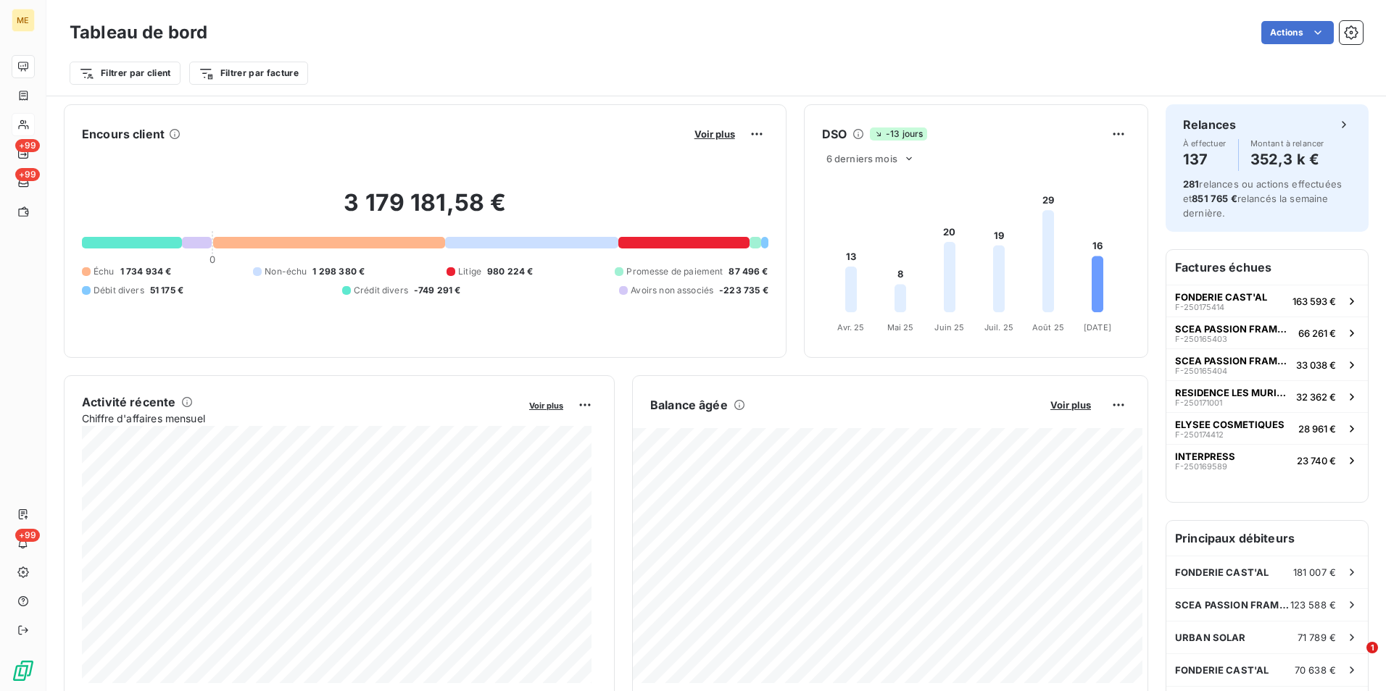
scroll to position [0, 0]
